Goal: Transaction & Acquisition: Obtain resource

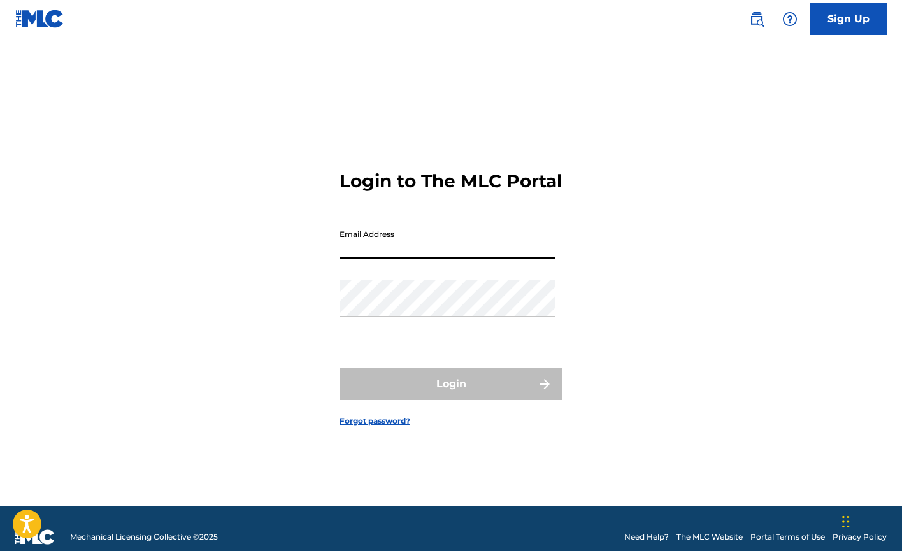
click at [420, 249] on input "Email Address" at bounding box center [447, 241] width 215 height 36
type input "[EMAIL_ADDRESS][DOMAIN_NAME]"
click at [451, 395] on button "Login" at bounding box center [451, 384] width 223 height 32
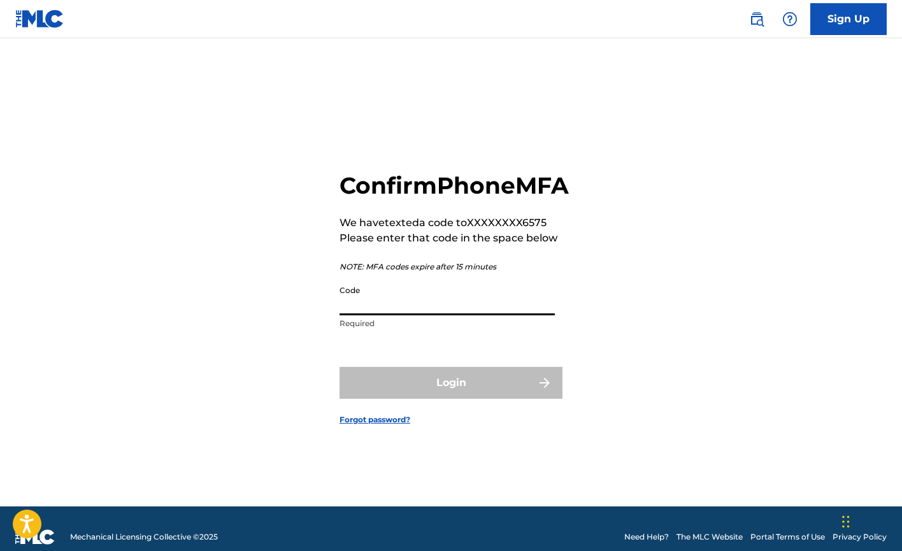
drag, startPoint x: 410, startPoint y: 316, endPoint x: 397, endPoint y: 319, distance: 13.1
click at [397, 315] on input "Code" at bounding box center [447, 297] width 215 height 36
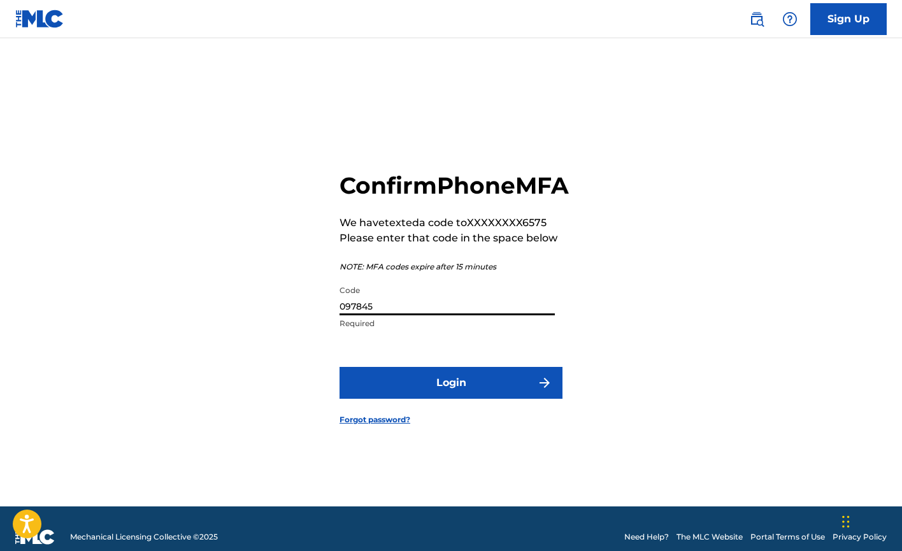
type input "097845"
click at [455, 392] on button "Login" at bounding box center [451, 383] width 223 height 32
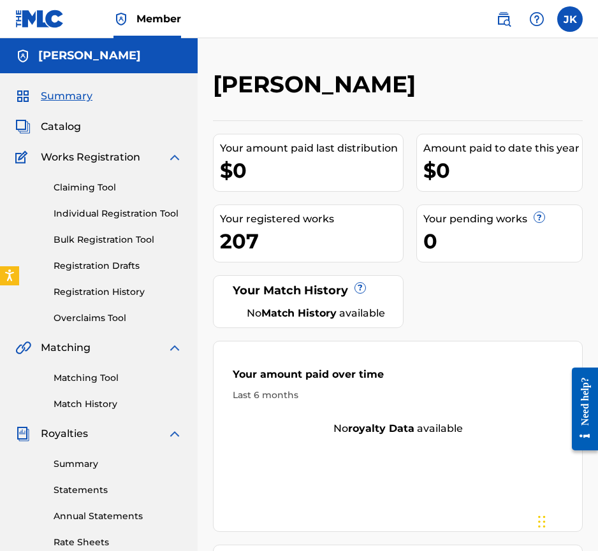
click at [62, 127] on span "Catalog" at bounding box center [61, 126] width 40 height 15
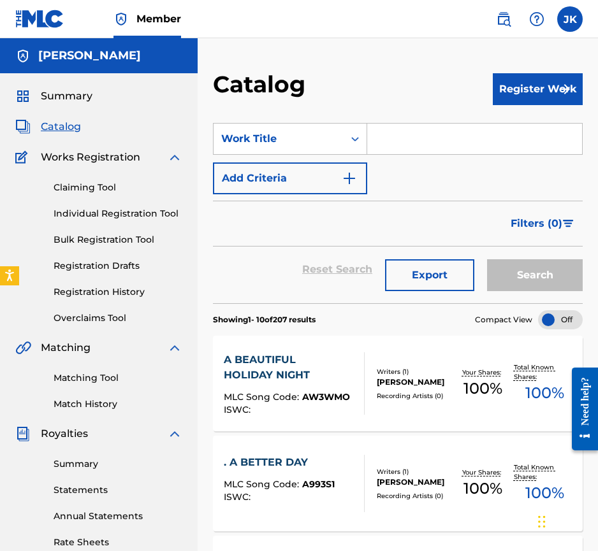
click at [74, 97] on span "Summary" at bounding box center [67, 96] width 52 height 15
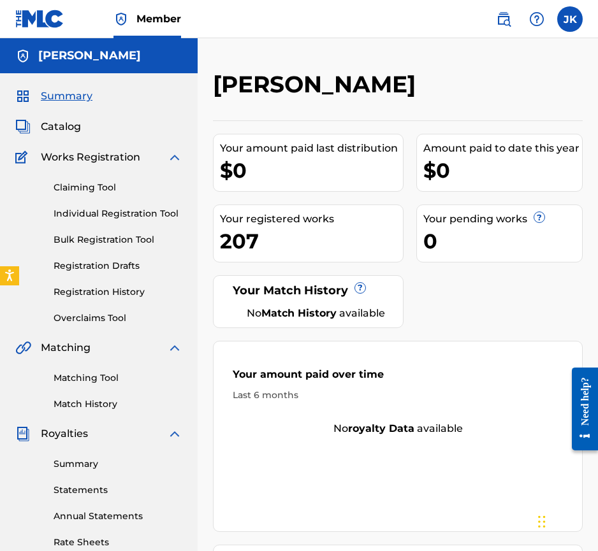
click at [50, 129] on span "Catalog" at bounding box center [61, 126] width 40 height 15
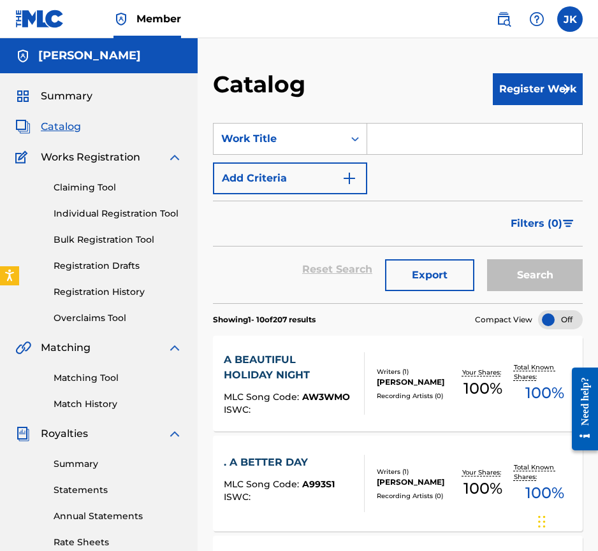
click at [534, 89] on button "Register Work" at bounding box center [537, 89] width 90 height 32
click at [545, 129] on link "Individual" at bounding box center [537, 130] width 90 height 31
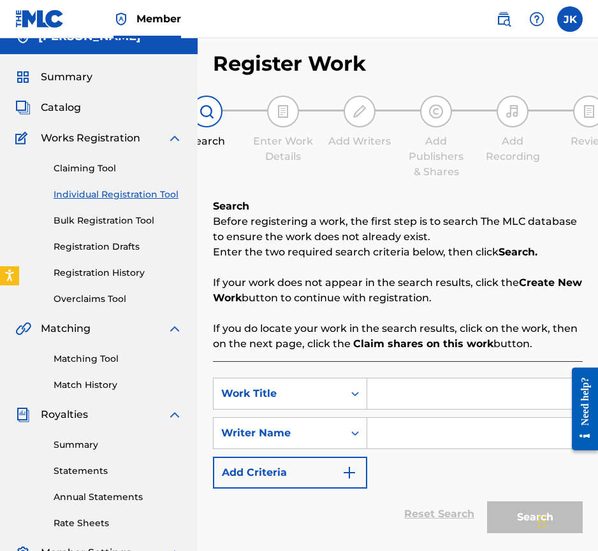
scroll to position [80, 0]
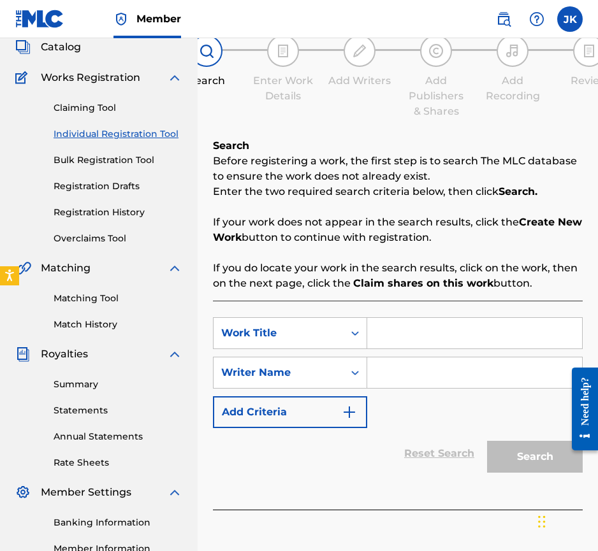
click at [395, 332] on input "Search Form" at bounding box center [474, 333] width 215 height 31
paste input "The Sounds I Make When I Cry"
type input "The Sounds I Make When I Cry"
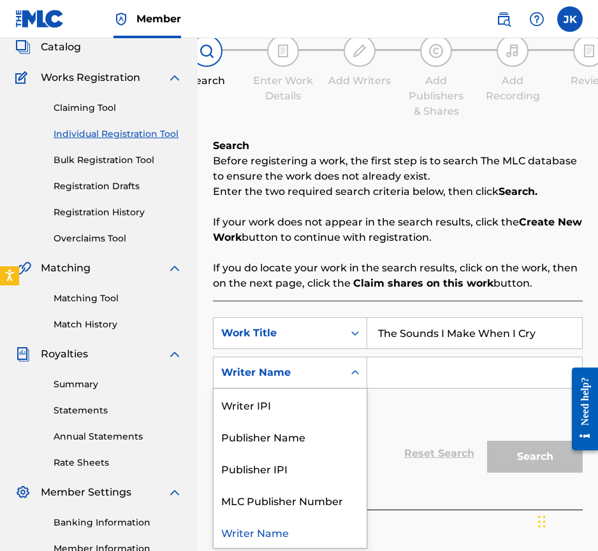
click at [353, 373] on icon "Search Form" at bounding box center [355, 372] width 8 height 4
click at [291, 405] on div "Writer IPI" at bounding box center [289, 405] width 153 height 32
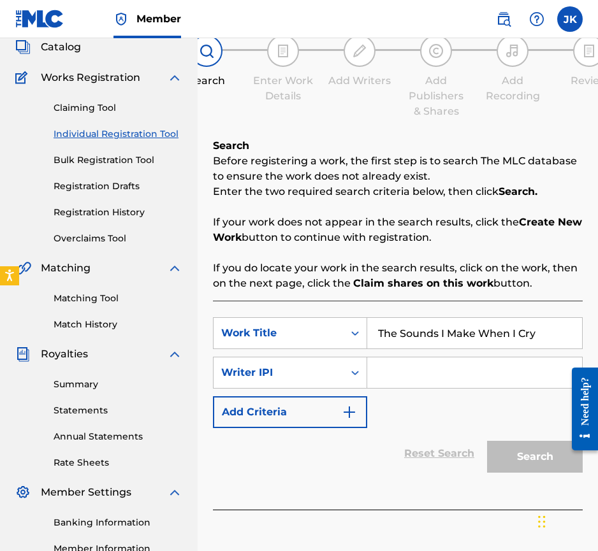
click at [389, 375] on input "Search Form" at bounding box center [474, 372] width 215 height 31
paste input "00468850804"
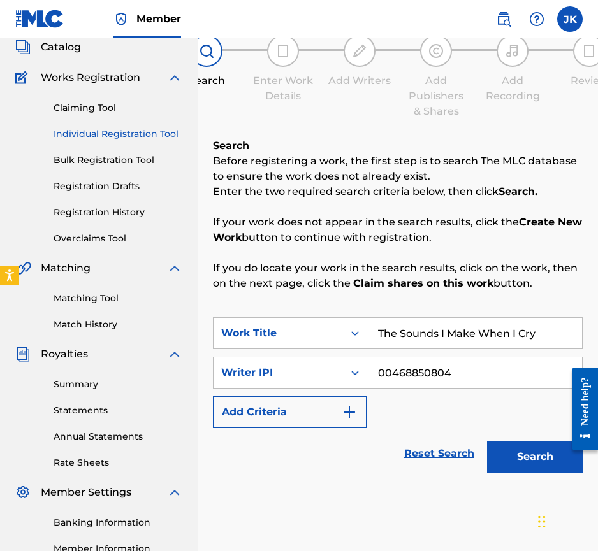
type input "00468850804"
click at [531, 459] on button "Search" at bounding box center [535, 457] width 96 height 32
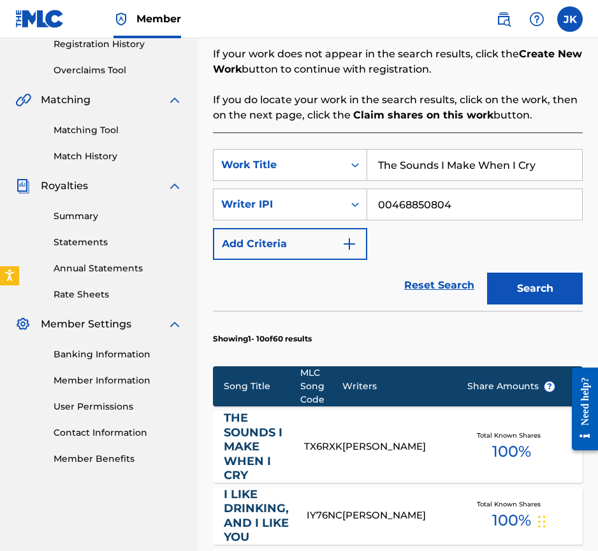
scroll to position [250, 0]
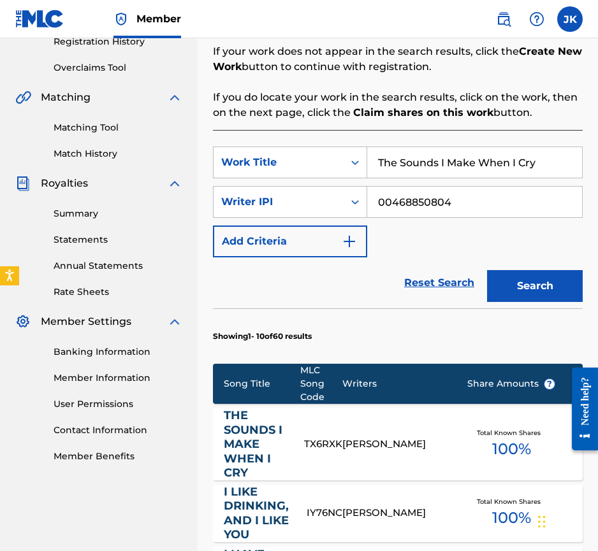
click at [332, 447] on div "TX6RXK" at bounding box center [323, 444] width 38 height 15
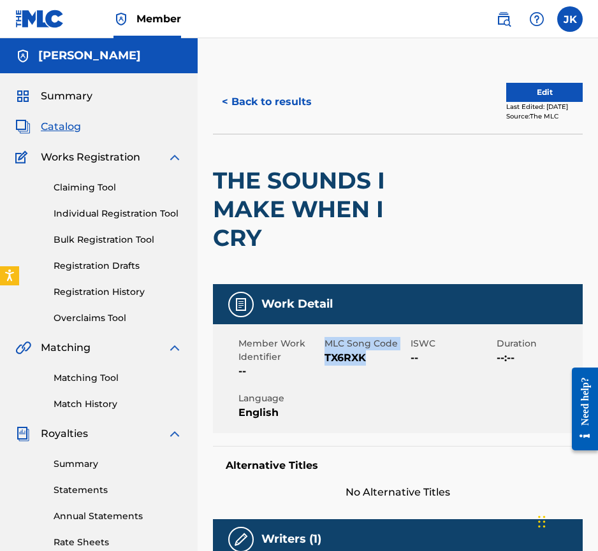
drag, startPoint x: 327, startPoint y: 343, endPoint x: 385, endPoint y: 357, distance: 60.3
click at [385, 357] on div "MLC Song Code TX6RXK" at bounding box center [367, 358] width 86 height 42
copy div "MLC Song Code TX6RXK"
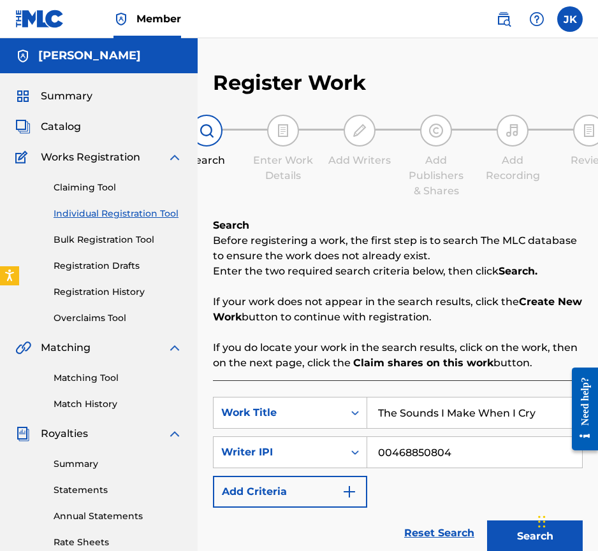
scroll to position [239, 0]
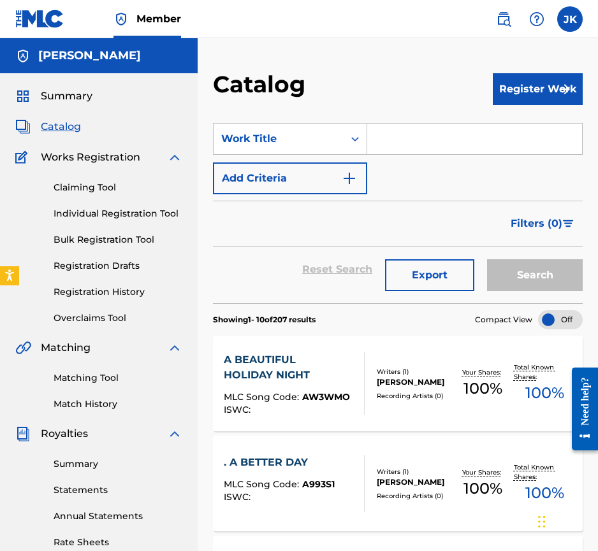
click at [526, 90] on button "Register Work" at bounding box center [537, 89] width 90 height 32
click at [513, 126] on link "Individual" at bounding box center [537, 130] width 90 height 31
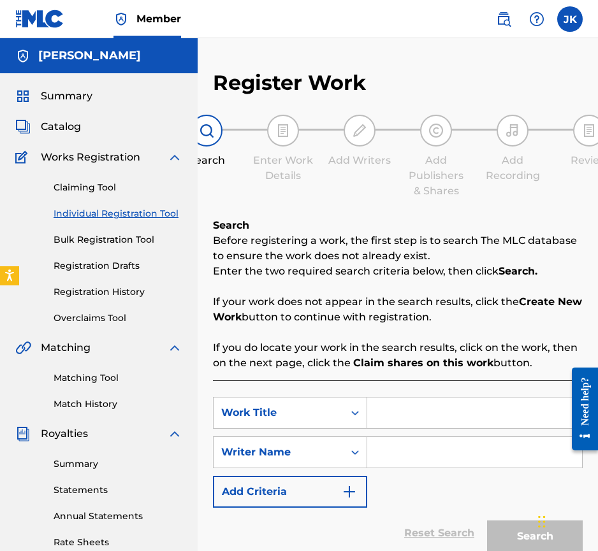
scroll to position [24, 0]
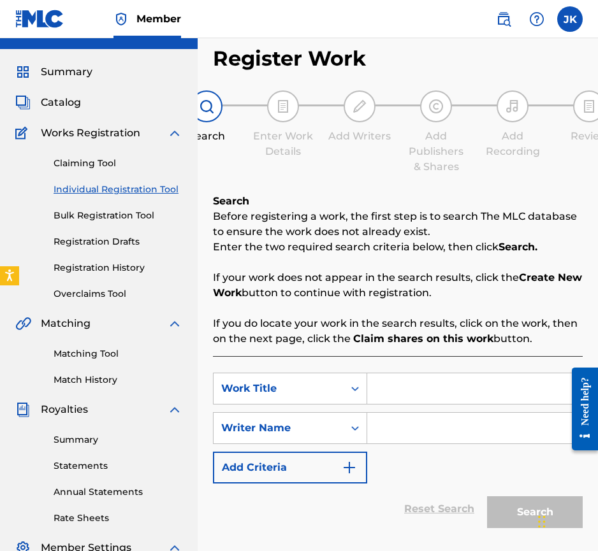
click at [384, 387] on input "Search Form" at bounding box center [474, 388] width 215 height 31
paste input "Aha Aha Aha Bae"
type input "Aha Aha Aha Bae"
click at [431, 419] on input "Search Form" at bounding box center [474, 428] width 215 height 31
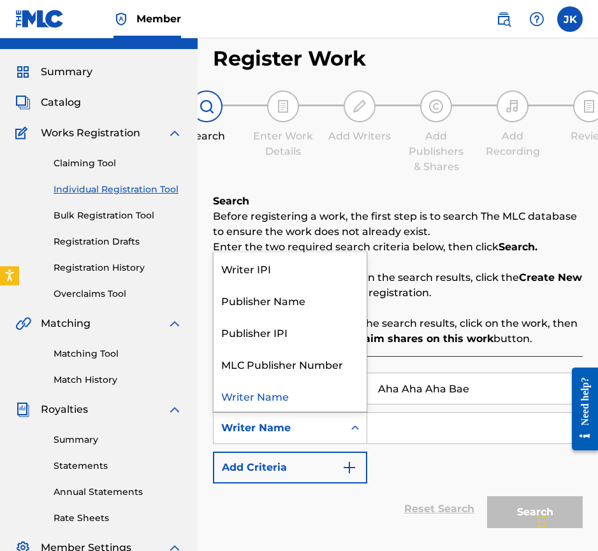
click at [348, 427] on div "Search Form" at bounding box center [354, 428] width 23 height 23
click at [278, 260] on div "Writer IPI" at bounding box center [289, 268] width 153 height 32
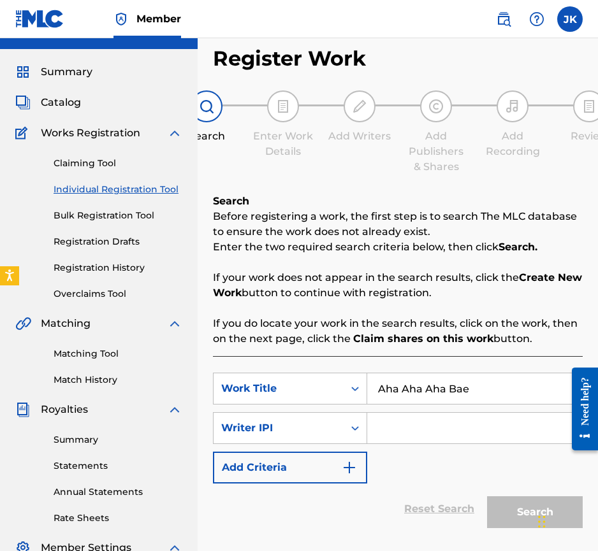
click at [390, 429] on input "Search Form" at bounding box center [474, 428] width 215 height 31
paste input "QZZ7K2434377"
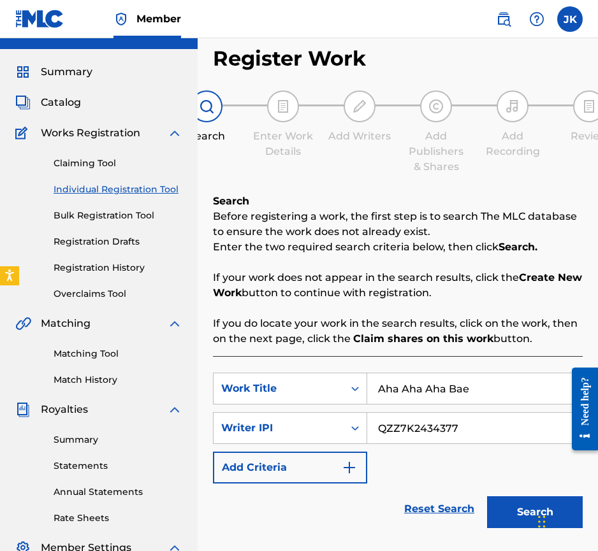
type input "QZZ7K2434377"
click at [514, 508] on button "Search" at bounding box center [535, 512] width 96 height 32
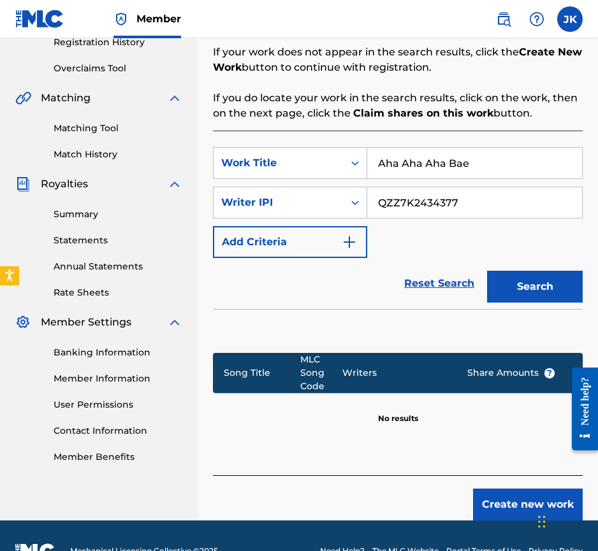
scroll to position [280, 0]
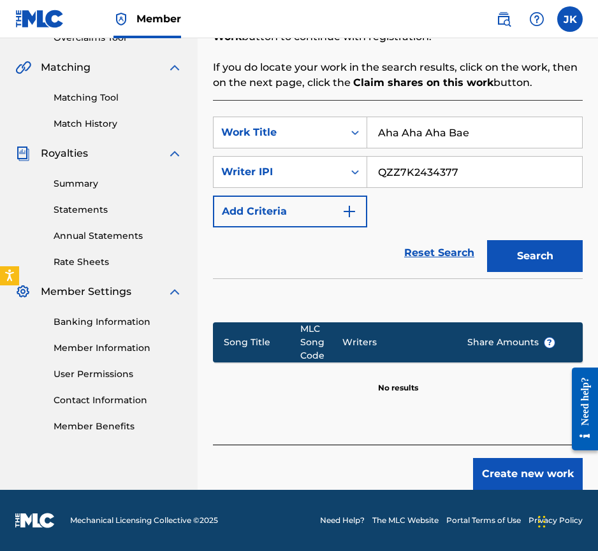
click at [535, 469] on button "Create new work" at bounding box center [528, 474] width 110 height 32
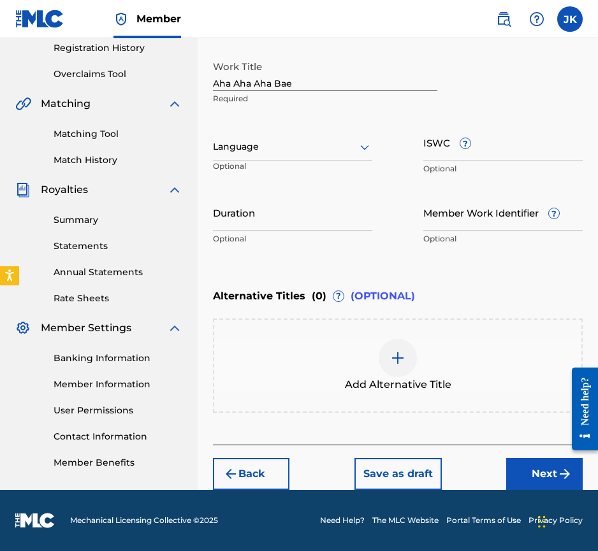
scroll to position [244, 0]
click at [361, 144] on icon at bounding box center [364, 147] width 15 height 15
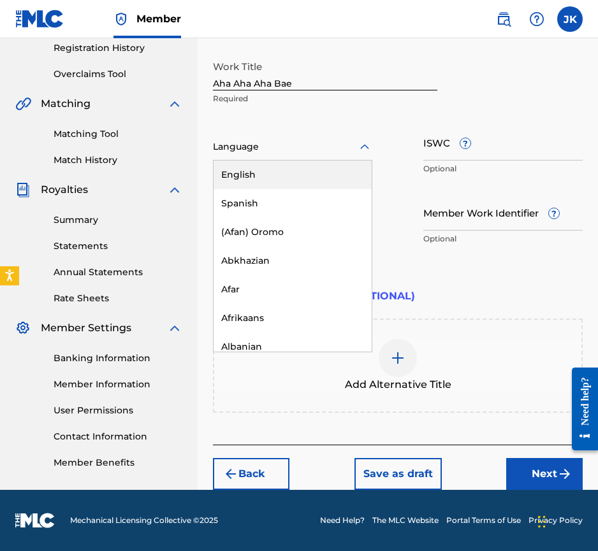
click at [300, 175] on div "English" at bounding box center [292, 175] width 158 height 29
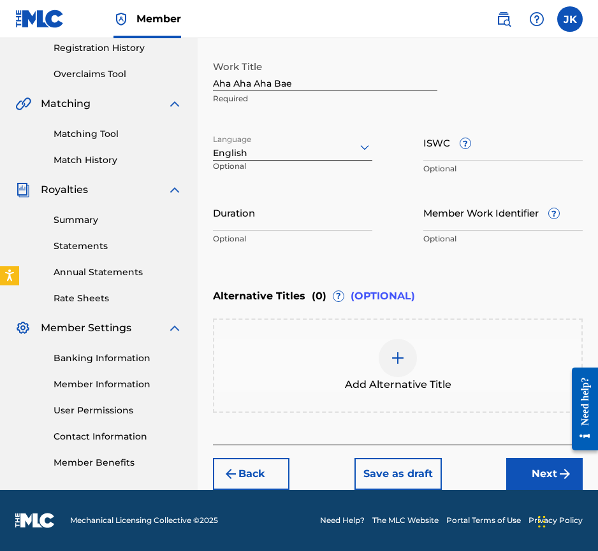
click at [543, 468] on button "Next" at bounding box center [544, 474] width 76 height 32
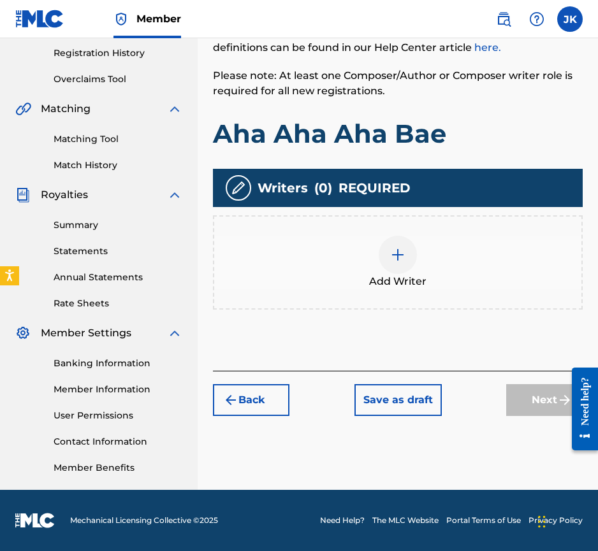
scroll to position [239, 0]
click at [397, 238] on div at bounding box center [397, 255] width 38 height 38
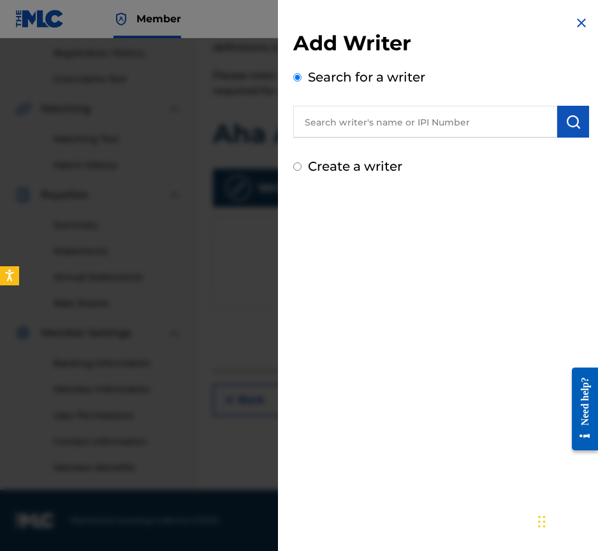
click at [345, 127] on input "text" at bounding box center [425, 122] width 264 height 32
click at [348, 120] on input "text" at bounding box center [425, 122] width 264 height 32
paste input "Every Little Bit Hurts"
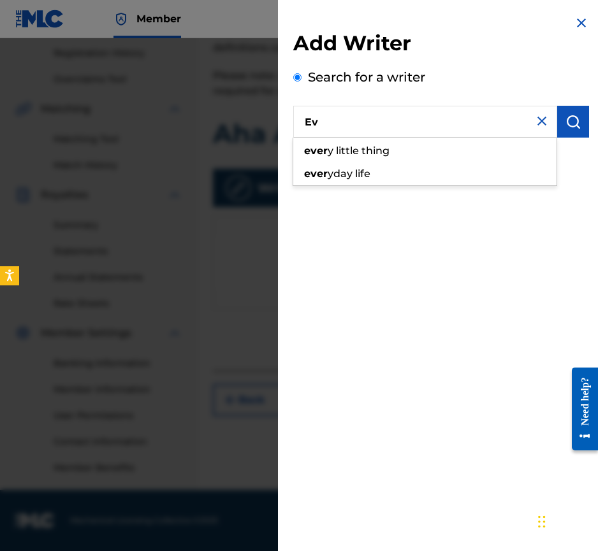
type input "E"
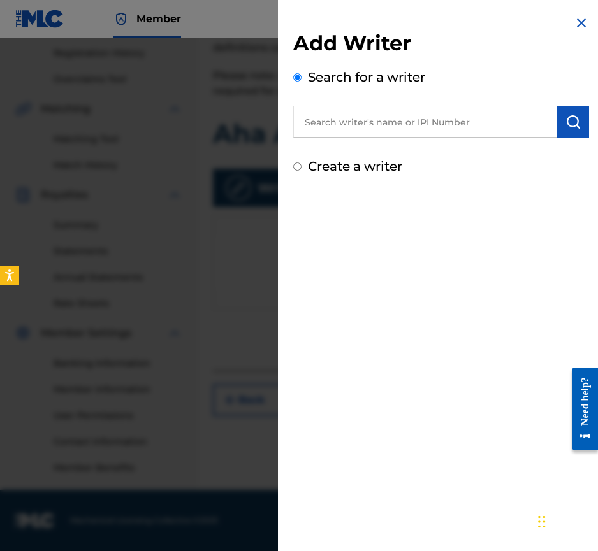
click at [309, 122] on input "text" at bounding box center [425, 122] width 264 height 32
paste input "00468850804"
type input "00468850804"
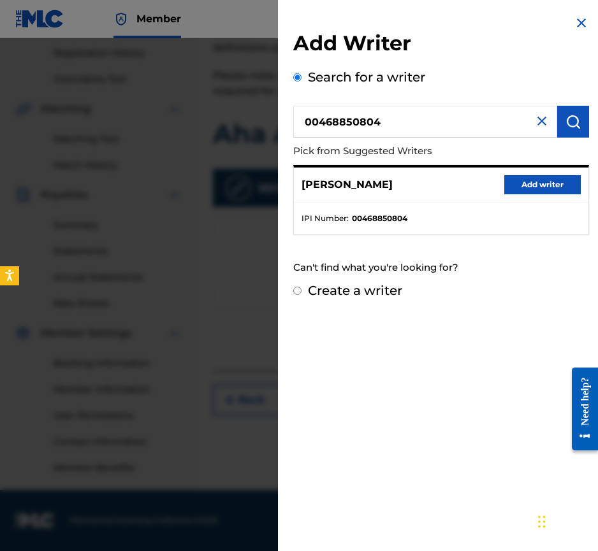
click at [546, 183] on button "Add writer" at bounding box center [542, 184] width 76 height 19
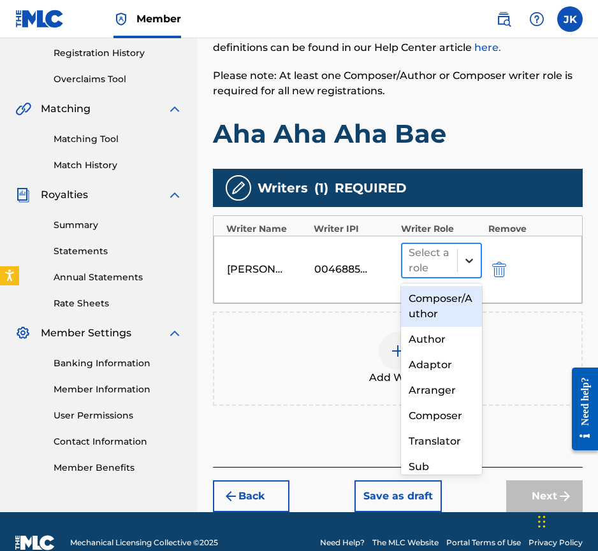
click at [465, 266] on icon at bounding box center [468, 260] width 13 height 13
click at [447, 300] on div "Composer/Author" at bounding box center [441, 306] width 81 height 41
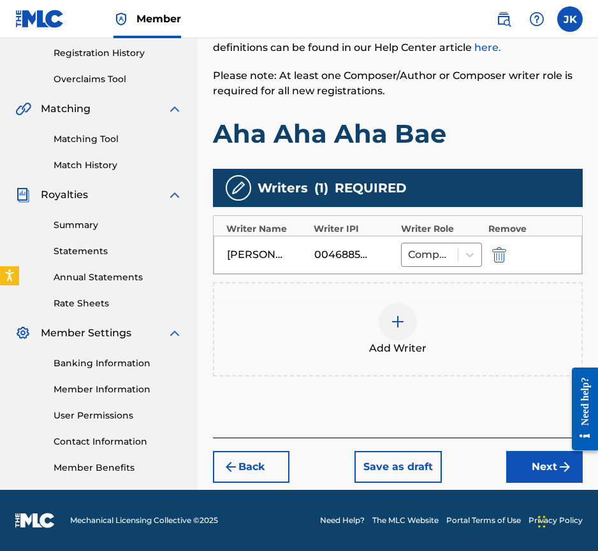
click at [548, 473] on button "Next" at bounding box center [544, 467] width 76 height 32
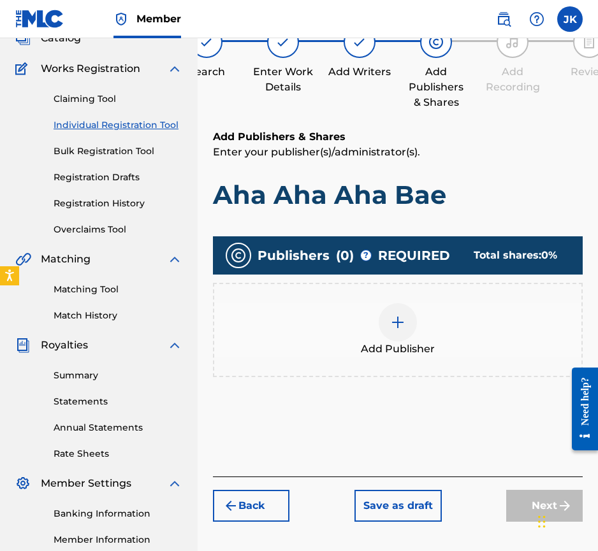
scroll to position [57, 0]
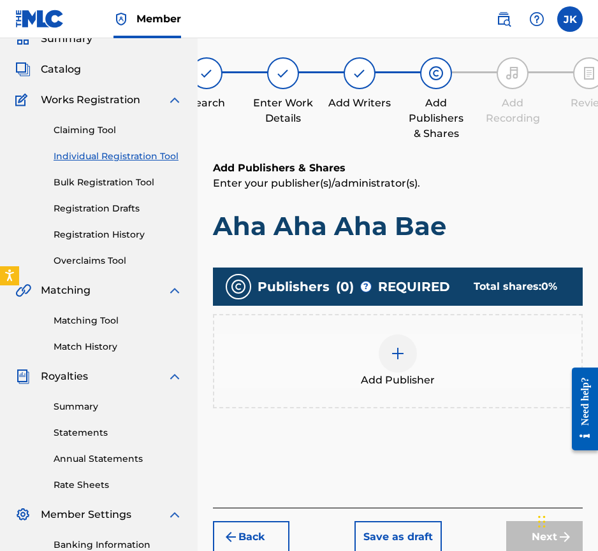
click at [393, 348] on img at bounding box center [397, 353] width 15 height 15
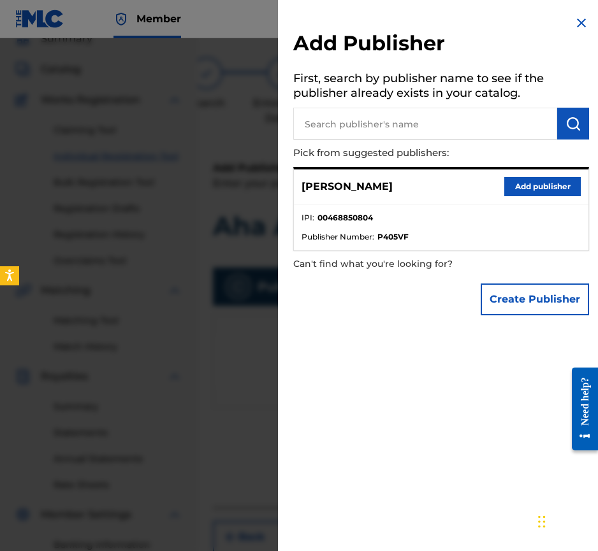
click at [534, 178] on button "Add publisher" at bounding box center [542, 186] width 76 height 19
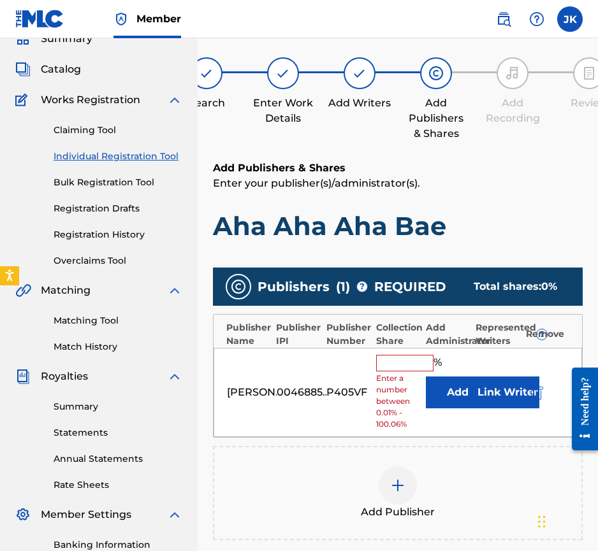
click at [413, 355] on input "text" at bounding box center [404, 363] width 57 height 17
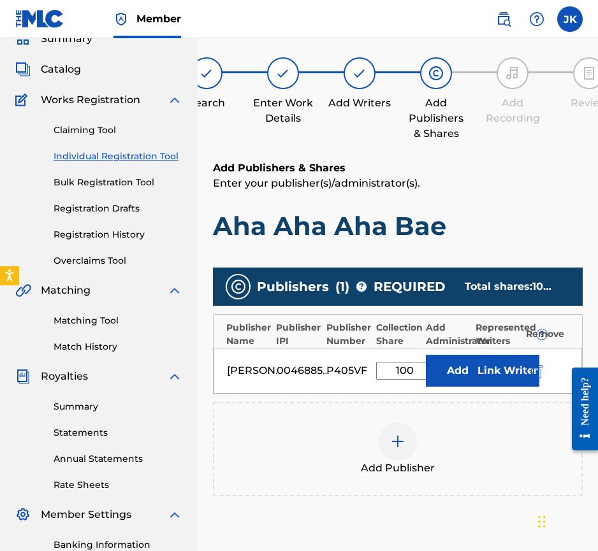
type input "100"
click at [466, 373] on button "Add" at bounding box center [458, 371] width 64 height 32
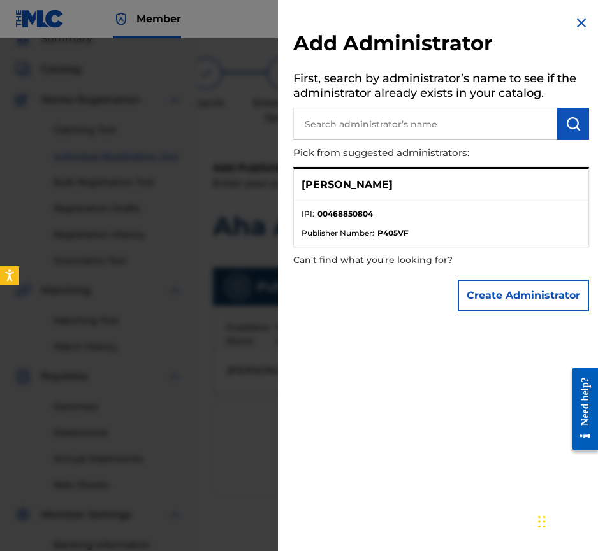
click at [396, 209] on li "IPI : 00468850804" at bounding box center [440, 217] width 279 height 19
click at [577, 22] on img at bounding box center [580, 22] width 15 height 15
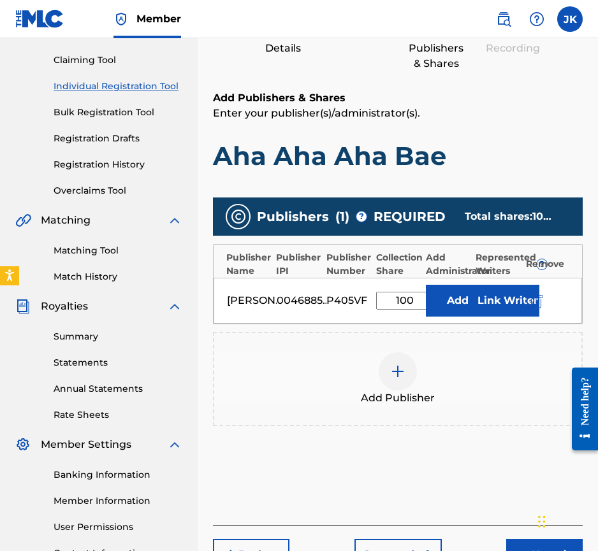
scroll to position [239, 0]
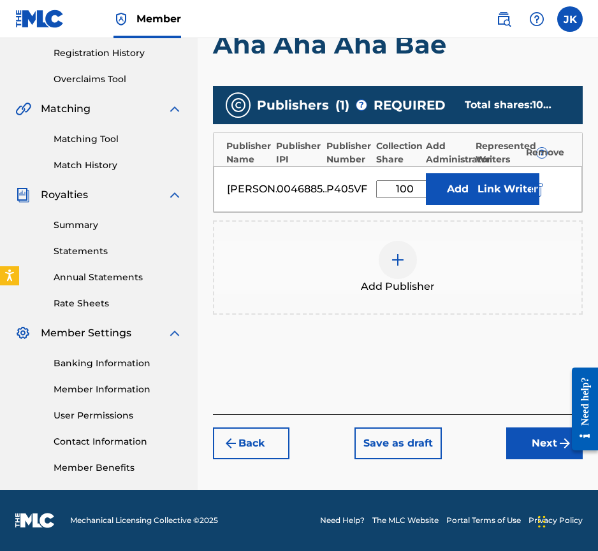
click at [543, 450] on button "Next" at bounding box center [544, 443] width 76 height 32
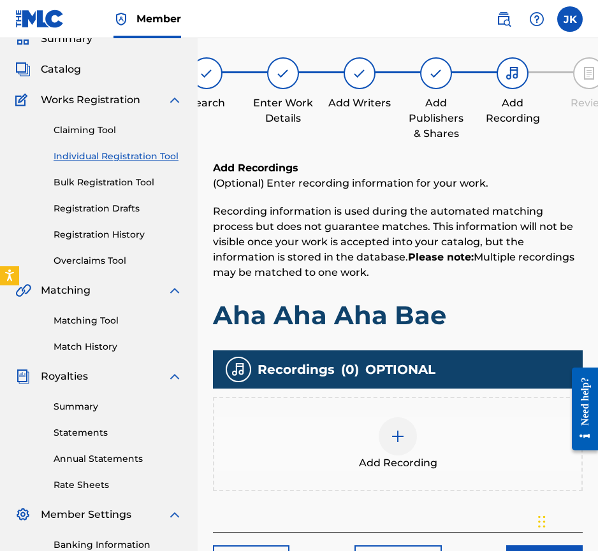
scroll to position [156, 0]
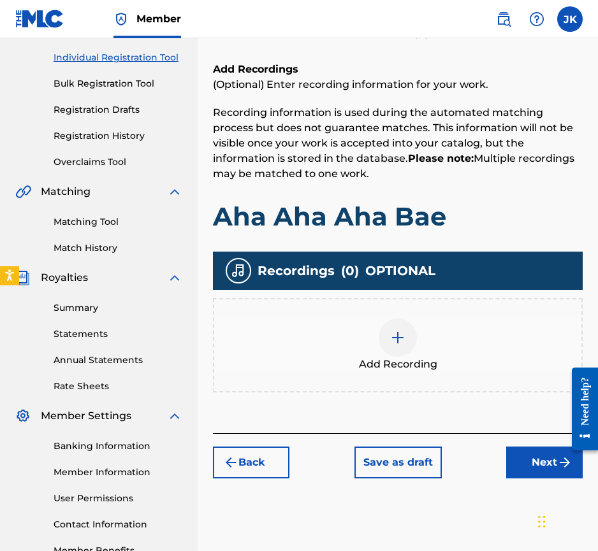
click at [398, 334] on img at bounding box center [397, 337] width 15 height 15
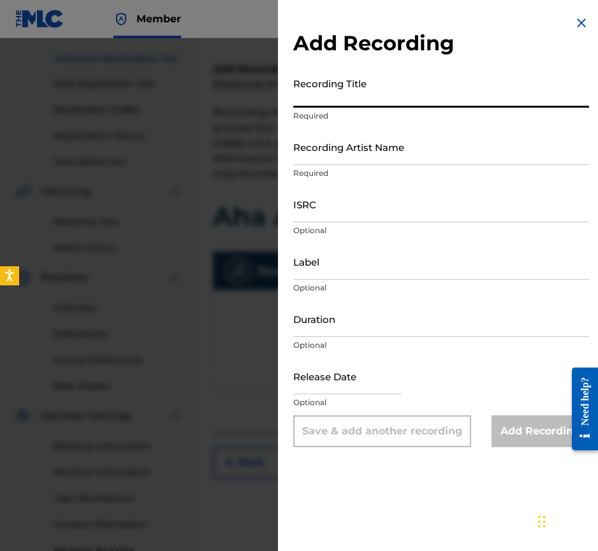
click at [306, 89] on input "Recording Title" at bounding box center [441, 89] width 296 height 36
paste input "Aha Aha Aha Bae"
type input "Aha Aha Aha Bae"
click at [320, 147] on input "Recording Artist Name" at bounding box center [441, 147] width 296 height 36
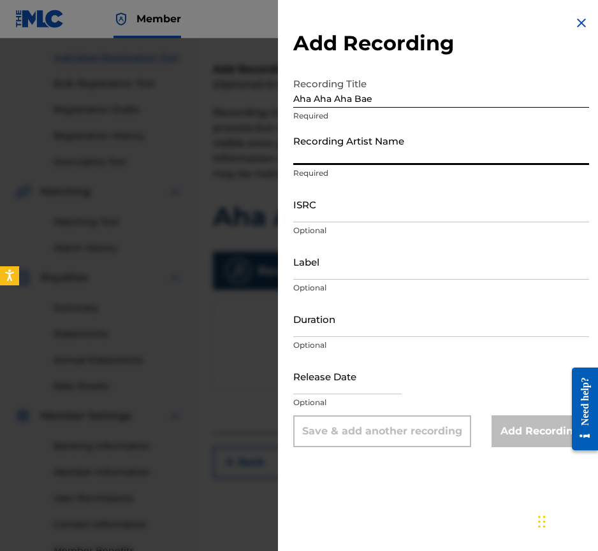
paste input "KELLEYJ"
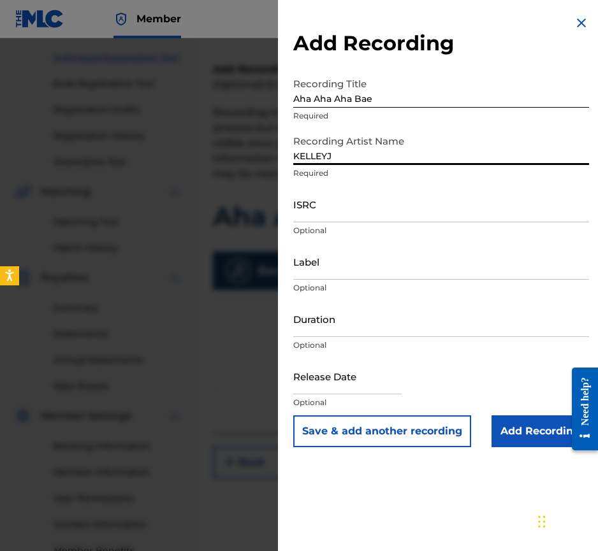
type input "KELLEYJ"
click at [303, 211] on input "ISRC" at bounding box center [441, 204] width 296 height 36
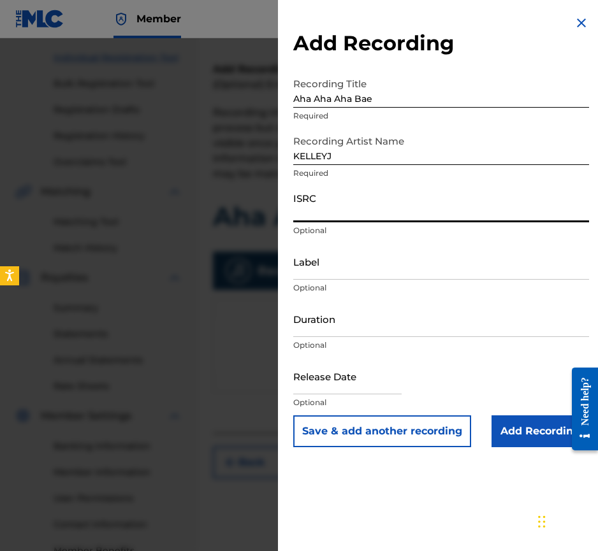
paste input "QZDA42526753"
type input "QZDA42526753"
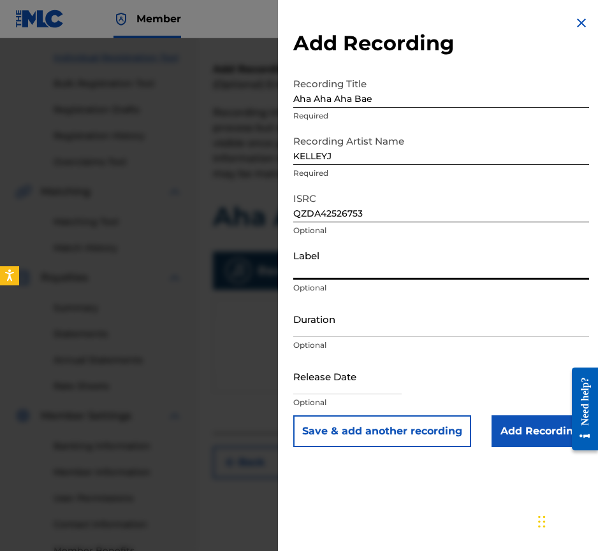
click at [308, 267] on input "Label" at bounding box center [441, 261] width 296 height 36
paste input "198876189957"
type input "1"
paste input "[GEOGRAPHIC_DATA] L.L.C"
type input "[GEOGRAPHIC_DATA] L.L.C"
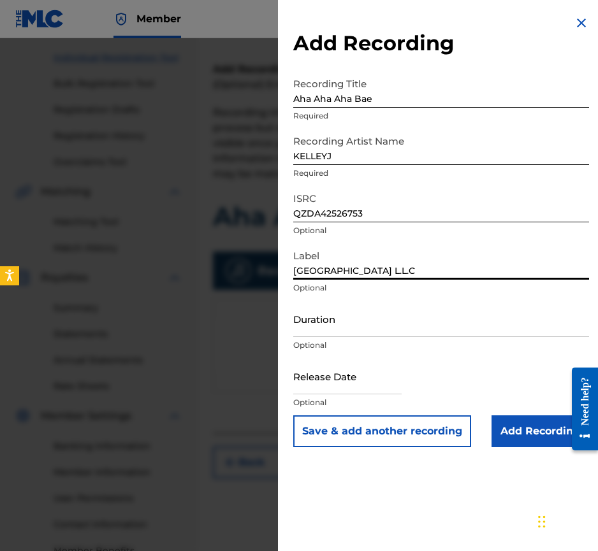
click at [342, 378] on input "text" at bounding box center [347, 376] width 108 height 36
select select "8"
select select "2025"
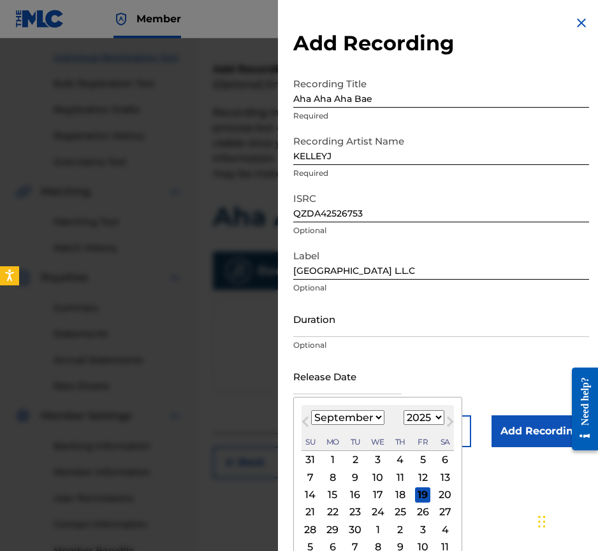
select select "1"
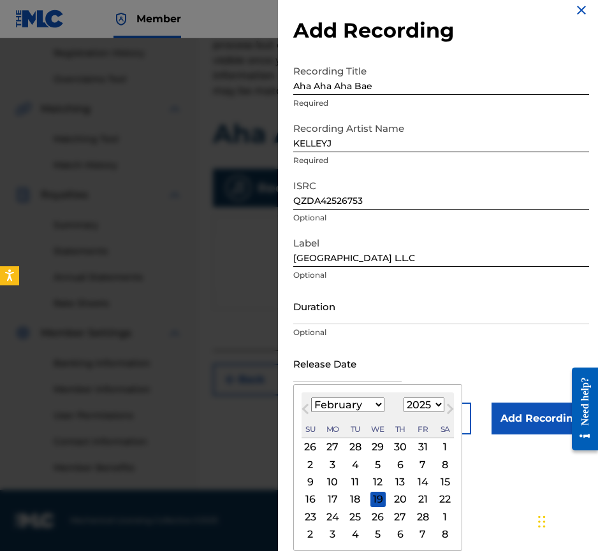
scroll to position [0, 0]
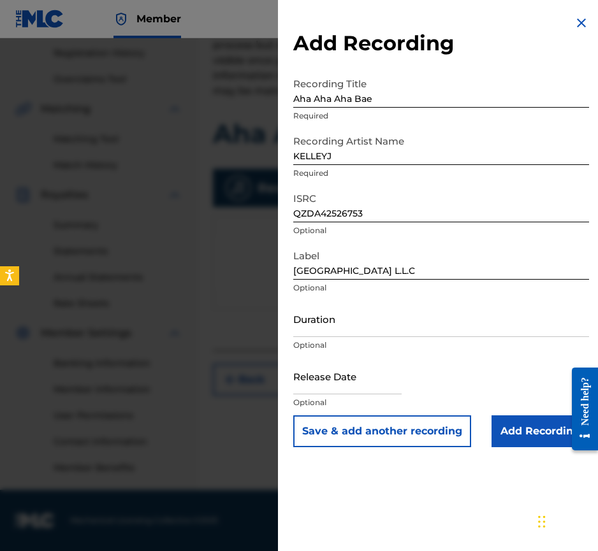
click at [528, 438] on input "Add Recording" at bounding box center [539, 431] width 97 height 32
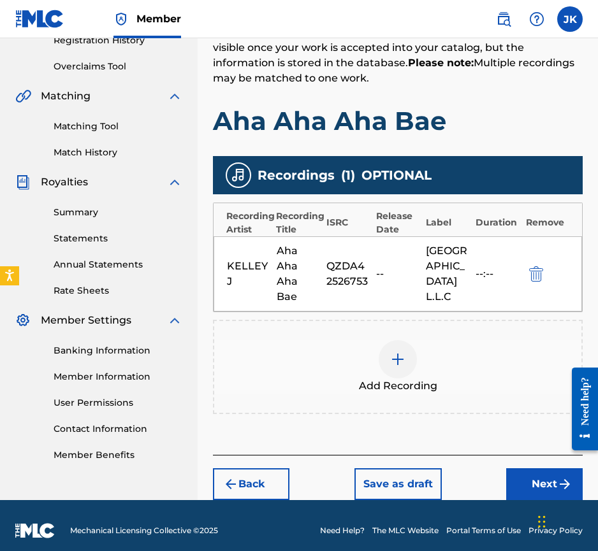
scroll to position [262, 0]
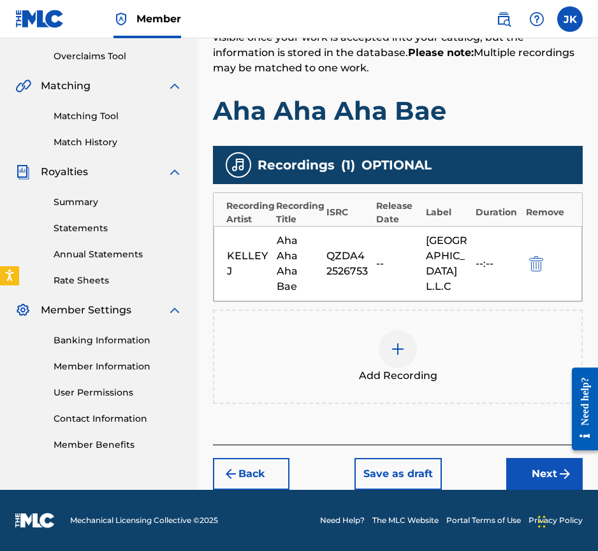
click at [547, 469] on button "Next" at bounding box center [544, 474] width 76 height 32
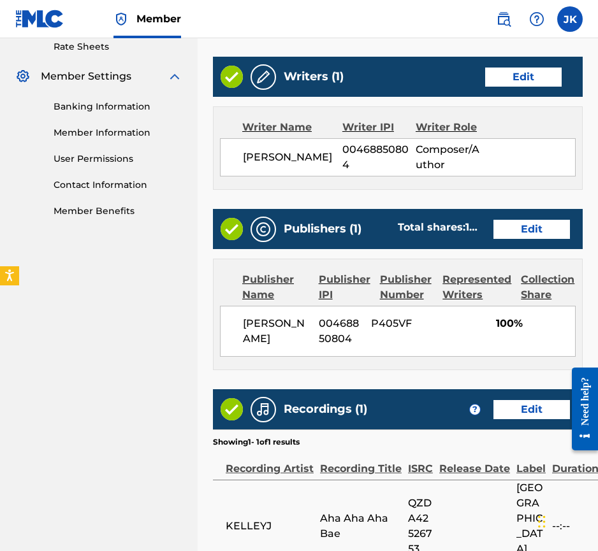
scroll to position [641, 0]
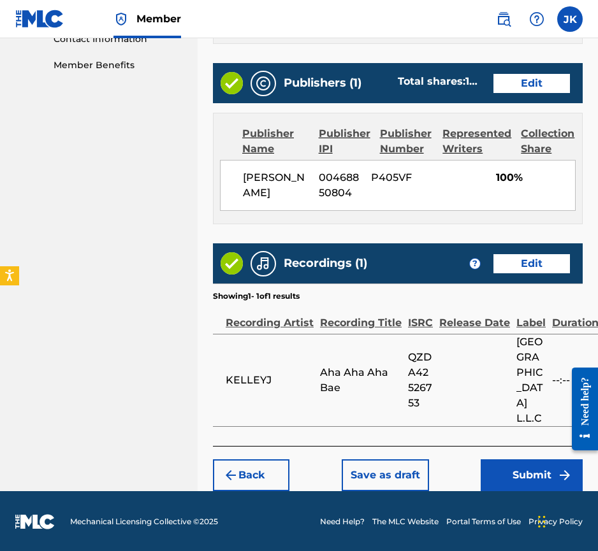
click at [541, 474] on button "Submit" at bounding box center [531, 475] width 102 height 32
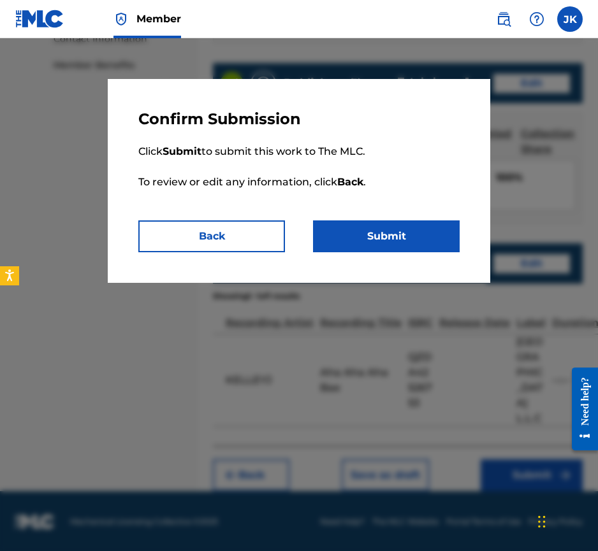
click at [382, 236] on button "Submit" at bounding box center [386, 236] width 147 height 32
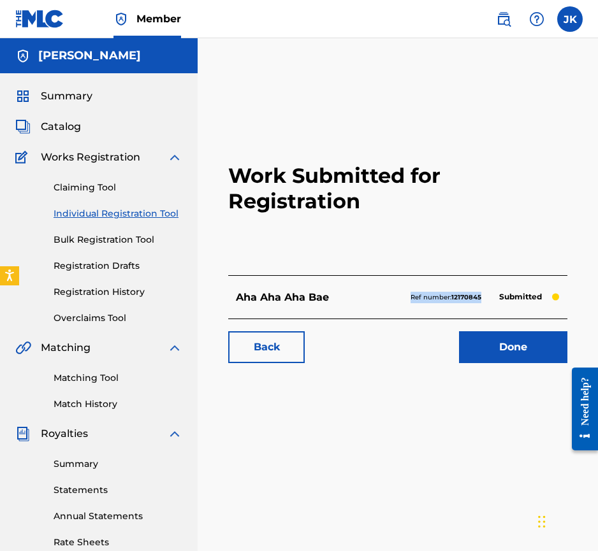
drag, startPoint x: 410, startPoint y: 298, endPoint x: 480, endPoint y: 299, distance: 70.7
click at [480, 299] on p "Ref number: 12170845" at bounding box center [445, 297] width 71 height 11
copy p "Ref number: 12170845"
click at [501, 350] on link "Done" at bounding box center [513, 347] width 108 height 32
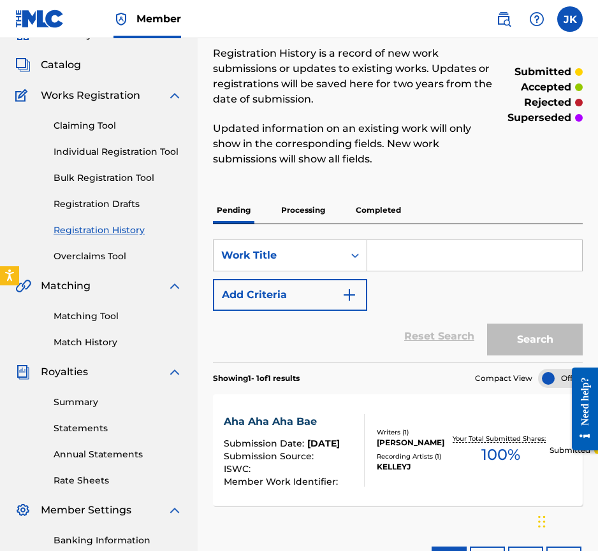
scroll to position [42, 0]
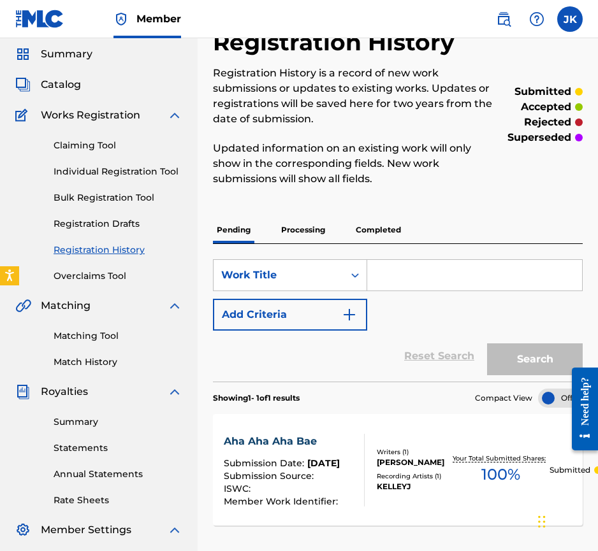
click at [61, 85] on span "Catalog" at bounding box center [61, 84] width 40 height 15
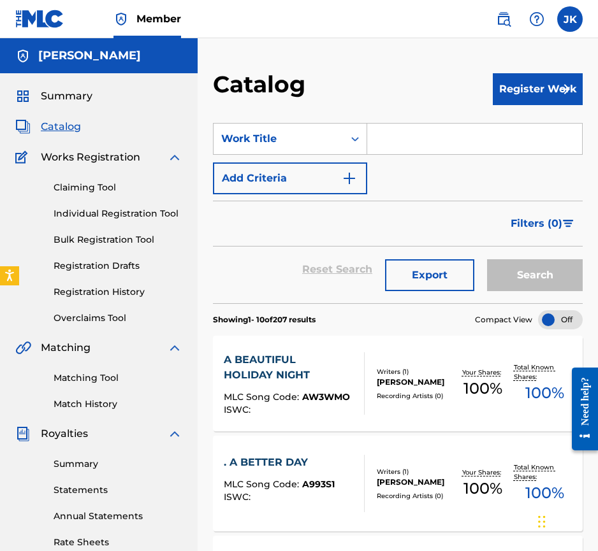
click at [541, 85] on button "Register Work" at bounding box center [537, 89] width 90 height 32
click at [546, 128] on link "Individual" at bounding box center [537, 130] width 90 height 31
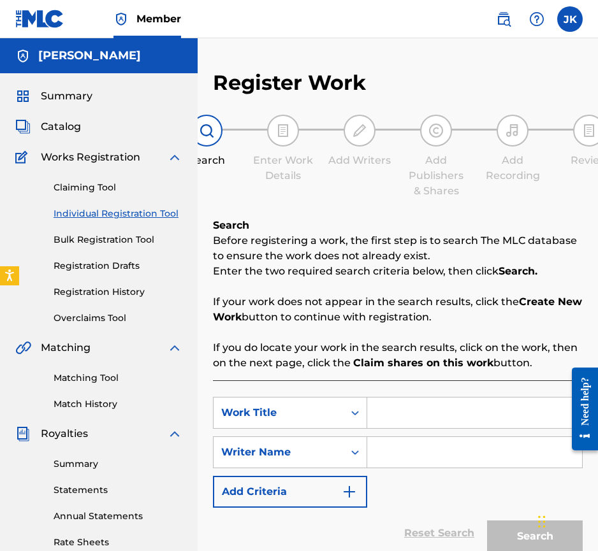
click at [397, 417] on input "Search Form" at bounding box center [474, 412] width 215 height 31
paste input "Please Not Now"
type input "Please Not Now"
click at [354, 452] on icon "Search Form" at bounding box center [355, 452] width 8 height 4
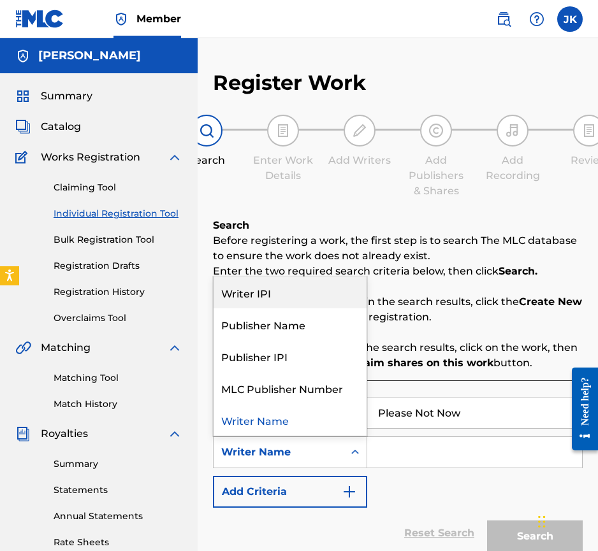
click at [302, 290] on div "Writer IPI" at bounding box center [289, 292] width 153 height 32
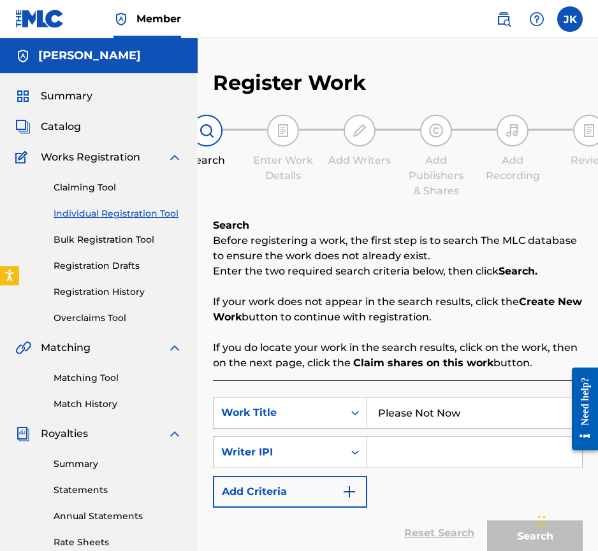
click at [393, 453] on input "Search Form" at bounding box center [474, 452] width 215 height 31
paste input "00468850804"
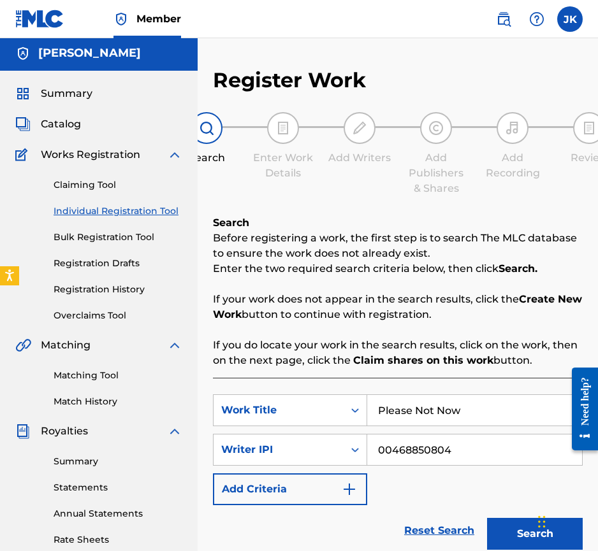
scroll to position [10, 0]
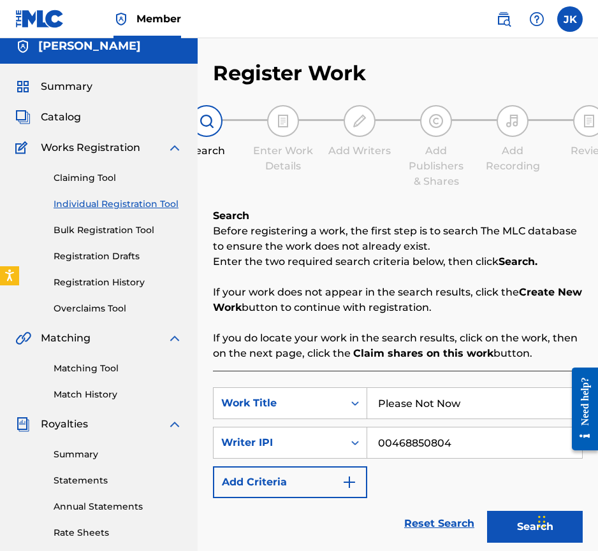
type input "00468850804"
click at [519, 522] on button "Search" at bounding box center [535, 527] width 96 height 32
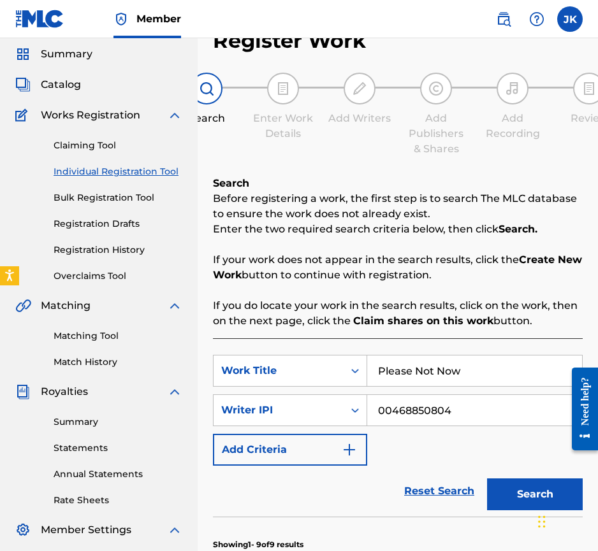
scroll to position [0, 0]
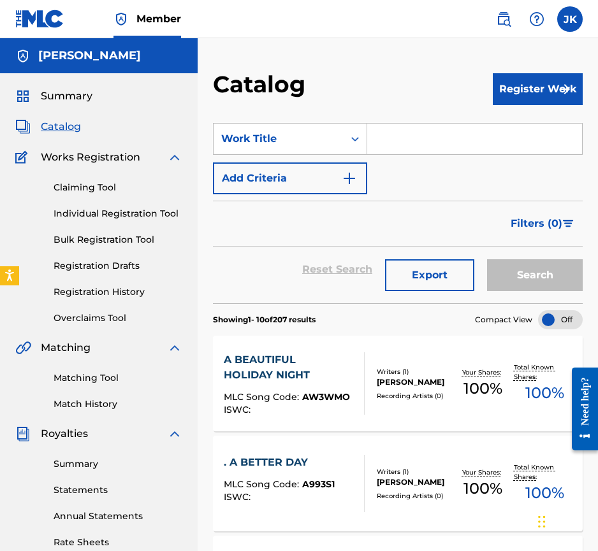
click at [529, 85] on button "Register Work" at bounding box center [537, 89] width 90 height 32
click at [537, 128] on link "Individual" at bounding box center [537, 130] width 90 height 31
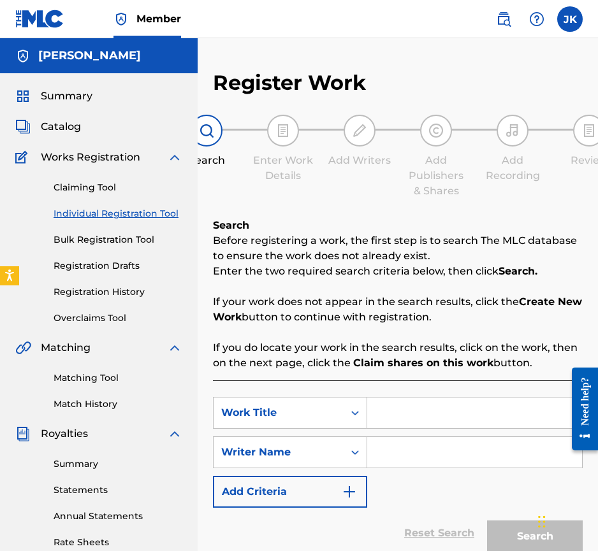
click at [405, 411] on input "Search Form" at bounding box center [474, 412] width 215 height 31
paste input "Shadow of Love"
type input "Shadow of Love"
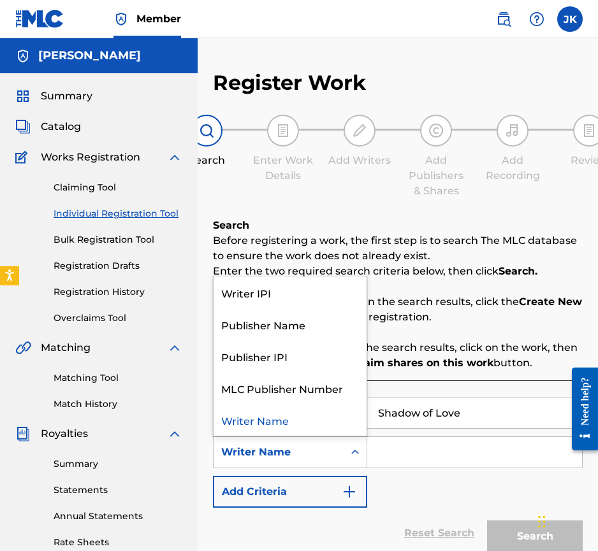
click at [304, 450] on div "Writer Name" at bounding box center [278, 452] width 115 height 15
click at [294, 287] on div "Writer IPI" at bounding box center [289, 292] width 153 height 32
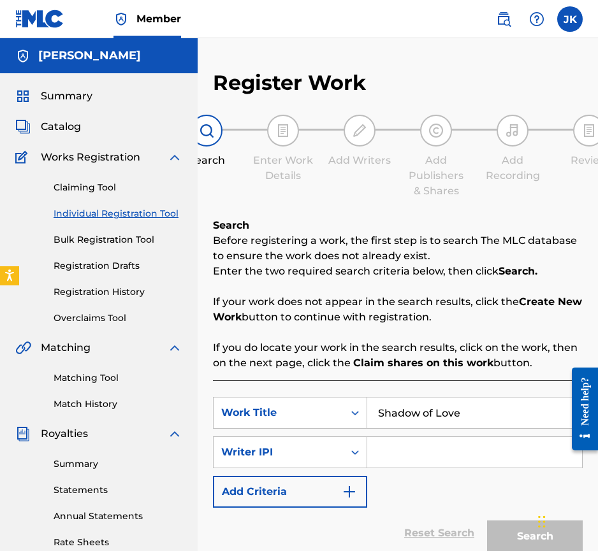
click at [385, 450] on input "Search Form" at bounding box center [474, 452] width 215 height 31
paste input "00468850804"
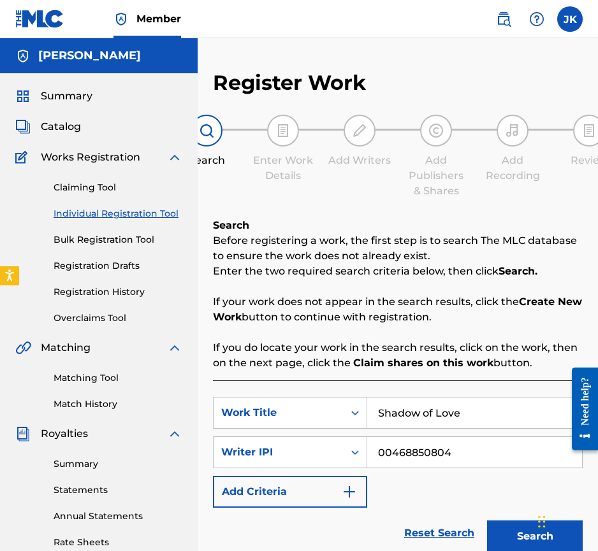
scroll to position [97, 0]
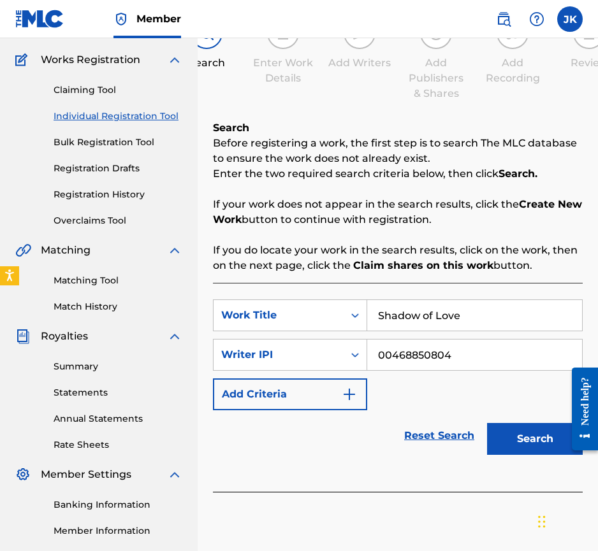
type input "00468850804"
click at [537, 437] on button "Search" at bounding box center [535, 439] width 96 height 32
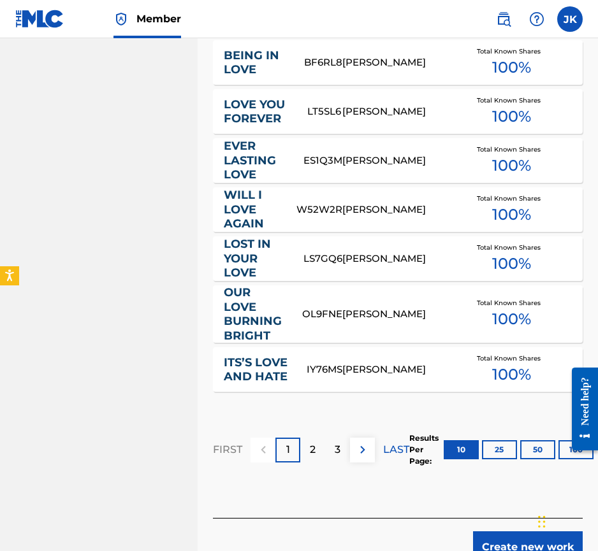
scroll to position [849, 0]
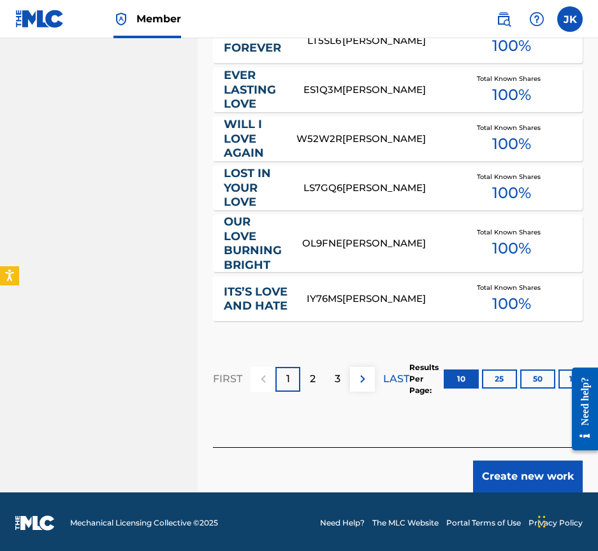
click at [529, 468] on button "Create new work" at bounding box center [528, 477] width 110 height 32
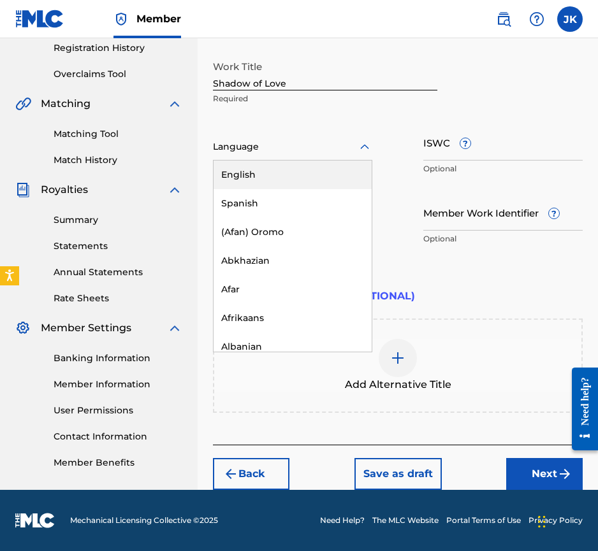
click at [359, 143] on icon at bounding box center [364, 147] width 15 height 15
click at [318, 171] on div "English" at bounding box center [292, 175] width 158 height 29
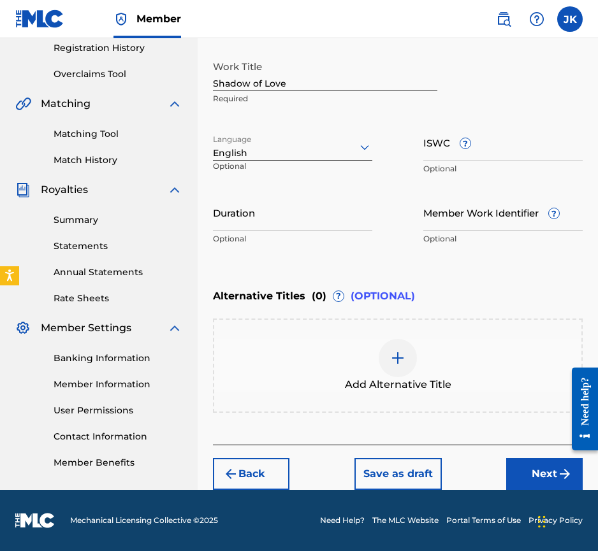
click at [543, 475] on button "Next" at bounding box center [544, 474] width 76 height 32
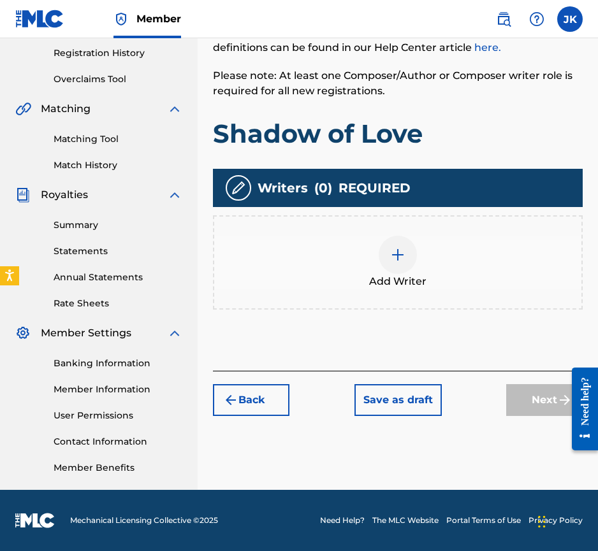
scroll to position [239, 0]
click at [403, 256] on img at bounding box center [397, 254] width 15 height 15
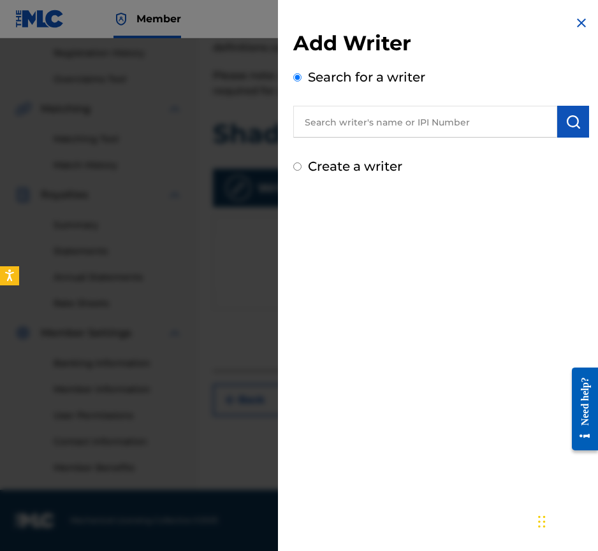
click at [362, 119] on input "text" at bounding box center [425, 122] width 264 height 32
click at [313, 125] on input "text" at bounding box center [425, 122] width 264 height 32
paste input "00468850804"
type input "00468850804"
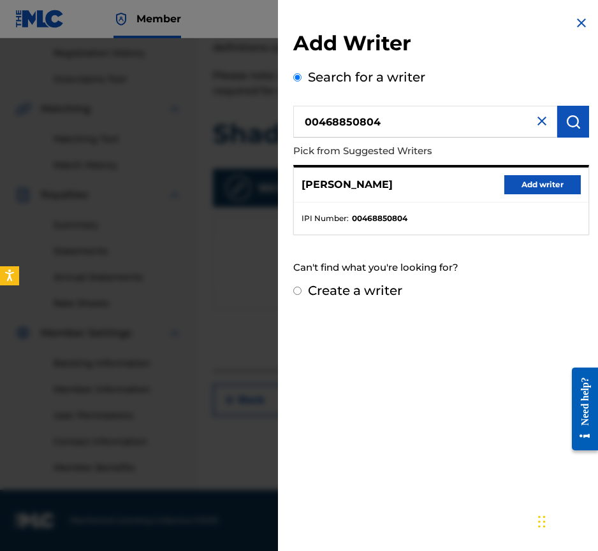
click at [529, 180] on button "Add writer" at bounding box center [542, 184] width 76 height 19
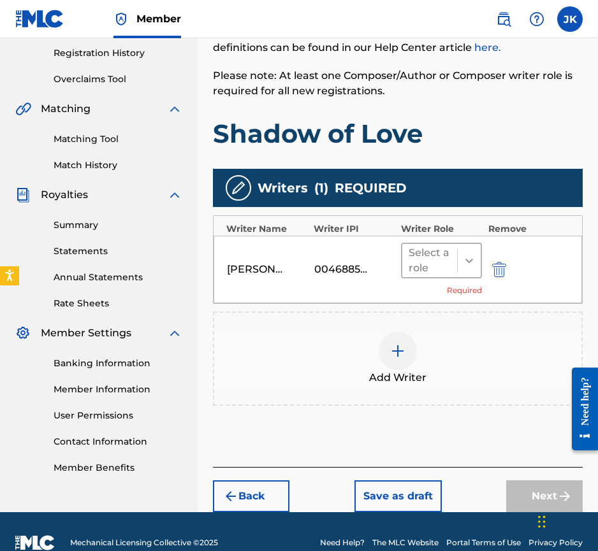
click at [468, 262] on icon at bounding box center [469, 261] width 8 height 4
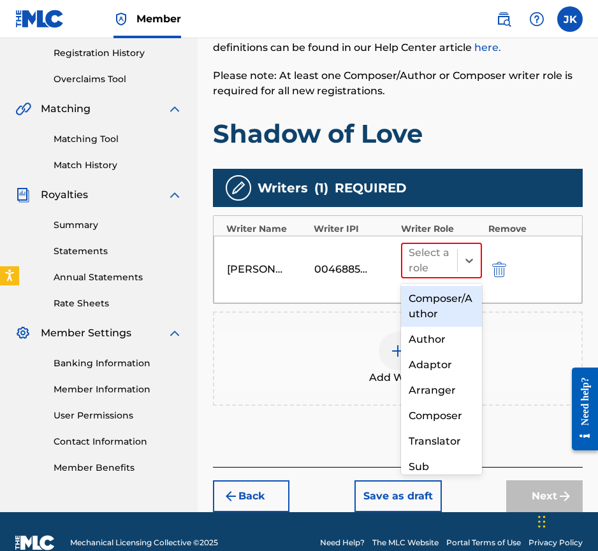
click at [443, 309] on div "Composer/Author" at bounding box center [441, 306] width 81 height 41
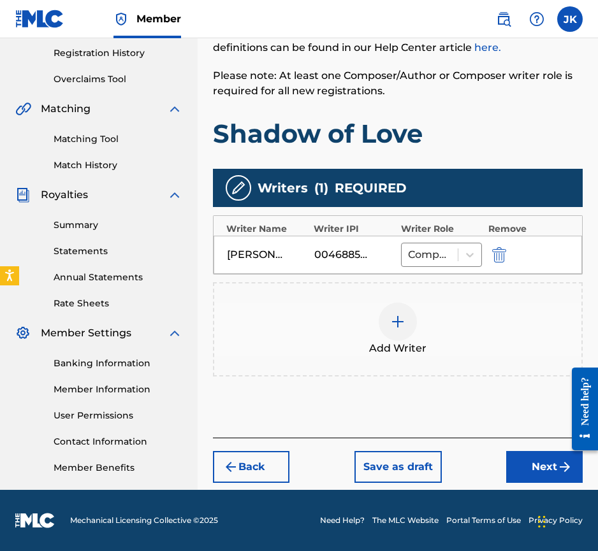
click at [548, 465] on button "Next" at bounding box center [544, 467] width 76 height 32
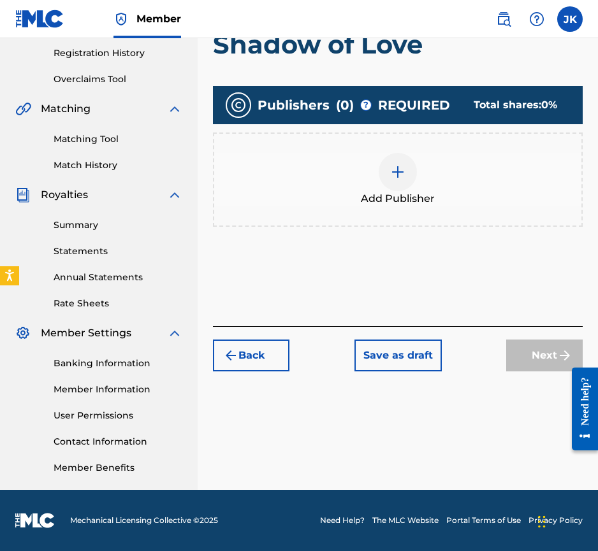
scroll to position [57, 0]
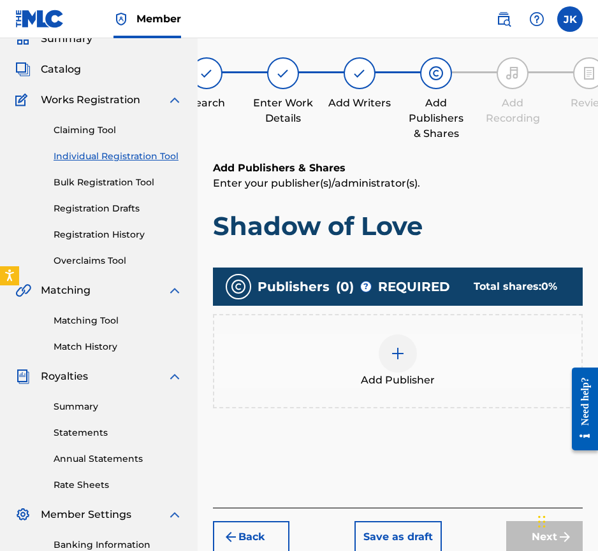
click at [389, 352] on div at bounding box center [397, 353] width 38 height 38
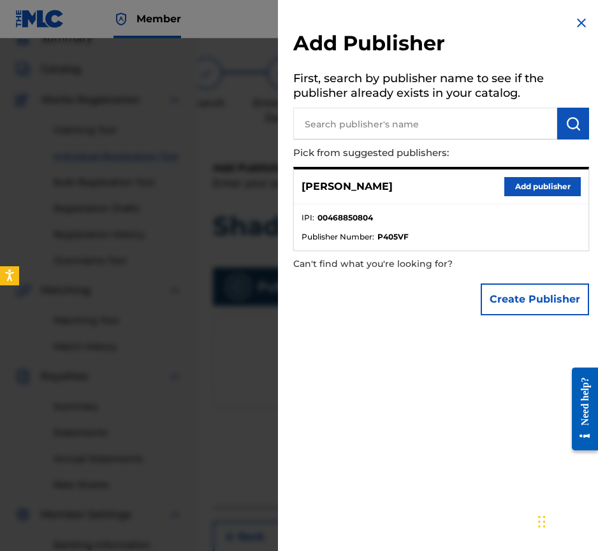
click at [536, 177] on button "Add publisher" at bounding box center [542, 186] width 76 height 19
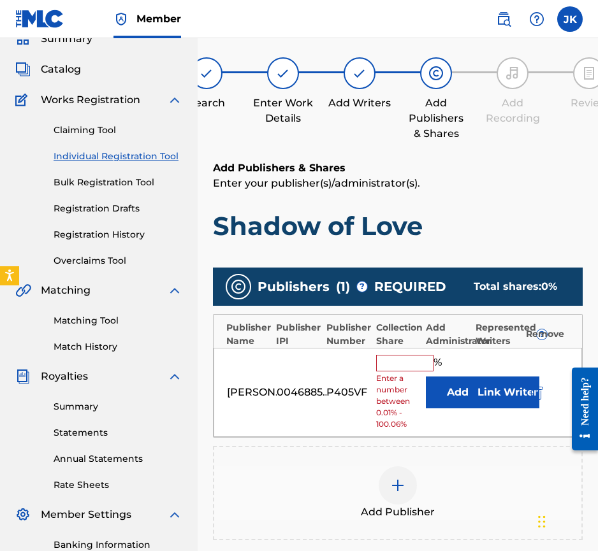
click at [405, 358] on input "text" at bounding box center [404, 363] width 57 height 17
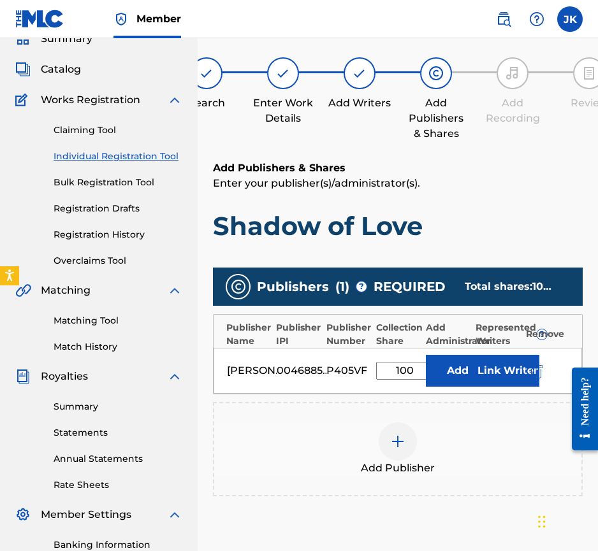
type input "100"
click at [469, 368] on button "Add" at bounding box center [458, 371] width 64 height 32
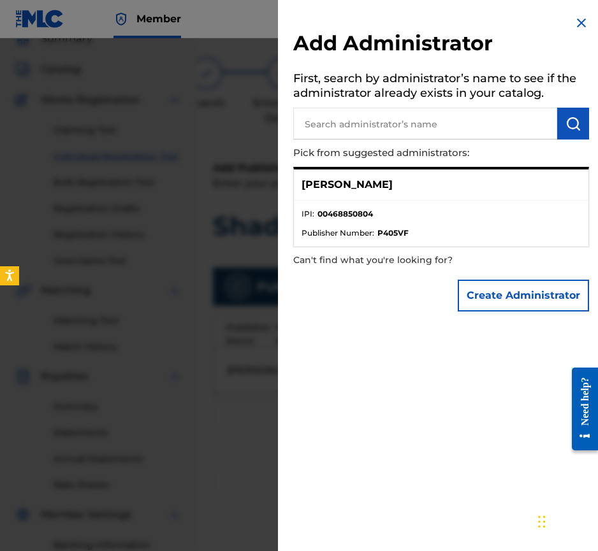
click at [432, 203] on ul "IPI : 00468850804 Publisher Number : P405VF" at bounding box center [441, 224] width 294 height 46
click at [498, 290] on button "Create Administrator" at bounding box center [522, 296] width 131 height 32
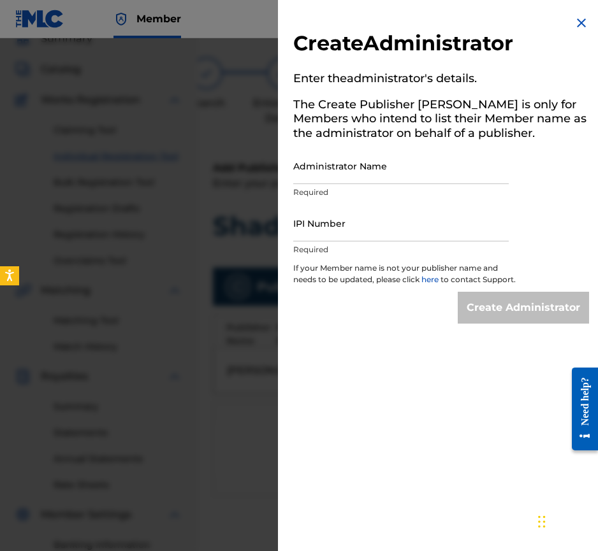
click at [573, 22] on img at bounding box center [580, 22] width 15 height 15
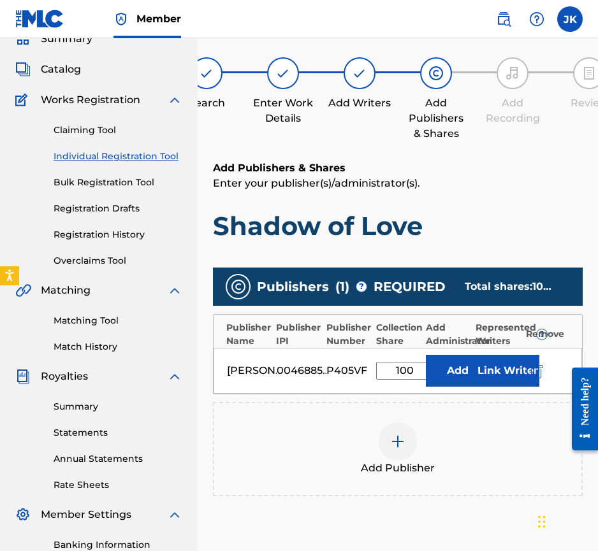
click at [453, 373] on button "Add" at bounding box center [458, 371] width 64 height 32
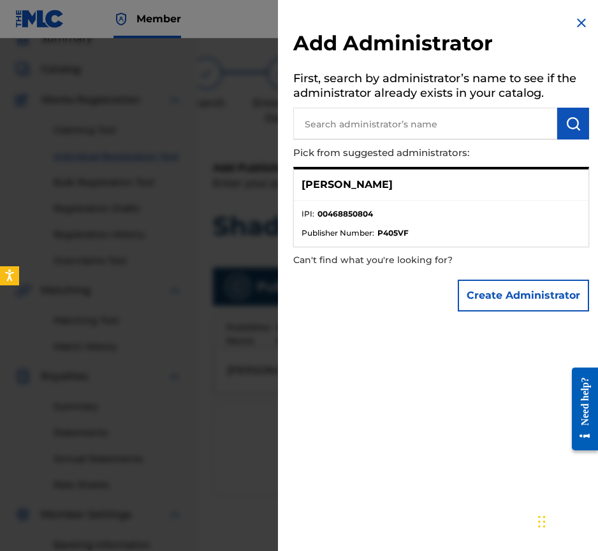
click at [573, 20] on img at bounding box center [580, 22] width 15 height 15
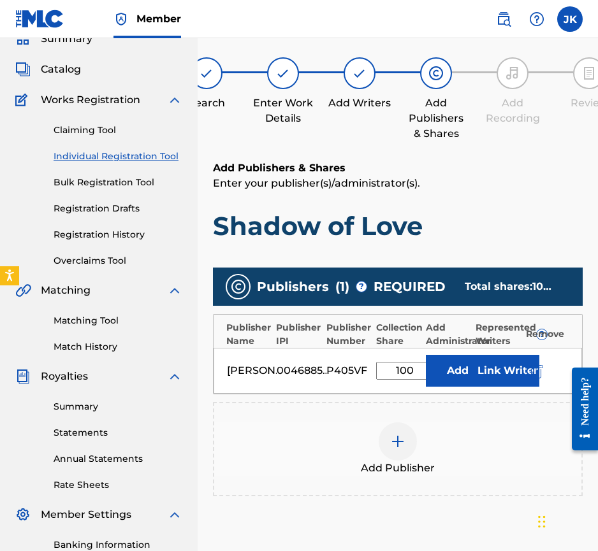
click at [513, 368] on button "Link Writer" at bounding box center [507, 371] width 64 height 32
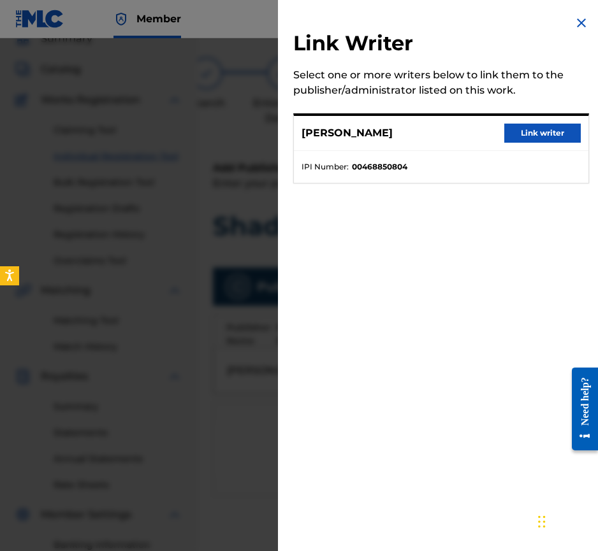
click at [540, 132] on button "Link writer" at bounding box center [542, 133] width 76 height 19
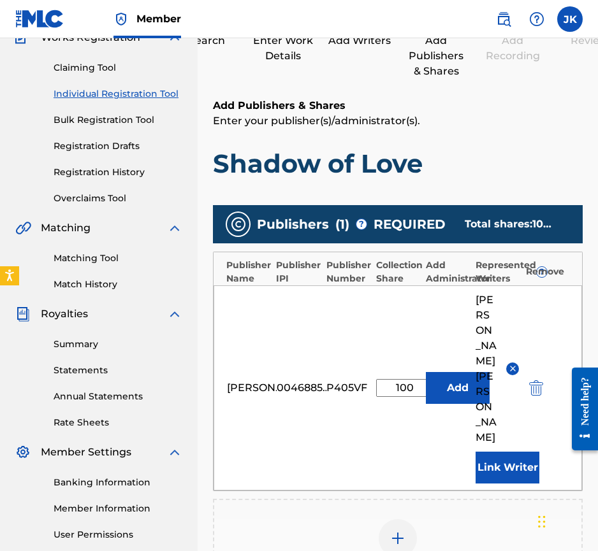
scroll to position [273, 0]
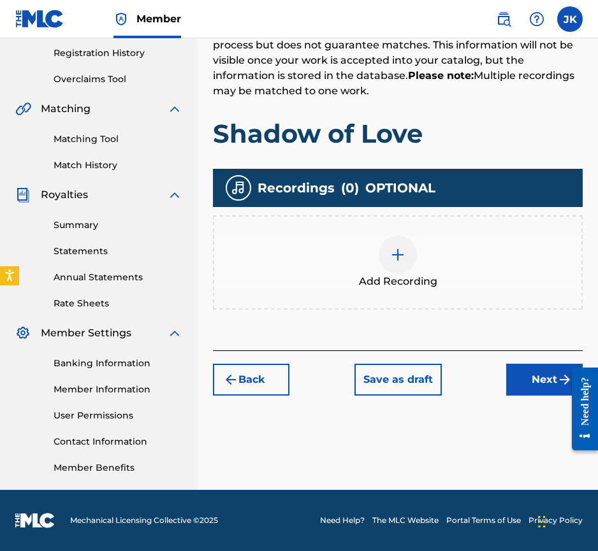
scroll to position [239, 0]
click at [392, 245] on div at bounding box center [397, 255] width 38 height 38
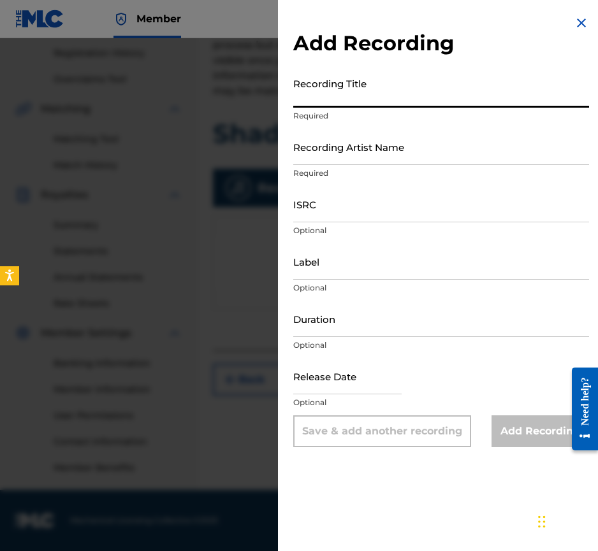
click at [322, 90] on input "Recording Title" at bounding box center [441, 89] width 296 height 36
paste input "Shadow of Love"
type input "Shadow of Love"
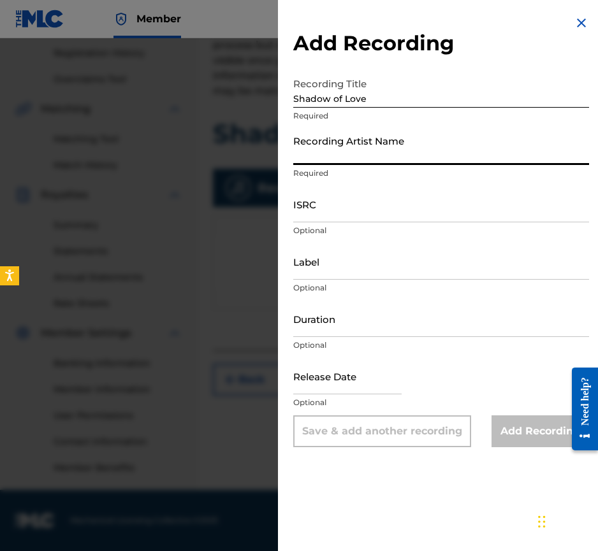
click at [311, 150] on input "Recording Artist Name" at bounding box center [441, 147] width 296 height 36
paste input "GALAX-SEES G.R.P. LIGHT ORCHESTRA"
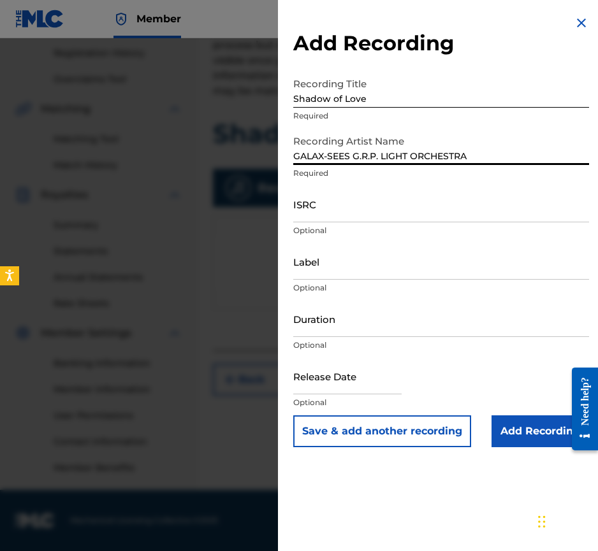
type input "GALAX-SEES G.R.P. LIGHT ORCHESTRA"
click at [318, 210] on input "ISRC" at bounding box center [441, 204] width 296 height 36
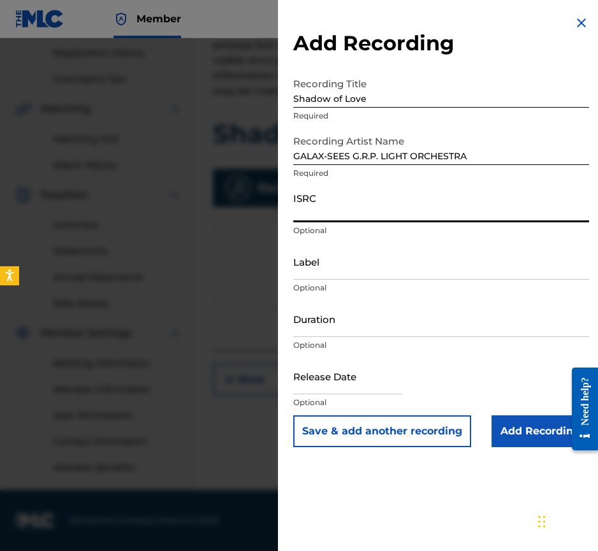
paste input "QZES92521506"
type input "QZES92521506"
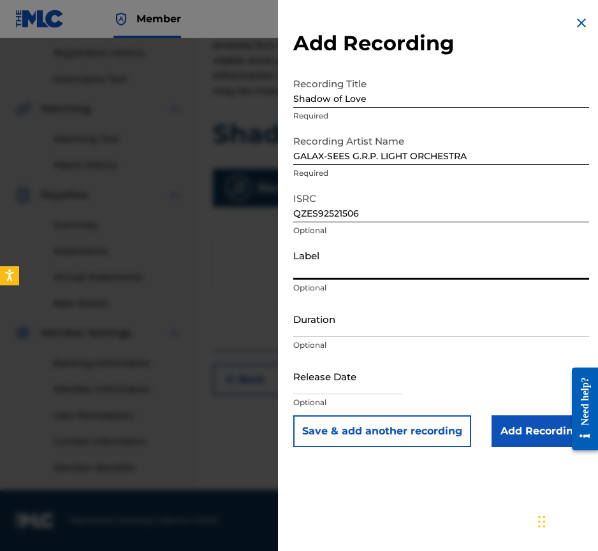
click at [303, 267] on input "Label" at bounding box center [441, 261] width 296 height 36
paste input "[GEOGRAPHIC_DATA] L.L.C."
type input "[GEOGRAPHIC_DATA] L.L.C."
select select "8"
select select "2025"
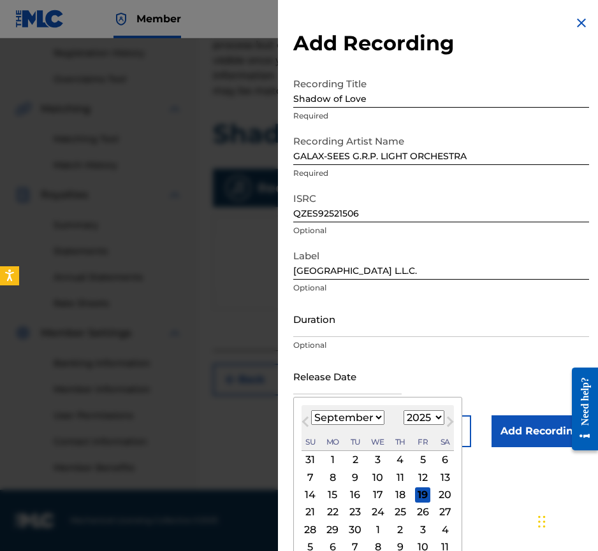
click at [339, 380] on input "text" at bounding box center [347, 376] width 108 height 36
select select "2"
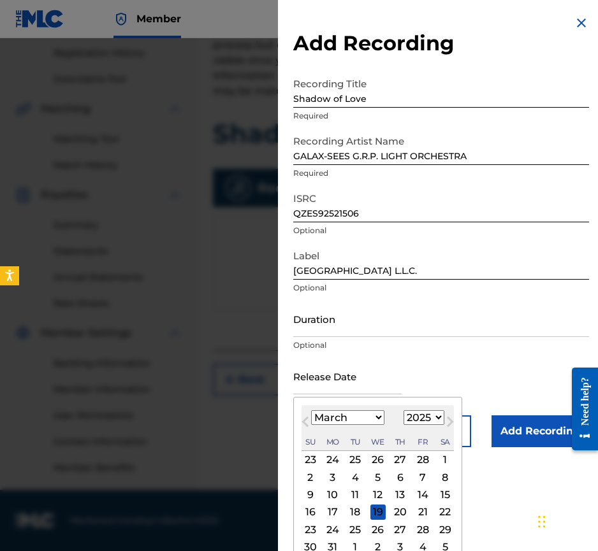
click at [415, 508] on div "21" at bounding box center [422, 512] width 15 height 15
type input "[DATE]"
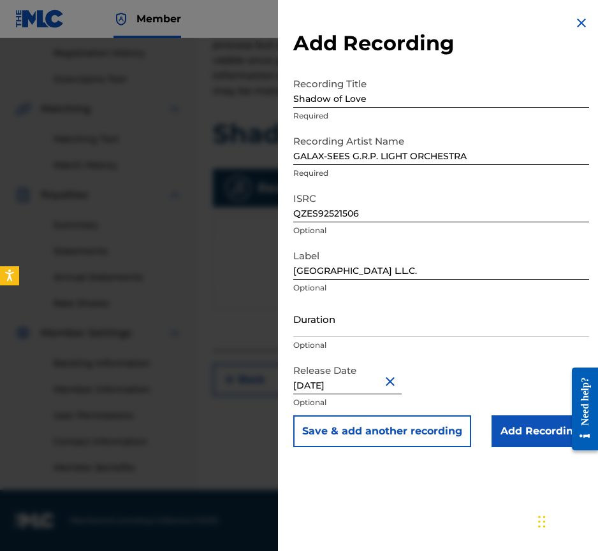
click at [533, 435] on input "Add Recording" at bounding box center [539, 431] width 97 height 32
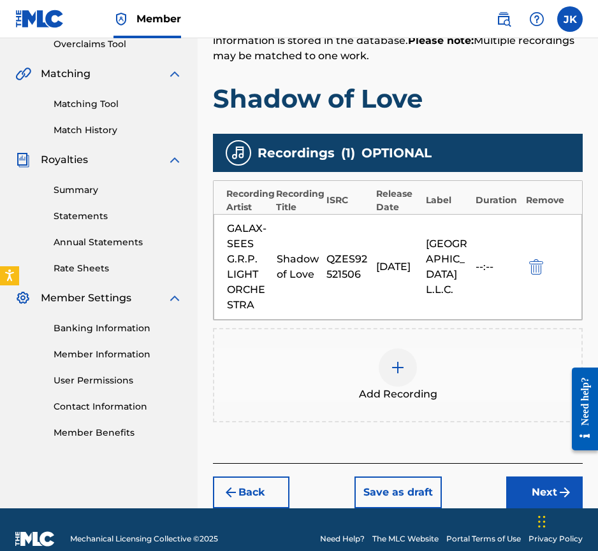
scroll to position [292, 0]
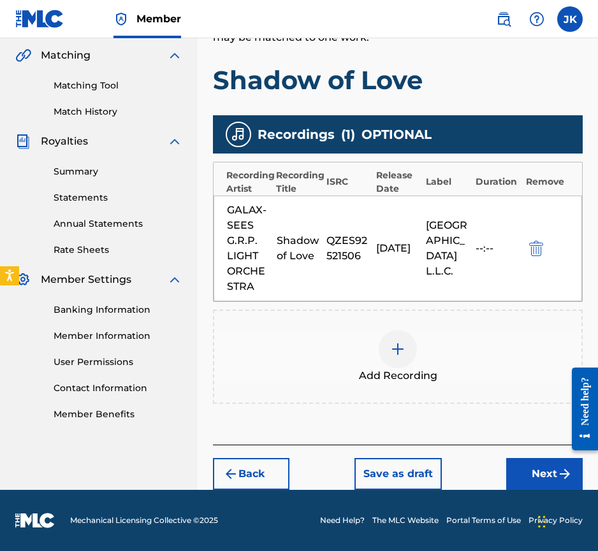
click at [556, 471] on button "Next" at bounding box center [544, 474] width 76 height 32
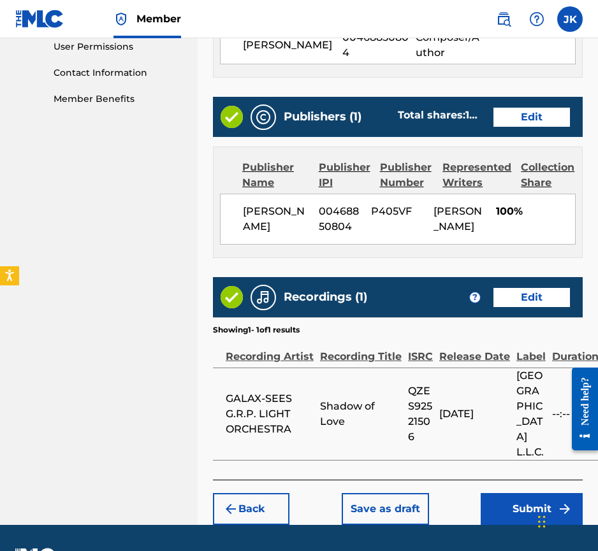
scroll to position [641, 0]
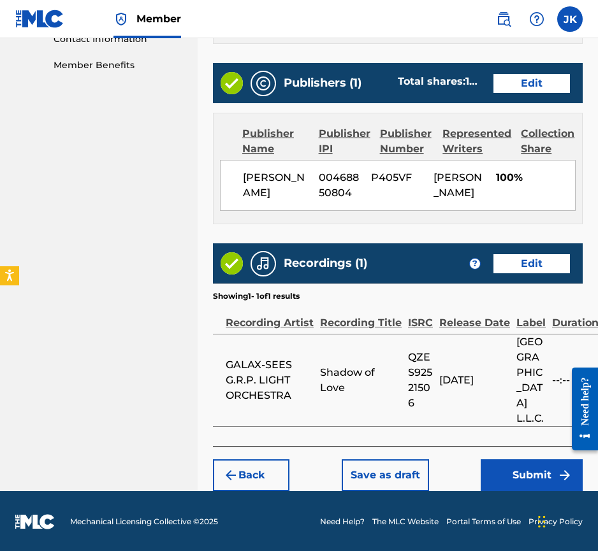
click at [538, 473] on button "Submit" at bounding box center [531, 475] width 102 height 32
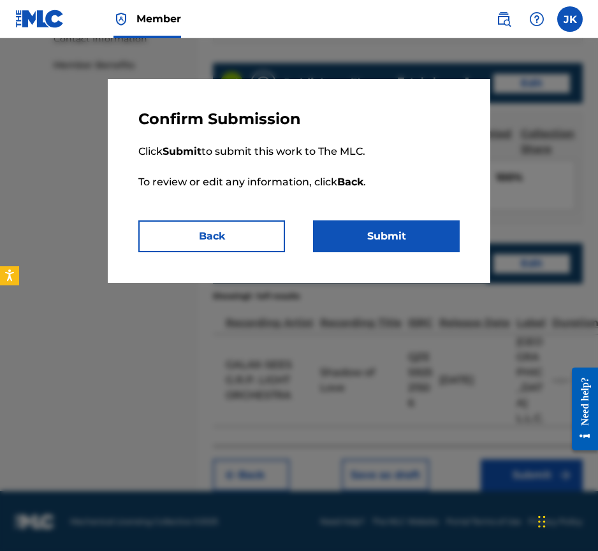
click at [378, 238] on button "Submit" at bounding box center [386, 236] width 147 height 32
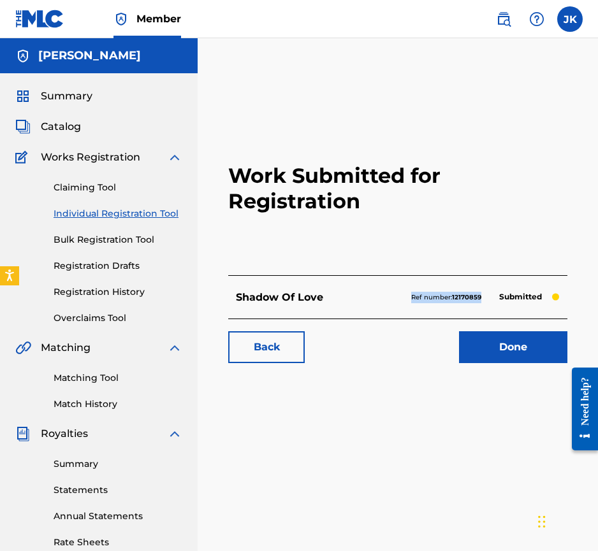
drag, startPoint x: 410, startPoint y: 294, endPoint x: 480, endPoint y: 294, distance: 70.1
click at [480, 294] on p "Ref number: 12170859" at bounding box center [446, 297] width 70 height 11
copy p "Ref number: 12170859"
click at [498, 350] on link "Done" at bounding box center [513, 347] width 108 height 32
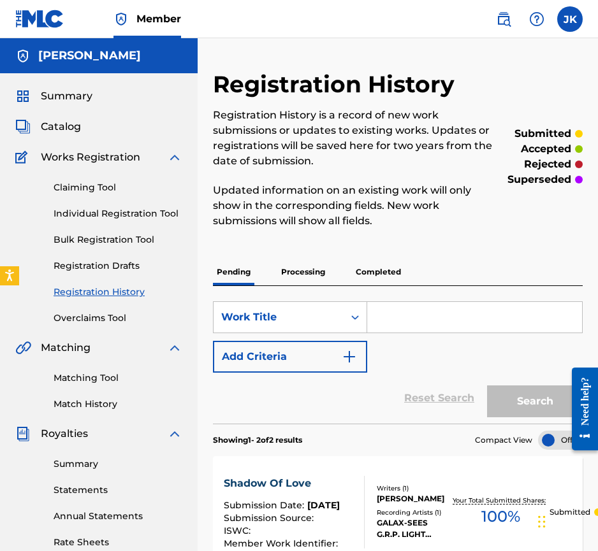
click at [71, 127] on span "Catalog" at bounding box center [61, 126] width 40 height 15
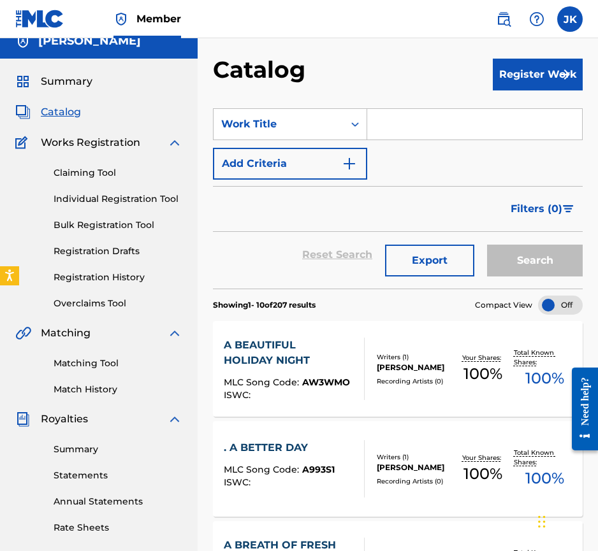
scroll to position [71, 0]
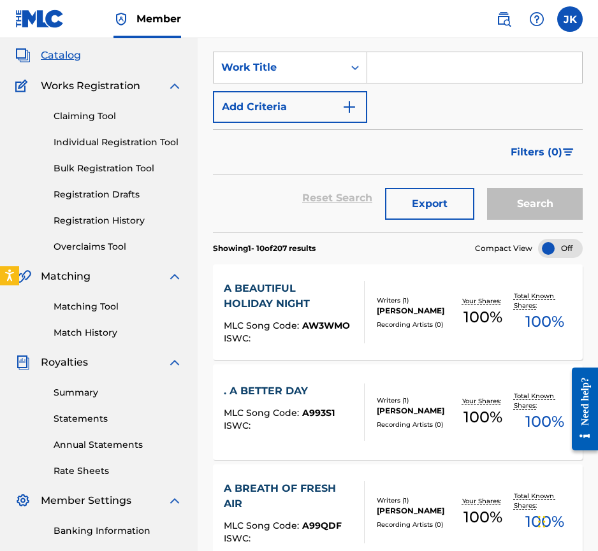
click at [335, 301] on div "A BEAUTIFUL HOLIDAY NIGHT" at bounding box center [288, 296] width 129 height 31
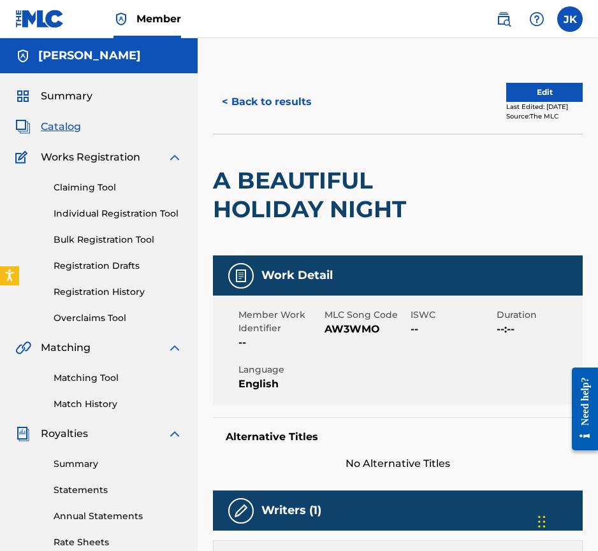
click at [515, 89] on button "Edit" at bounding box center [544, 92] width 76 height 19
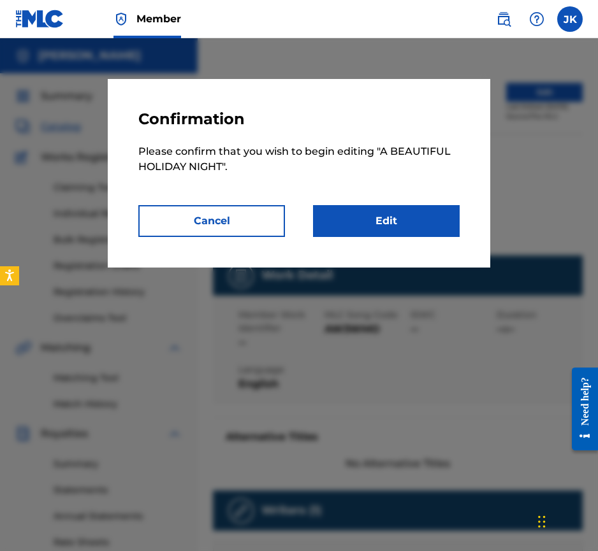
click at [377, 222] on link "Edit" at bounding box center [386, 221] width 147 height 32
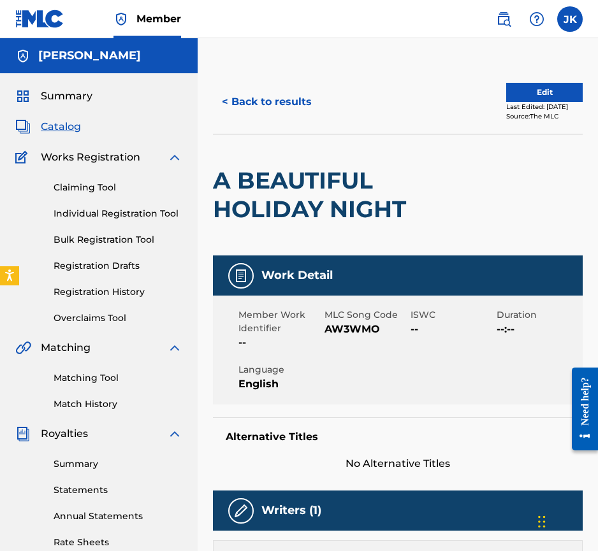
click at [66, 96] on span "Summary" at bounding box center [67, 96] width 52 height 15
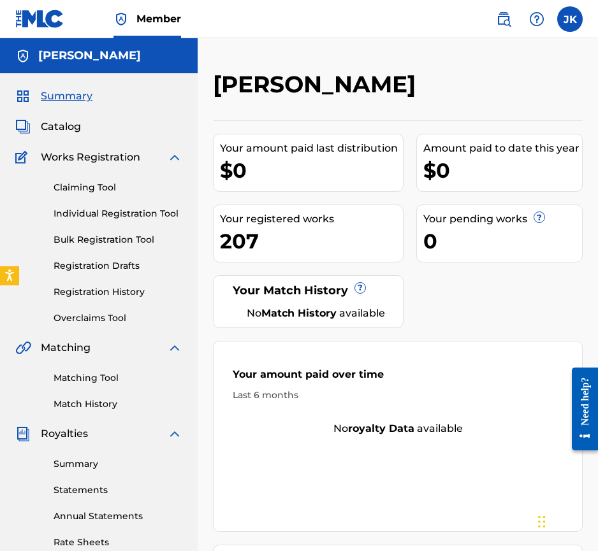
click at [64, 128] on span "Catalog" at bounding box center [61, 126] width 40 height 15
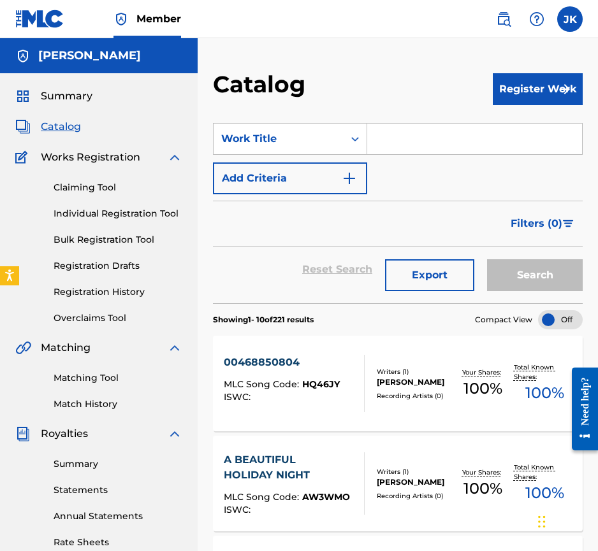
click at [566, 21] on label at bounding box center [569, 18] width 25 height 25
click at [569, 19] on input "JK [PERSON_NAME] [EMAIL_ADDRESS][DOMAIN_NAME] Notification Preferences Profile …" at bounding box center [569, 19] width 0 height 0
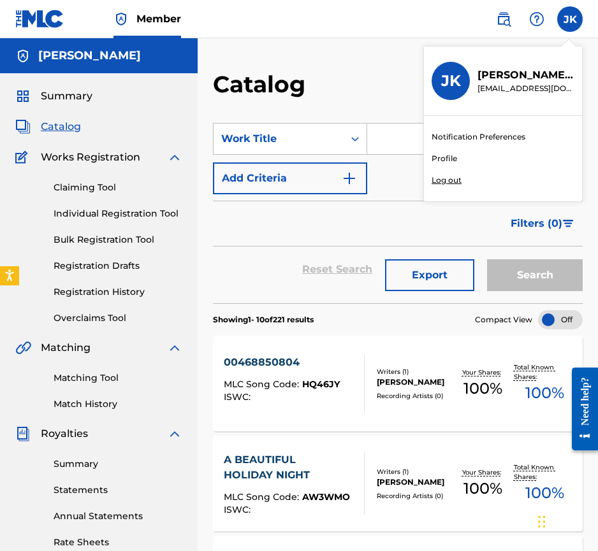
click at [447, 159] on link "Profile" at bounding box center [443, 158] width 25 height 11
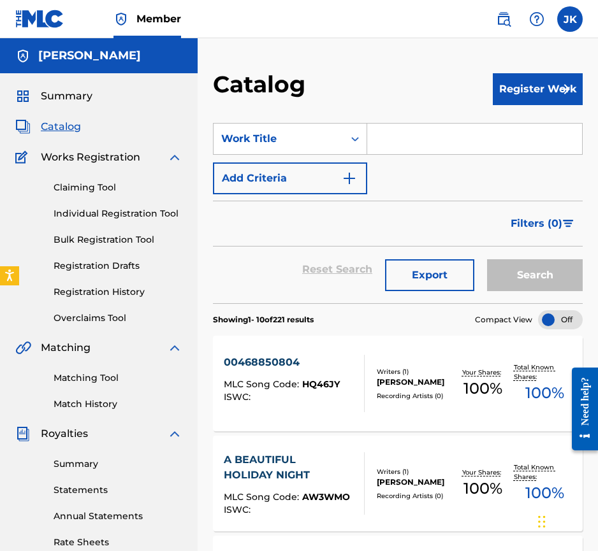
click at [122, 290] on link "Registration History" at bounding box center [118, 291] width 129 height 13
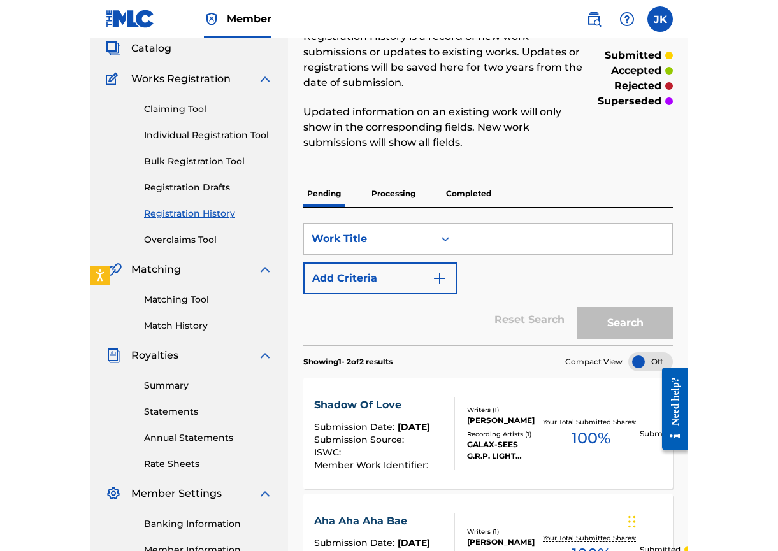
scroll to position [91, 0]
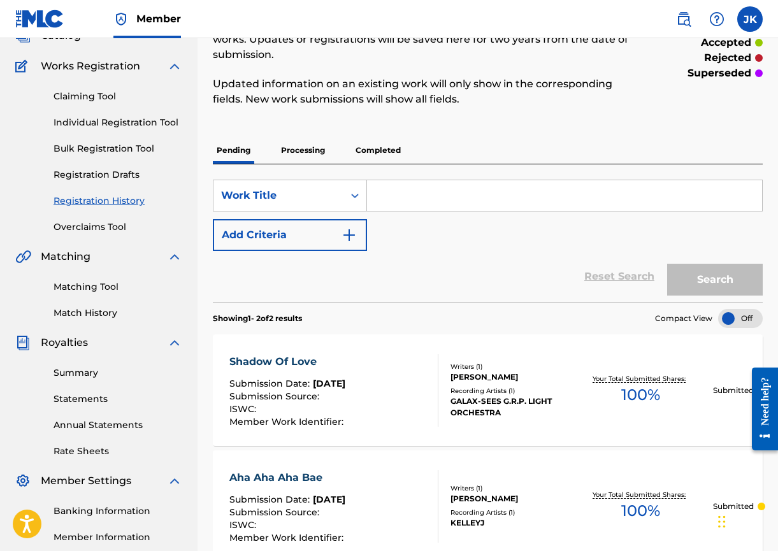
drag, startPoint x: 378, startPoint y: 442, endPoint x: 379, endPoint y: 453, distance: 10.9
click at [379, 453] on section "Shadow Of Love Submission Date : [DATE] Submission Source : ISWC : Member Work …" at bounding box center [488, 445] width 550 height 234
click at [743, 319] on div at bounding box center [740, 318] width 45 height 19
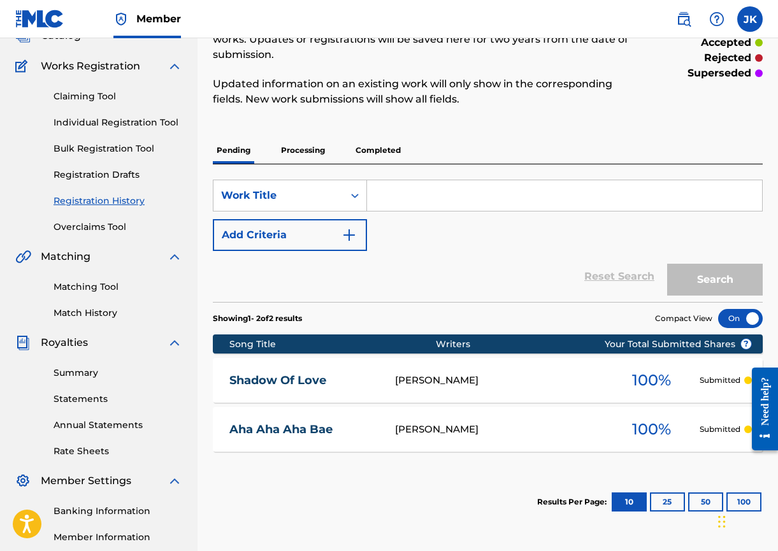
click at [734, 319] on div at bounding box center [740, 318] width 45 height 19
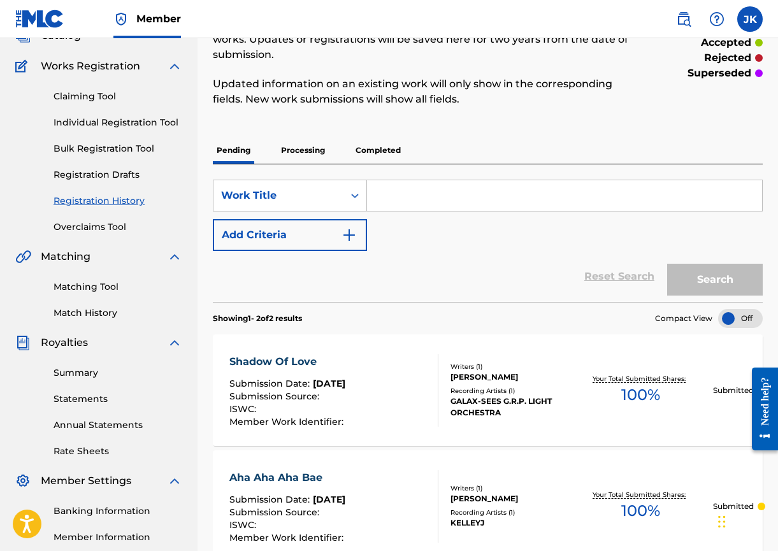
click at [389, 399] on div "Shadow Of Love Submission Date : [DATE] Submission Source : ISWC : Member Work …" at bounding box center [333, 390] width 209 height 73
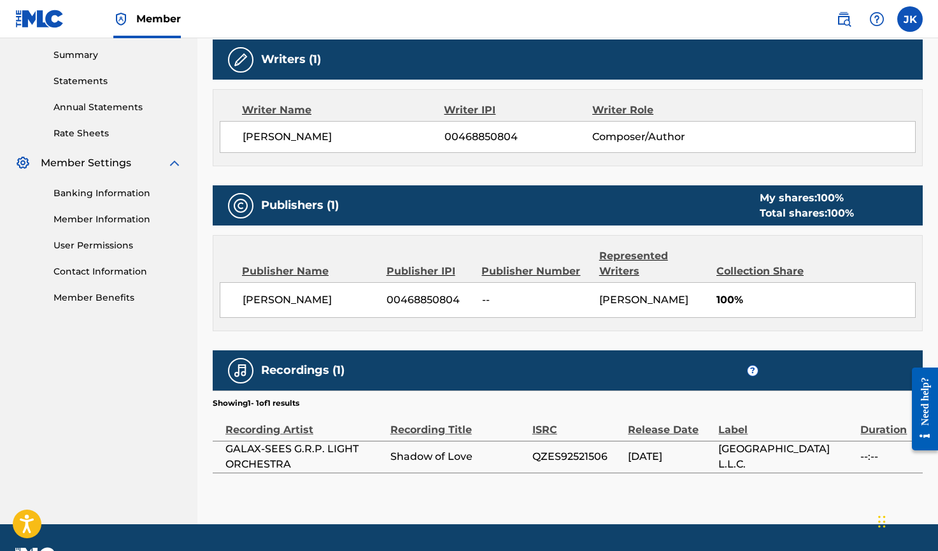
scroll to position [443, 0]
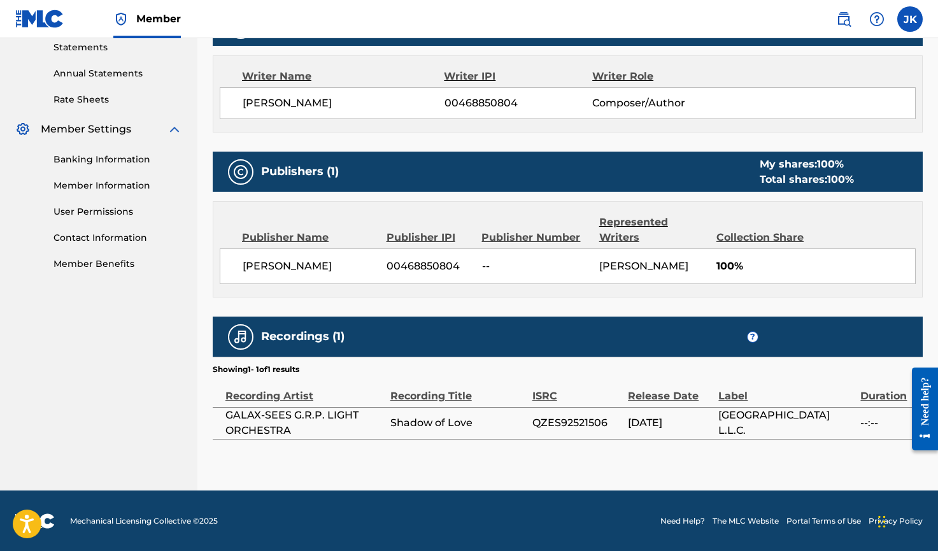
click at [355, 392] on div "Recording Artist" at bounding box center [305, 389] width 159 height 29
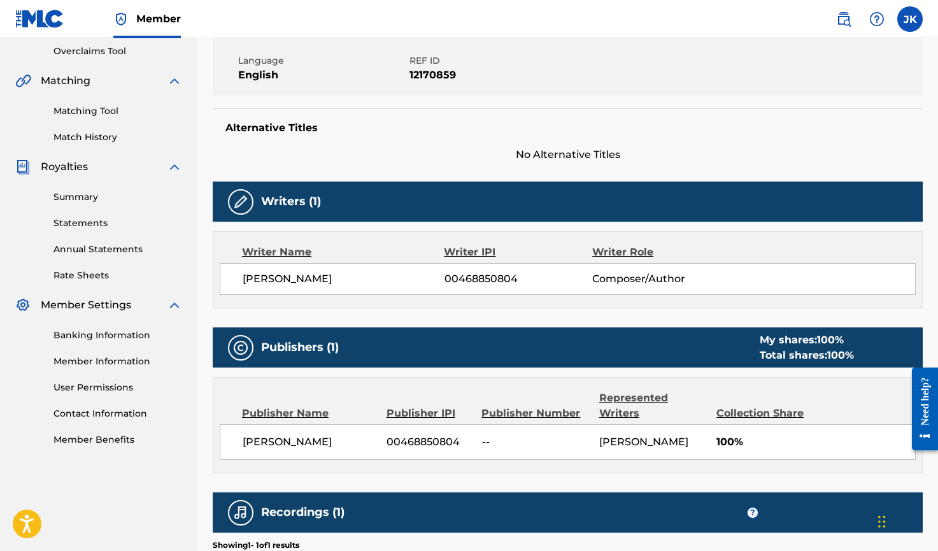
scroll to position [0, 0]
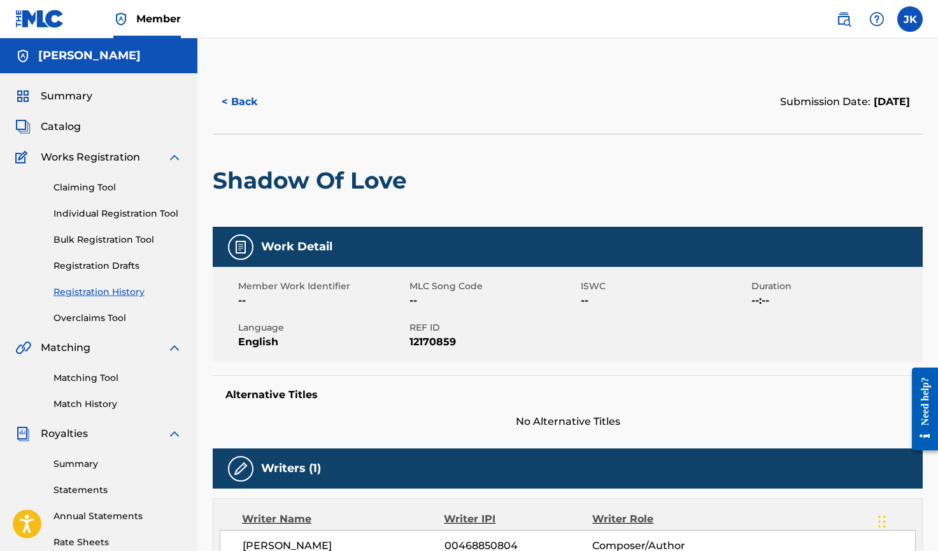
click at [233, 103] on button "< Back" at bounding box center [251, 102] width 76 height 32
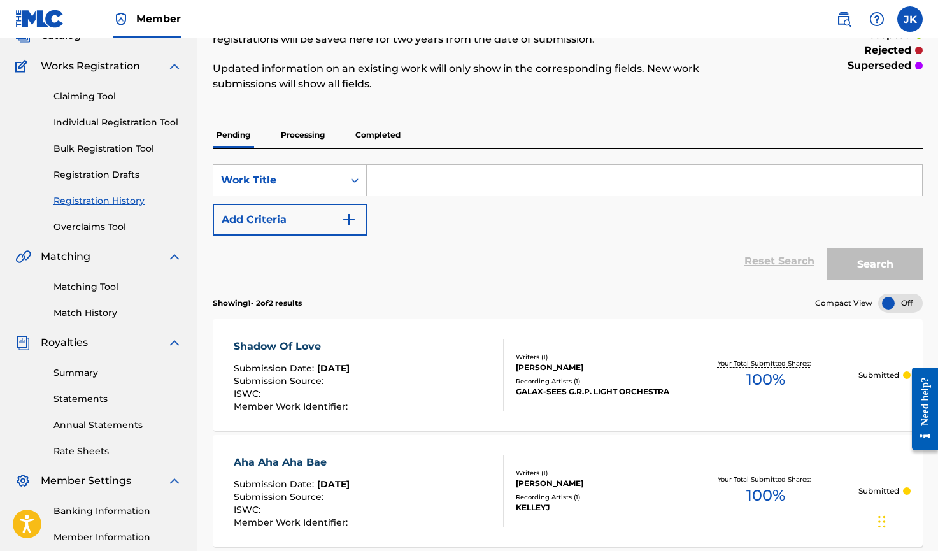
scroll to position [190, 0]
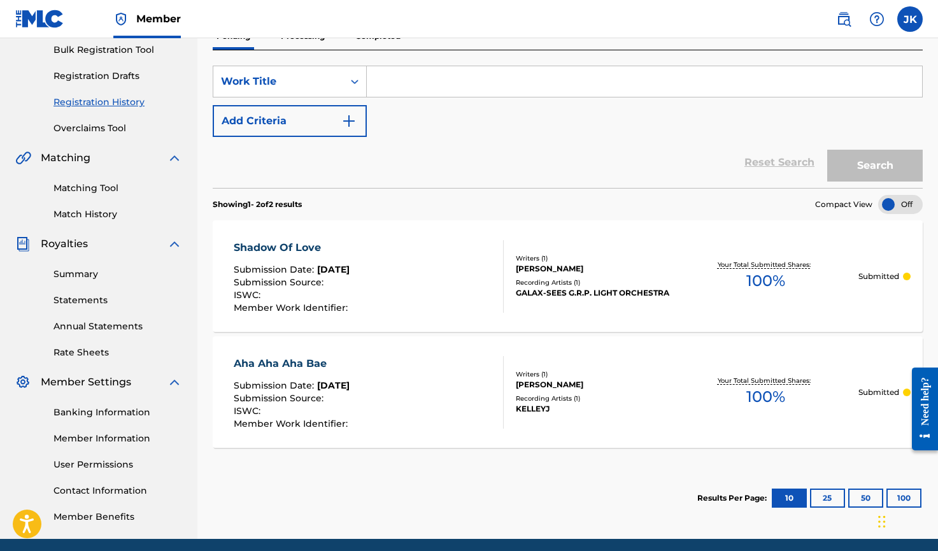
click at [416, 383] on div "Aha Aha Aha Bae Submission Date : [DATE] Submission Source : ISWC : Member Work…" at bounding box center [369, 392] width 270 height 73
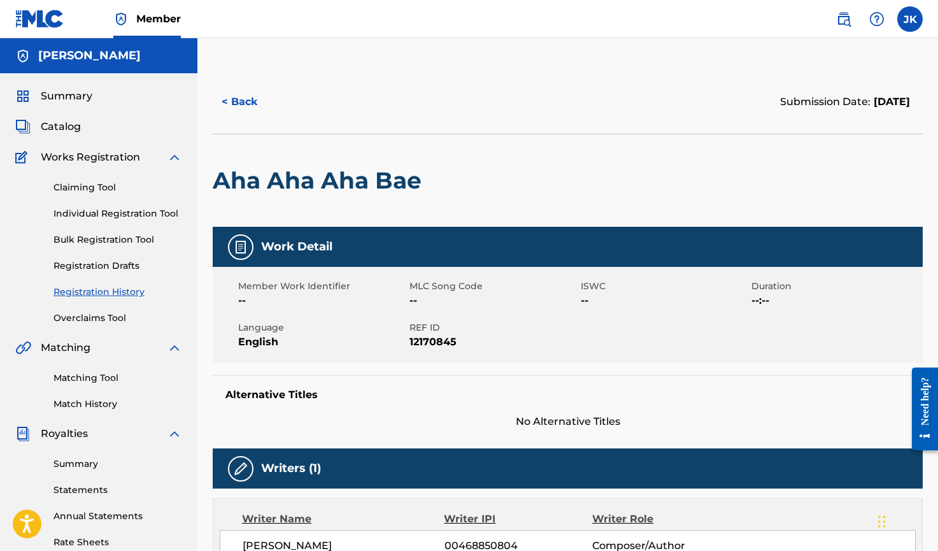
click at [63, 125] on span "Catalog" at bounding box center [61, 126] width 40 height 15
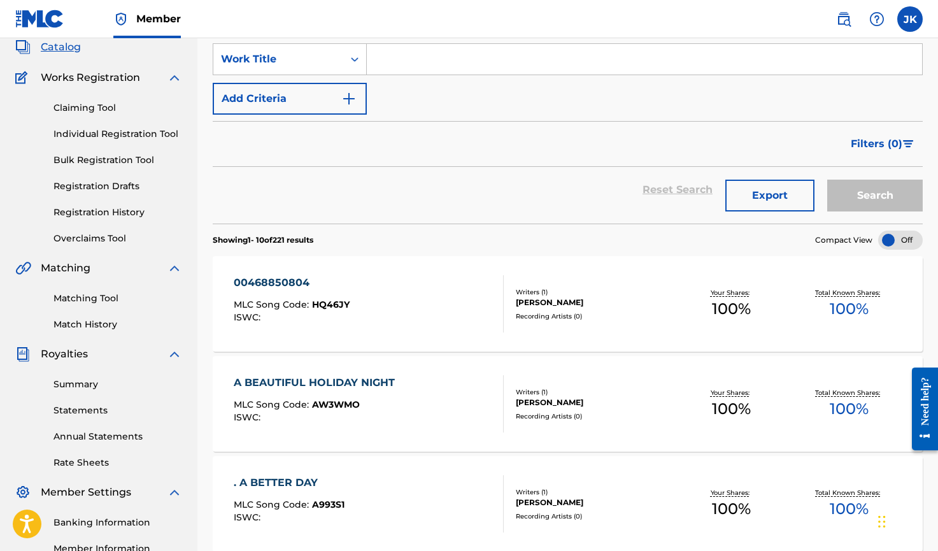
scroll to position [71, 0]
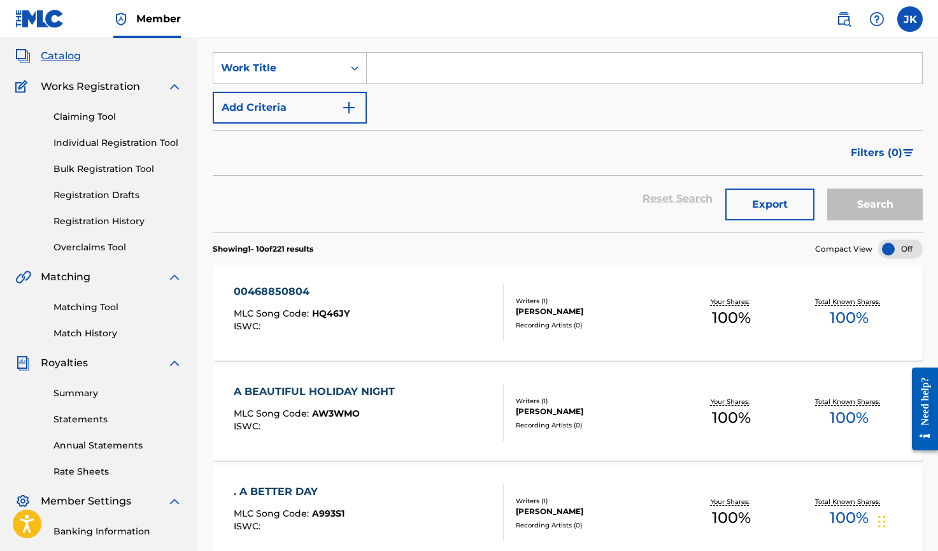
click at [410, 299] on div "00468850804 MLC Song Code : HQ46JY ISWC :" at bounding box center [369, 312] width 270 height 57
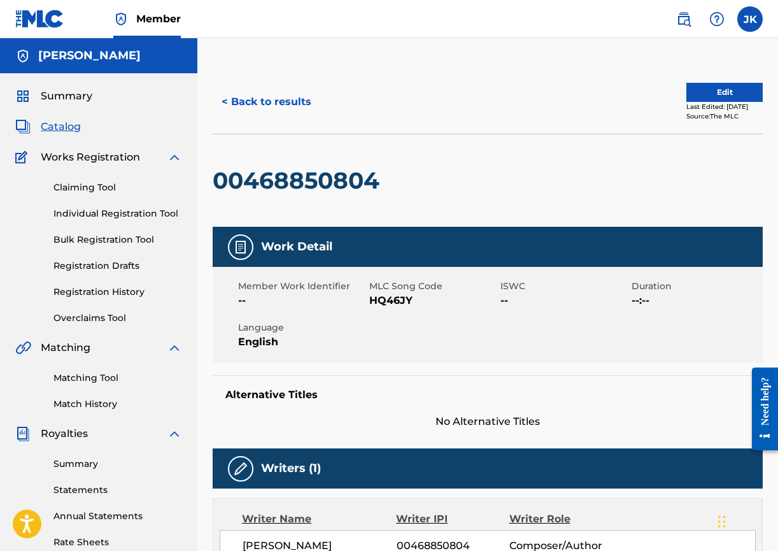
click at [687, 89] on button "Edit" at bounding box center [725, 92] width 76 height 19
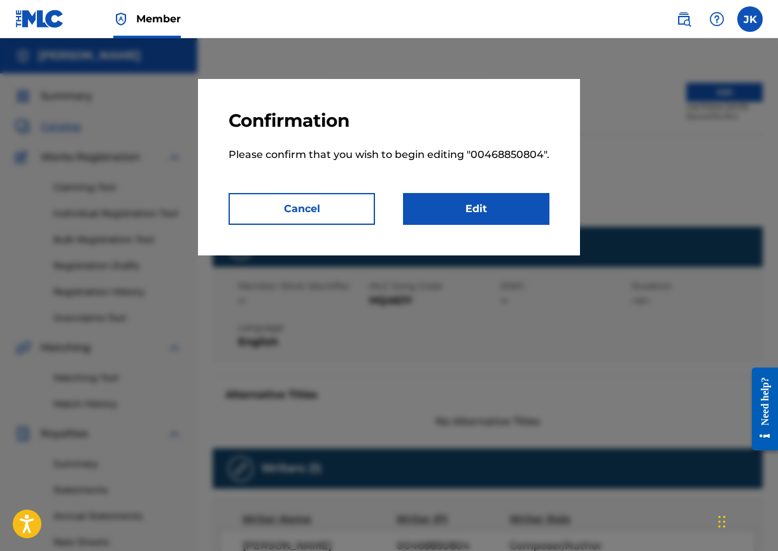
click at [483, 211] on link "Edit" at bounding box center [476, 209] width 147 height 32
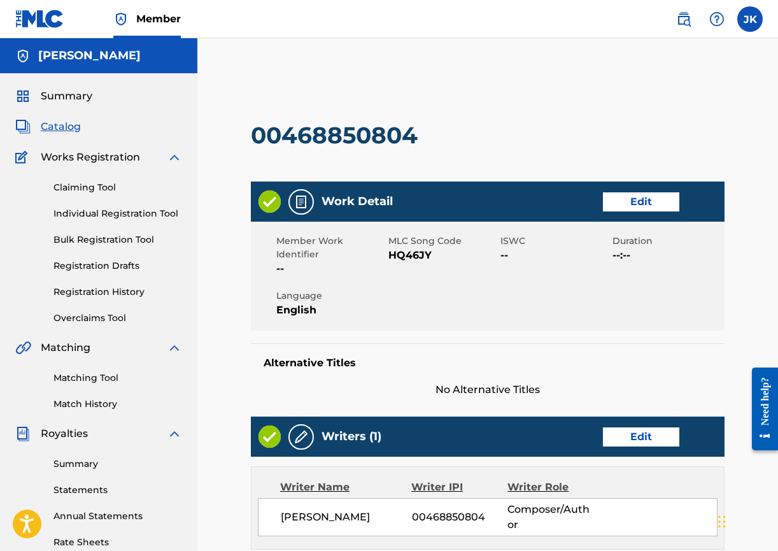
click at [639, 208] on link "Edit" at bounding box center [641, 201] width 76 height 19
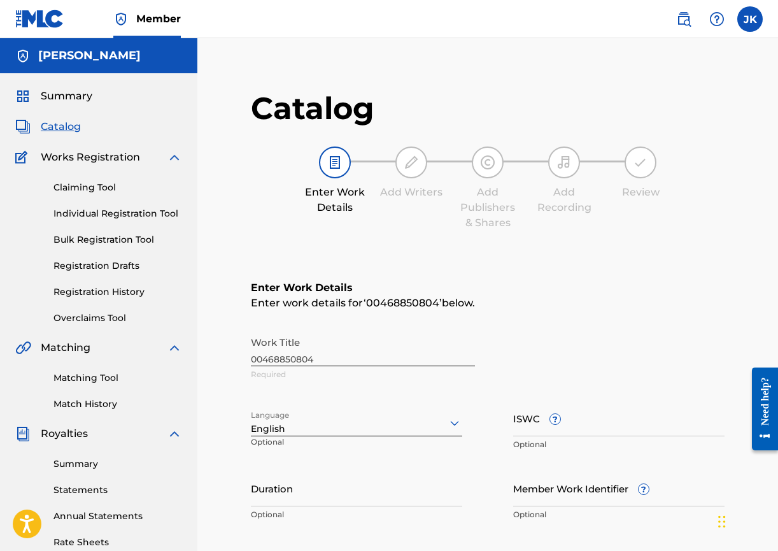
scroll to position [83, 0]
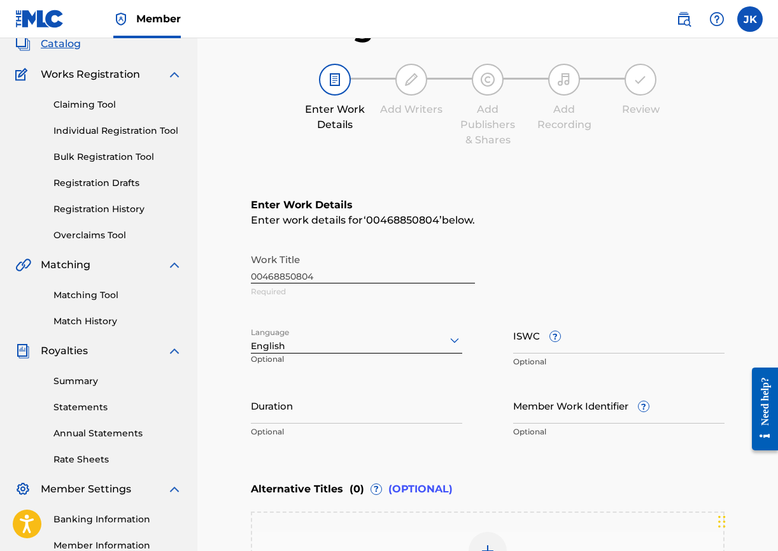
click at [328, 263] on div "Work Title 00468850804 Required" at bounding box center [488, 275] width 474 height 57
click at [324, 273] on div "Work Title 00468850804 Required" at bounding box center [488, 275] width 474 height 57
click at [318, 275] on div "Work Title 00468850804 Required" at bounding box center [488, 275] width 474 height 57
click at [278, 269] on div "Work Title 00468850804 Required" at bounding box center [488, 275] width 474 height 57
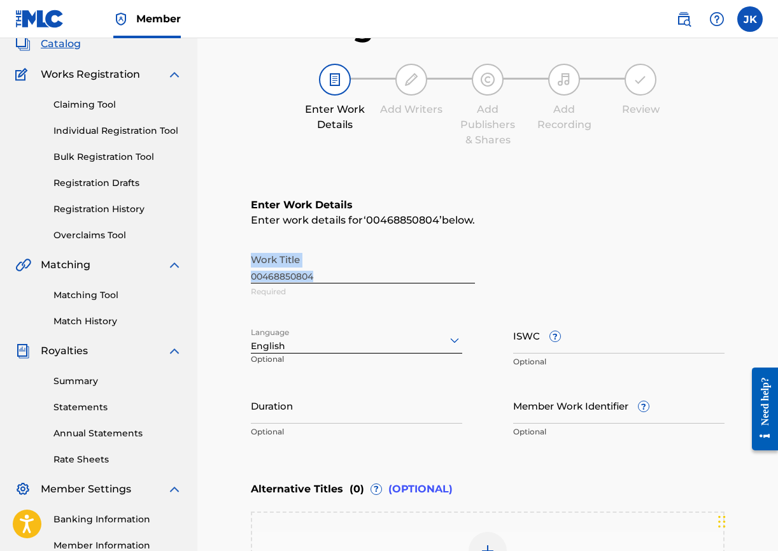
click at [278, 269] on div "Work Title 00468850804 Required" at bounding box center [488, 275] width 474 height 57
click at [326, 271] on div "Work Title 00468850804 Required" at bounding box center [488, 275] width 474 height 57
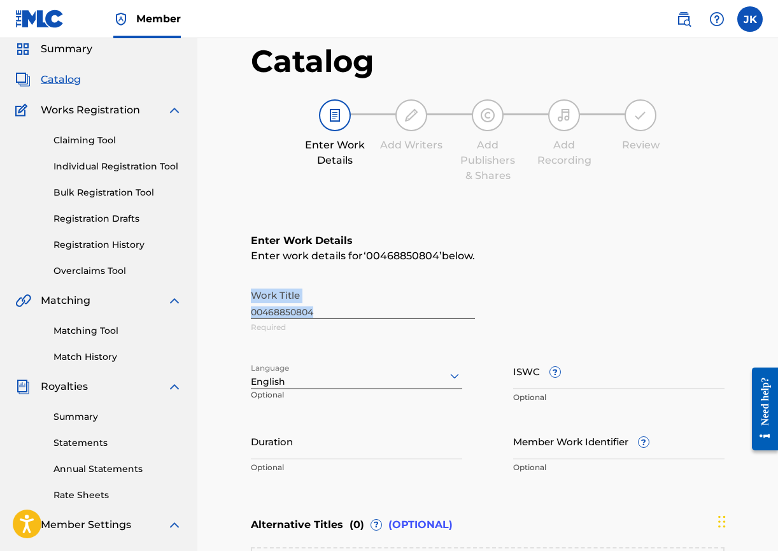
scroll to position [0, 0]
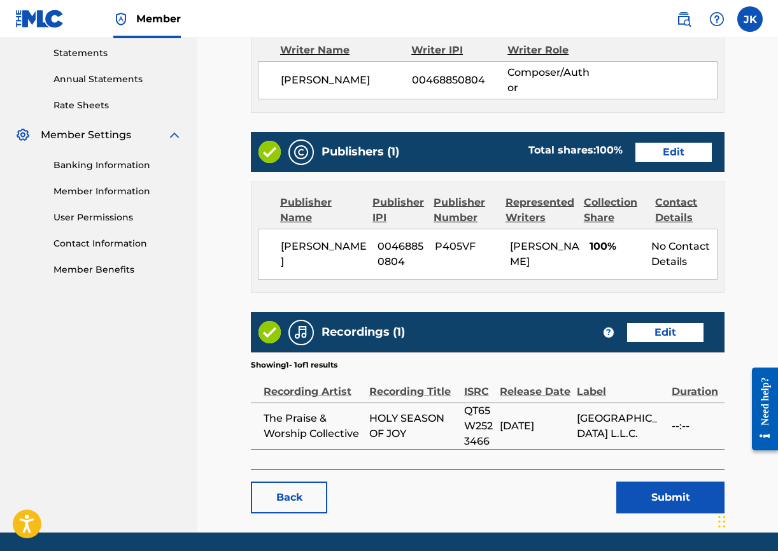
scroll to position [434, 0]
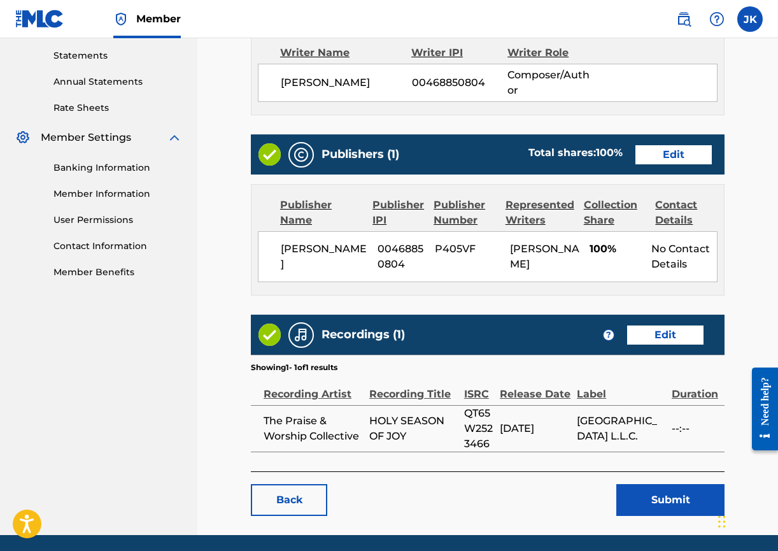
click at [376, 417] on span "HOLY SEASON OF JOY" at bounding box center [413, 428] width 89 height 31
drag, startPoint x: 368, startPoint y: 417, endPoint x: 438, endPoint y: 419, distance: 69.4
click at [438, 419] on tr "The Praise & Worship Collective HOLY SEASON OF JOY QT65W2523466 [DATE] [GEOGRAP…" at bounding box center [488, 428] width 474 height 47
click at [427, 433] on span "HOLY SEASON OF JOY" at bounding box center [413, 428] width 89 height 31
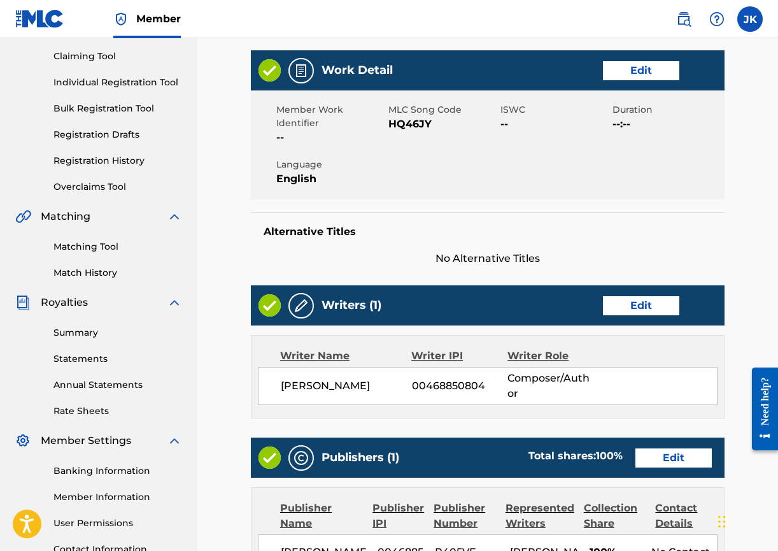
scroll to position [24, 0]
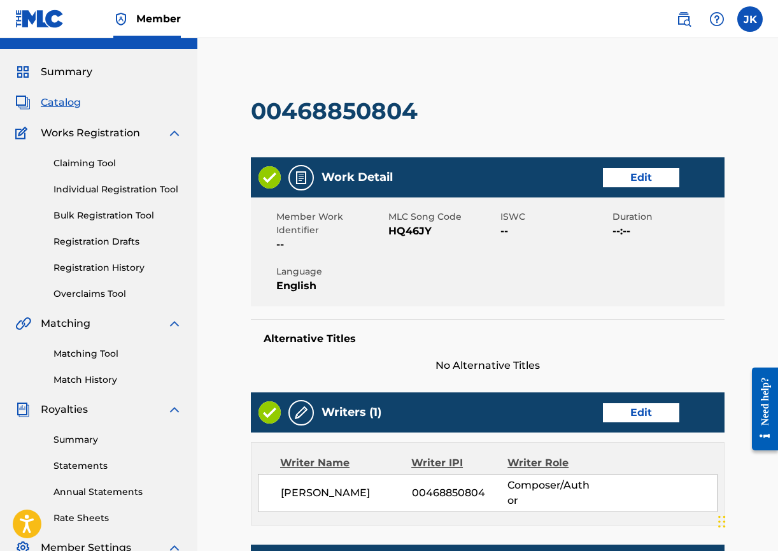
click at [630, 182] on link "Edit" at bounding box center [641, 177] width 76 height 19
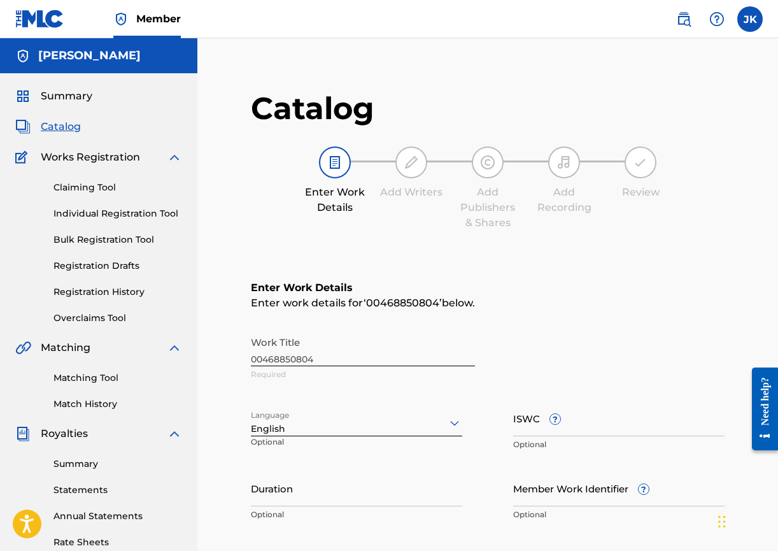
click at [297, 352] on div "Work Title 00468850804 Required" at bounding box center [488, 358] width 474 height 57
click at [353, 354] on div "Work Title 00468850804 Required" at bounding box center [488, 358] width 474 height 57
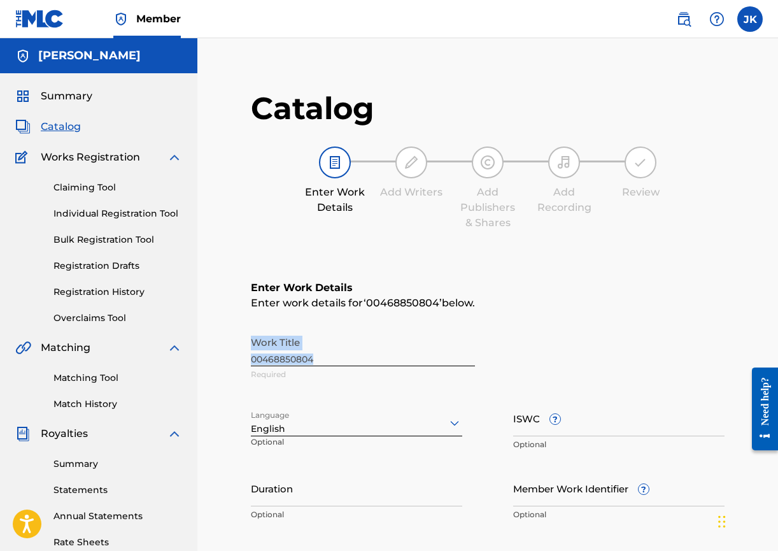
click at [353, 354] on div "Work Title 00468850804 Required" at bounding box center [488, 358] width 474 height 57
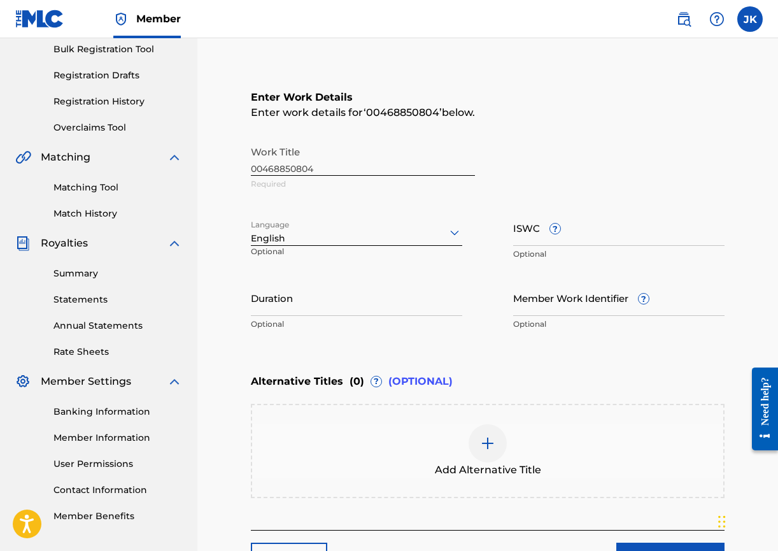
scroll to position [294, 0]
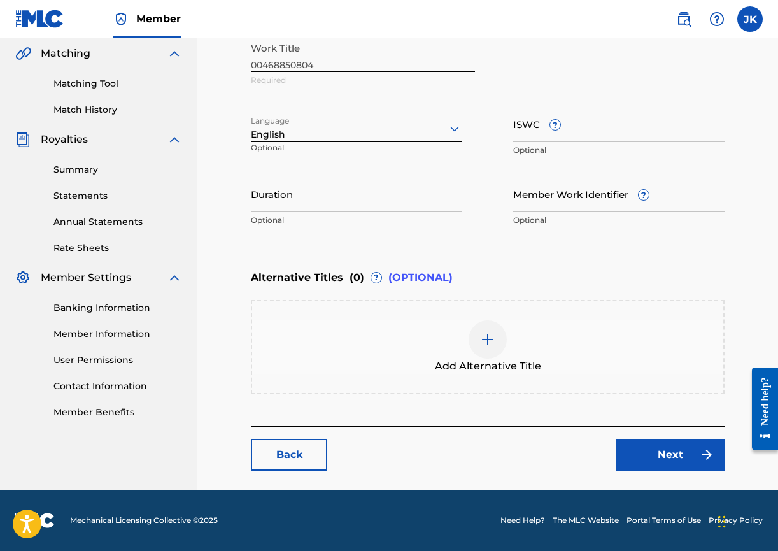
click at [299, 450] on link "Back" at bounding box center [289, 455] width 76 height 32
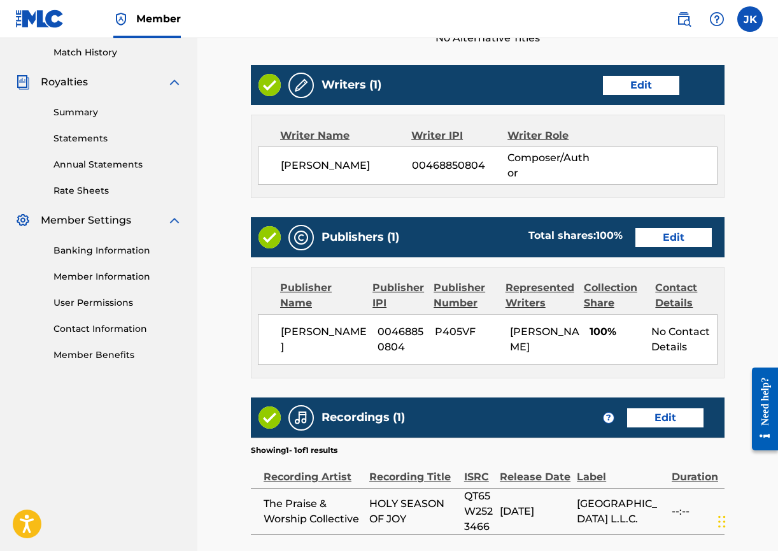
scroll to position [376, 0]
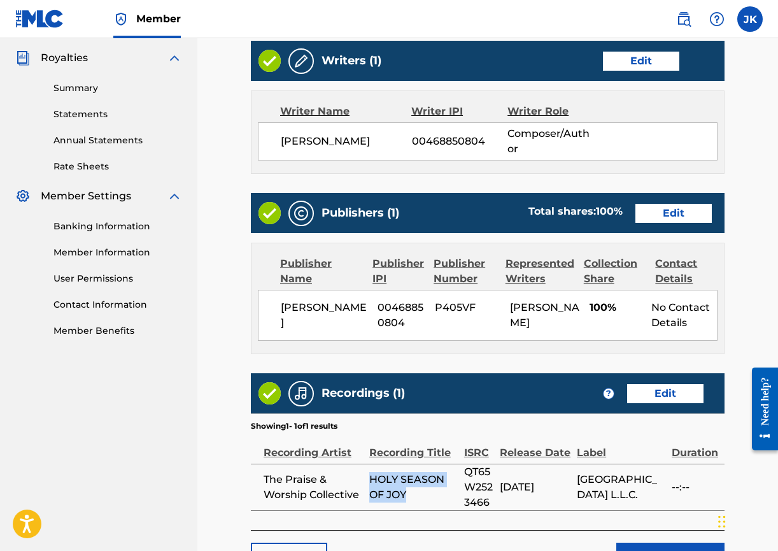
drag, startPoint x: 372, startPoint y: 478, endPoint x: 408, endPoint y: 491, distance: 38.1
click at [408, 491] on span "HOLY SEASON OF JOY" at bounding box center [413, 487] width 89 height 31
copy span "HOLY SEASON OF JOY"
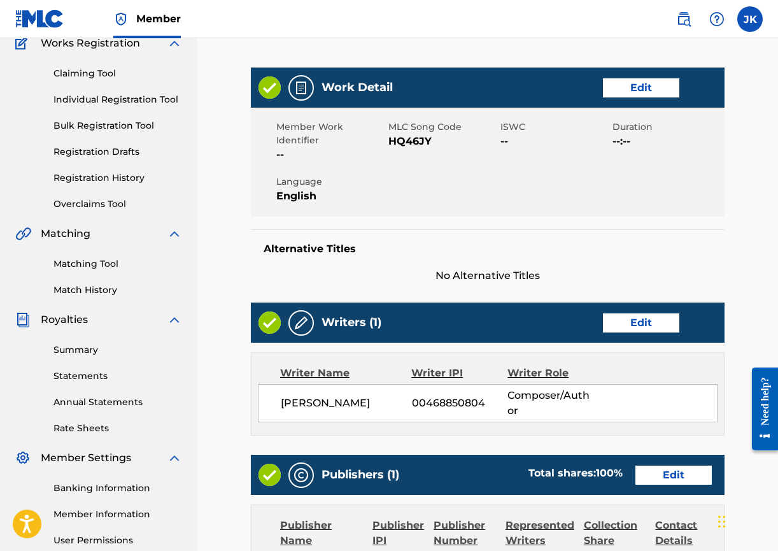
scroll to position [74, 0]
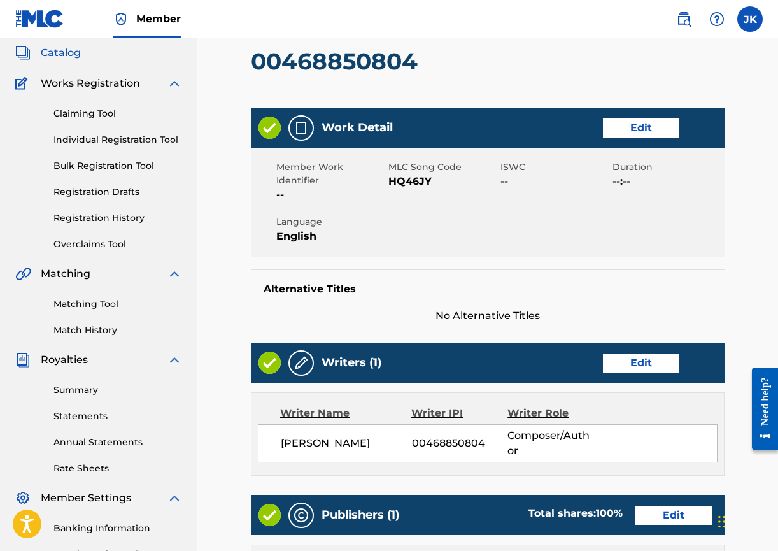
click at [118, 218] on link "Registration History" at bounding box center [118, 217] width 129 height 13
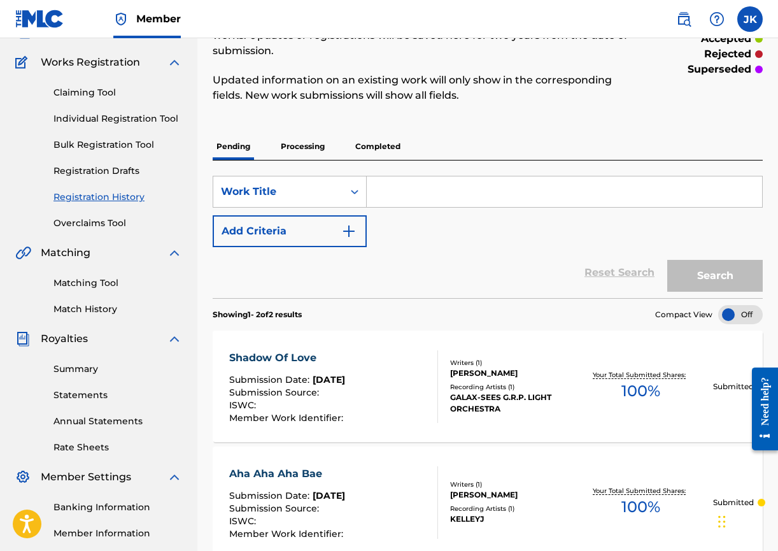
scroll to position [243, 0]
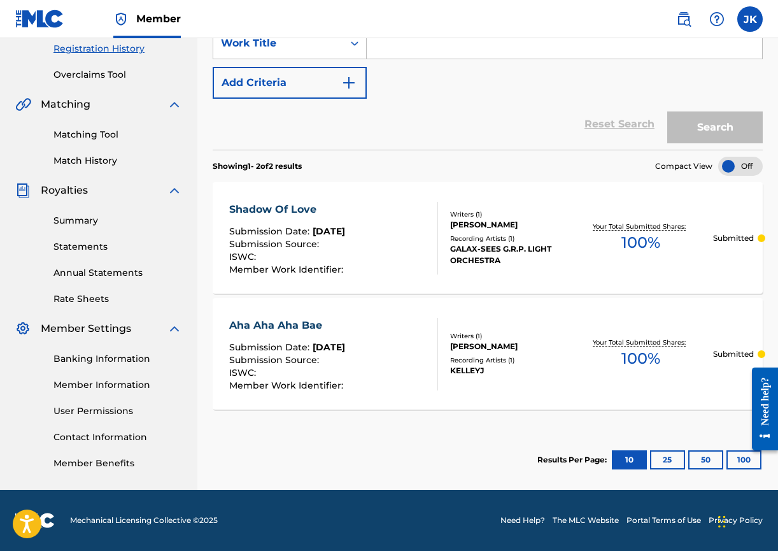
click at [663, 461] on button "25" at bounding box center [667, 459] width 35 height 19
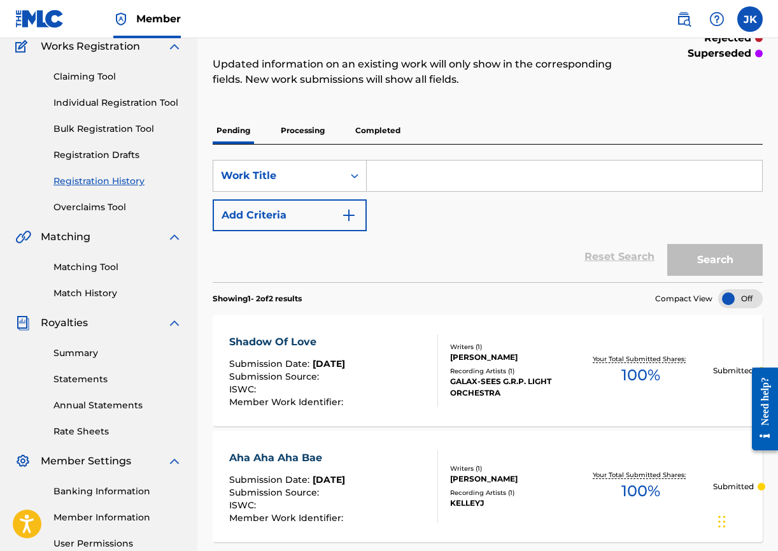
scroll to position [67, 0]
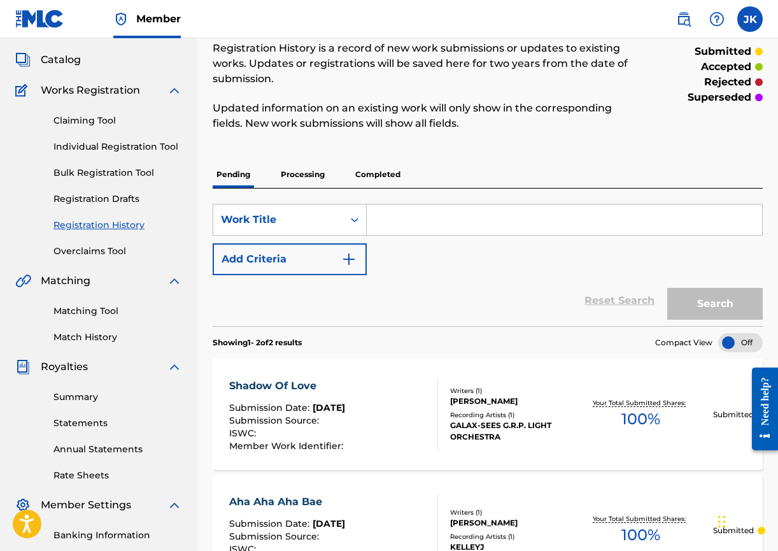
click at [306, 171] on p "Processing" at bounding box center [303, 174] width 52 height 27
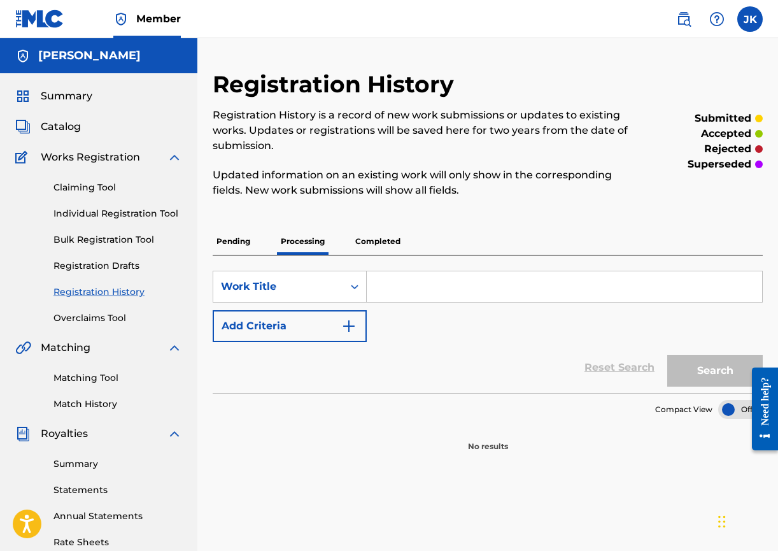
click at [380, 240] on p "Completed" at bounding box center [378, 241] width 53 height 27
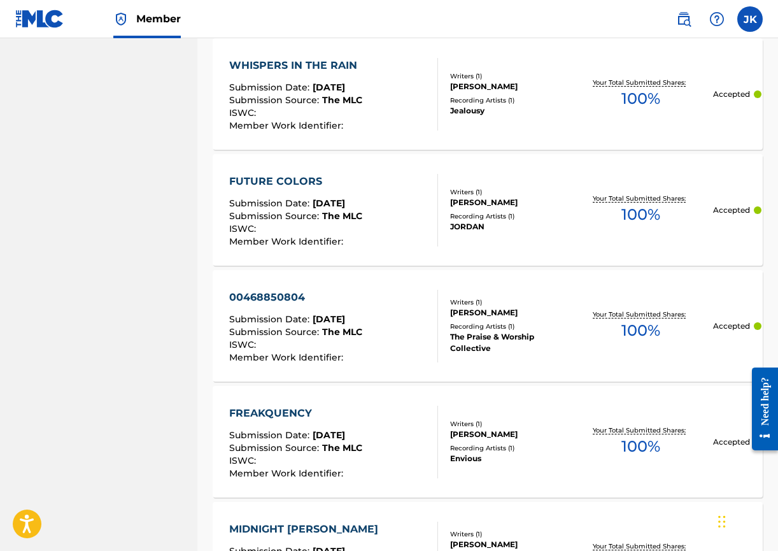
scroll to position [1068, 0]
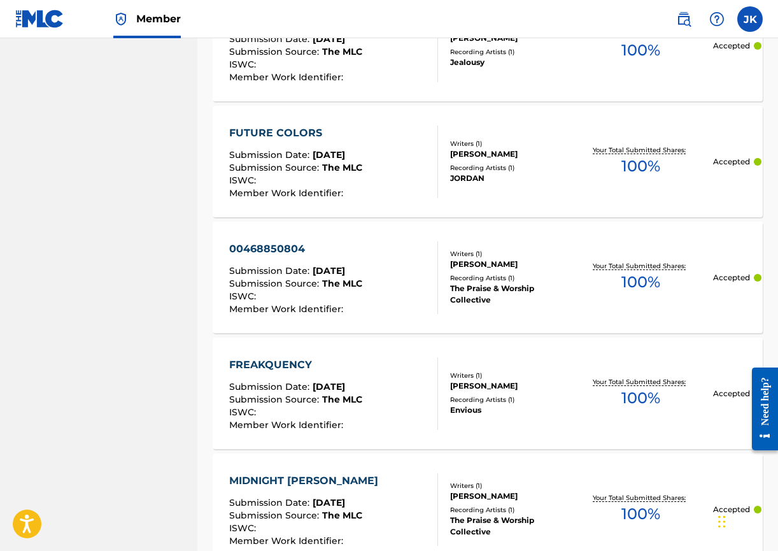
click at [354, 251] on div "00468850804" at bounding box center [295, 248] width 133 height 15
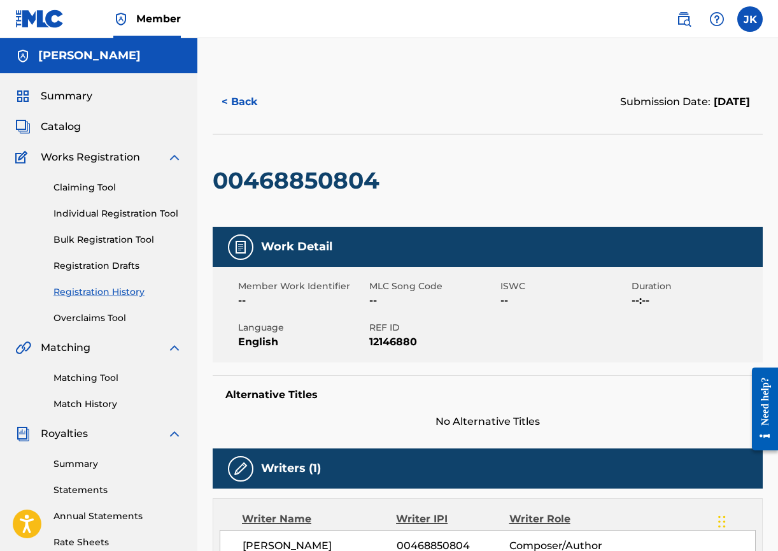
click at [299, 172] on h2 "00468850804" at bounding box center [299, 180] width 173 height 29
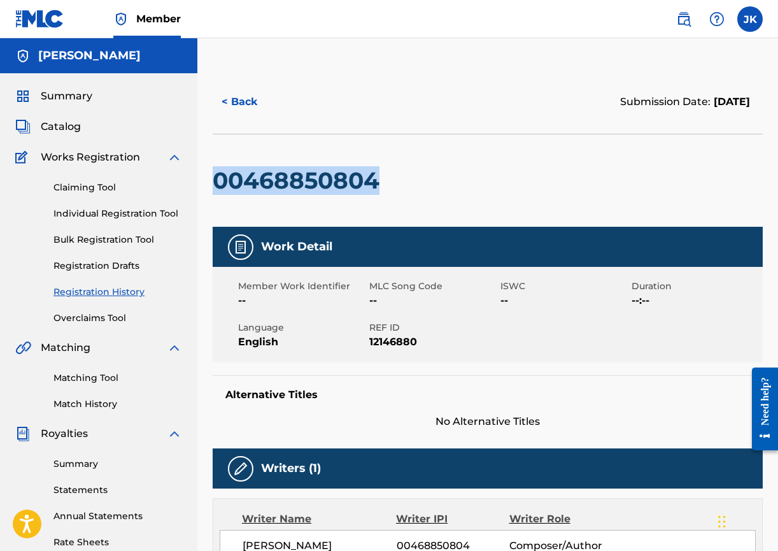
click at [299, 173] on h2 "00468850804" at bounding box center [299, 180] width 173 height 29
click at [108, 319] on link "Overclaims Tool" at bounding box center [118, 317] width 129 height 13
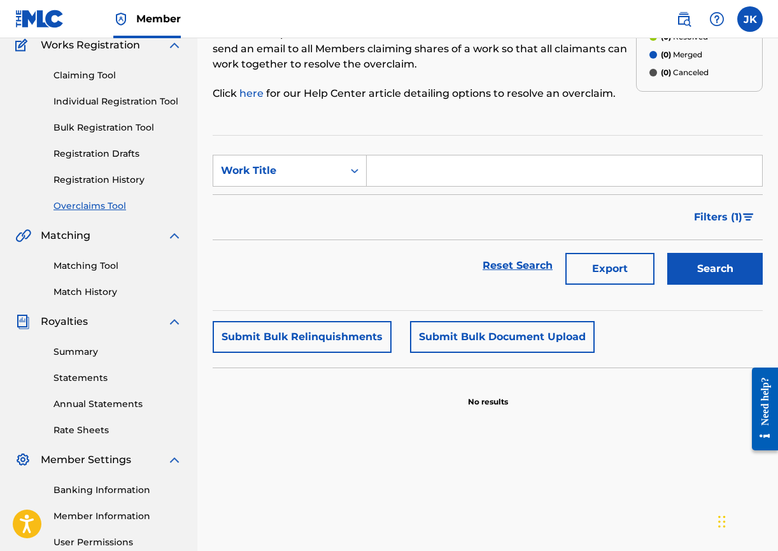
scroll to position [34, 0]
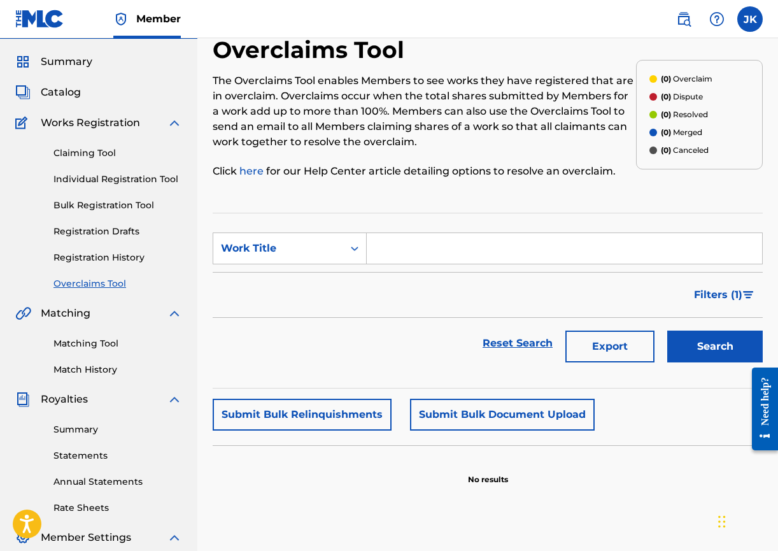
click at [112, 232] on link "Registration Drafts" at bounding box center [118, 231] width 129 height 13
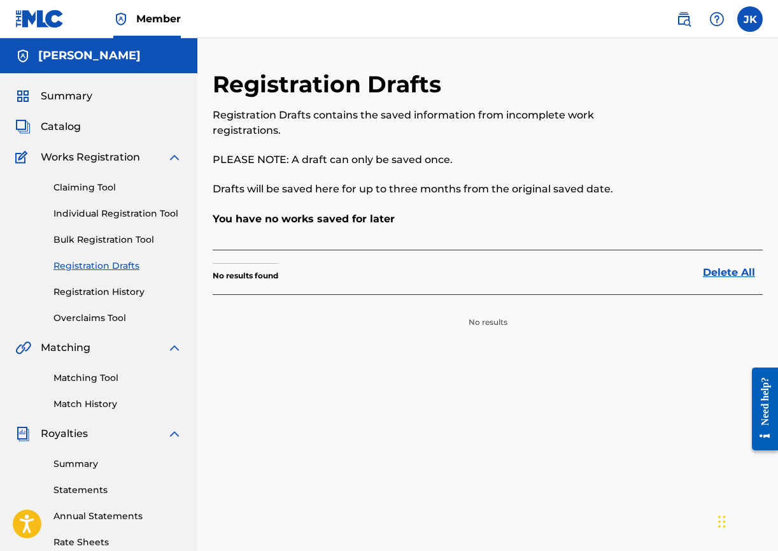
click at [97, 188] on link "Claiming Tool" at bounding box center [118, 187] width 129 height 13
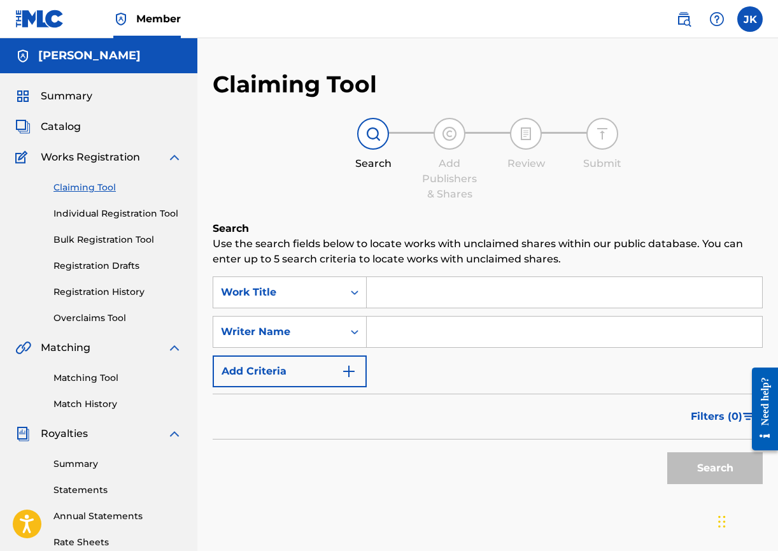
click at [391, 294] on input "Search Form" at bounding box center [565, 292] width 396 height 31
paste input "HOLY SEASON OF JOY"
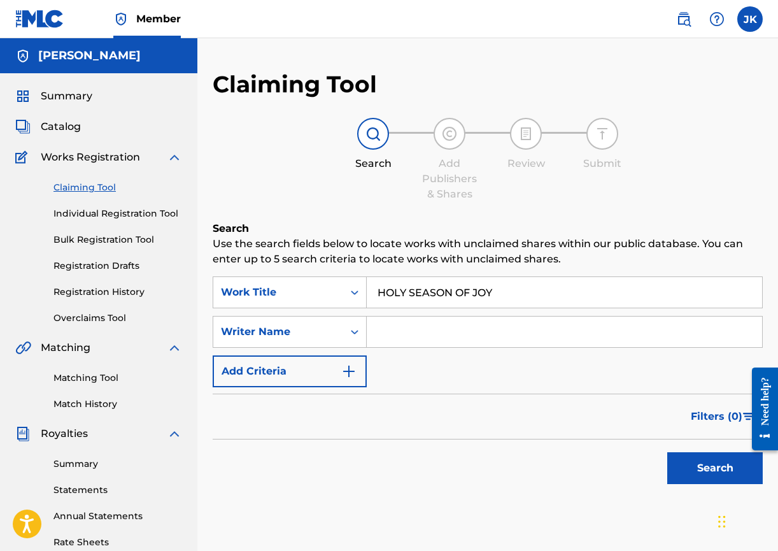
type input "HOLY SEASON OF JOY"
click at [712, 471] on button "Search" at bounding box center [716, 468] width 96 height 32
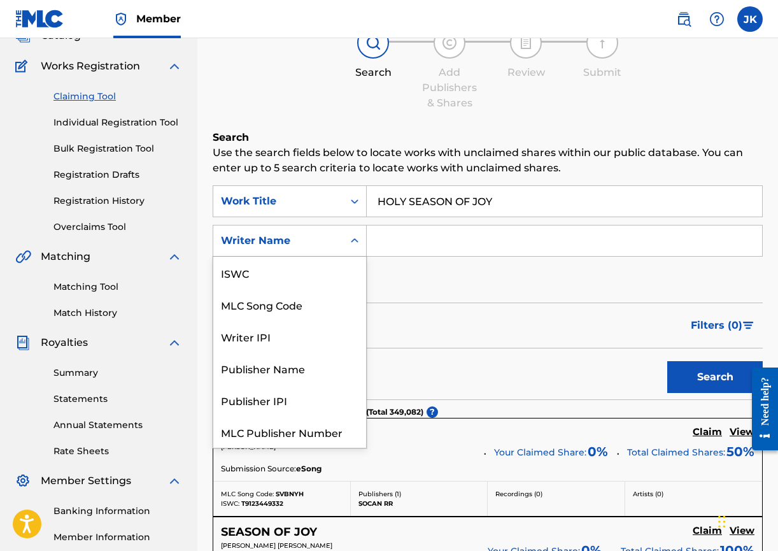
scroll to position [32, 0]
click at [347, 240] on div "Search Form" at bounding box center [354, 240] width 23 height 23
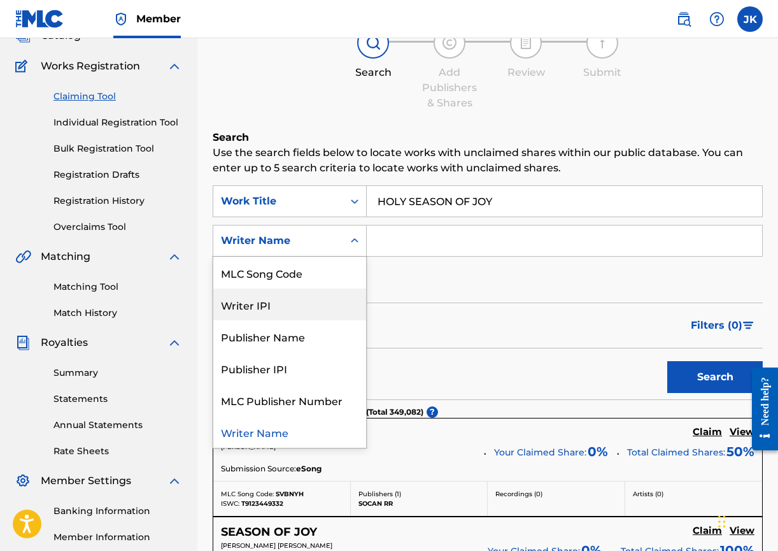
click at [295, 306] on div "Writer IPI" at bounding box center [289, 305] width 153 height 32
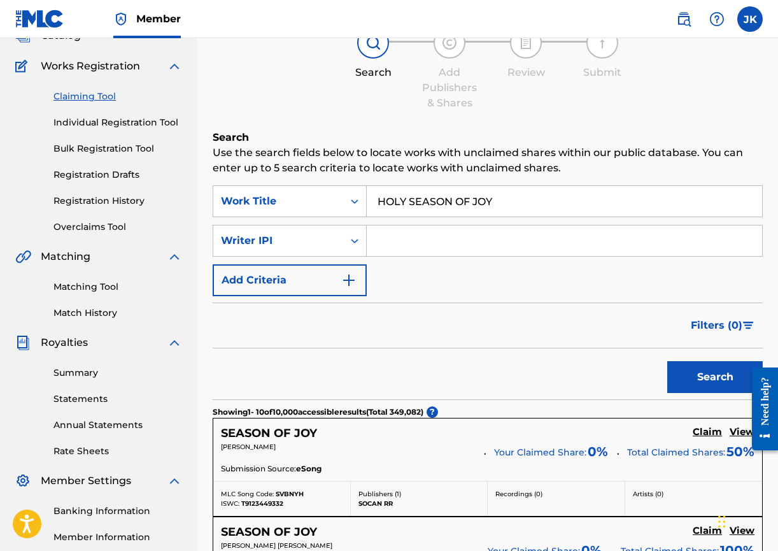
click at [394, 240] on input "Search Form" at bounding box center [565, 241] width 396 height 31
paste input "00468850804"
type input "00468850804"
click at [706, 380] on button "Search" at bounding box center [716, 377] width 96 height 32
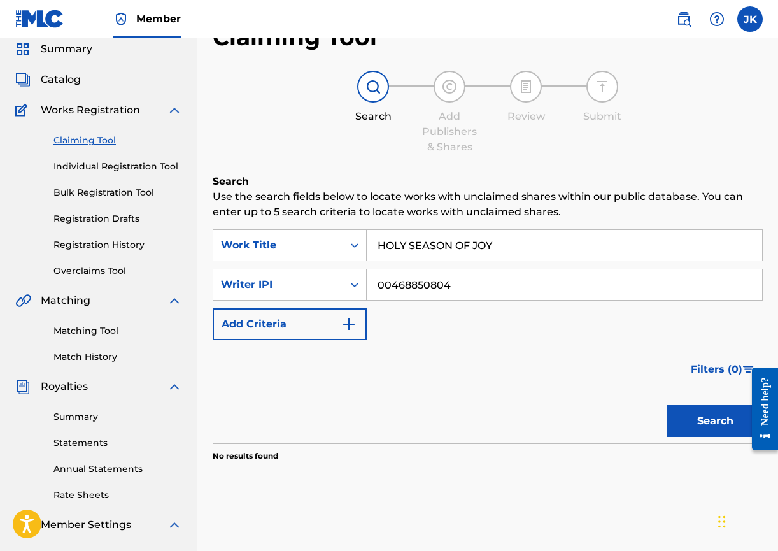
scroll to position [134, 0]
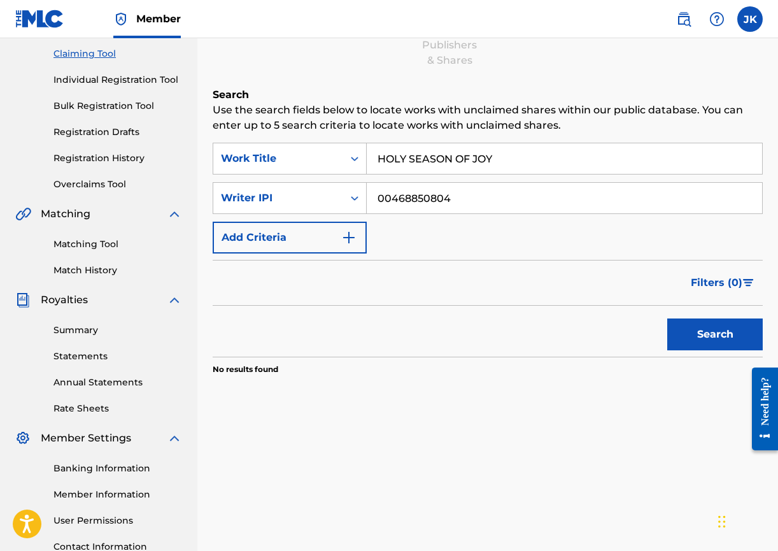
click at [85, 330] on link "Summary" at bounding box center [118, 330] width 129 height 13
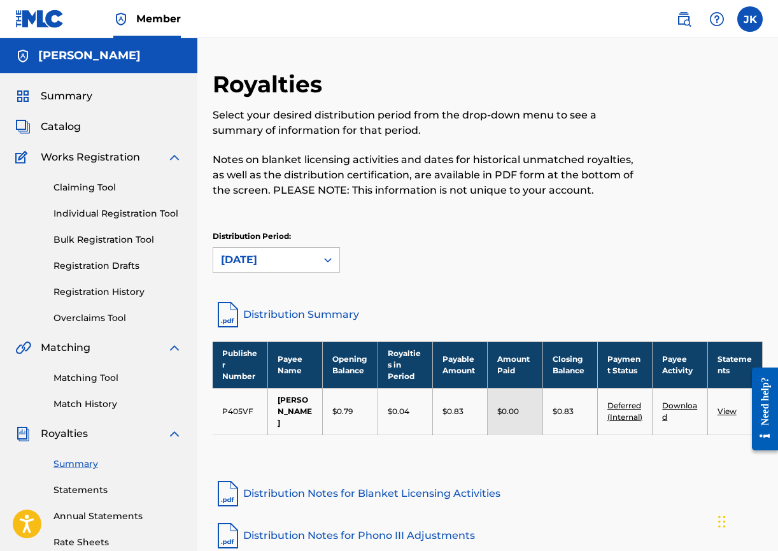
click at [61, 125] on span "Catalog" at bounding box center [61, 126] width 40 height 15
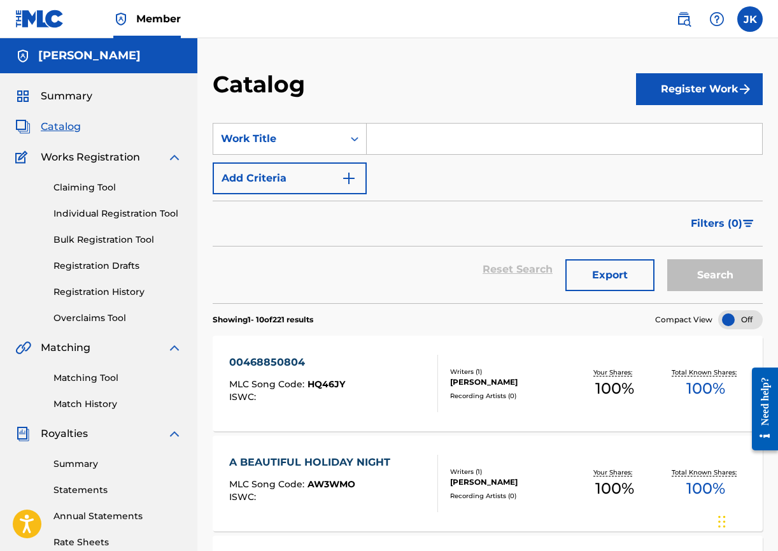
click at [293, 369] on div "00468850804" at bounding box center [287, 362] width 116 height 15
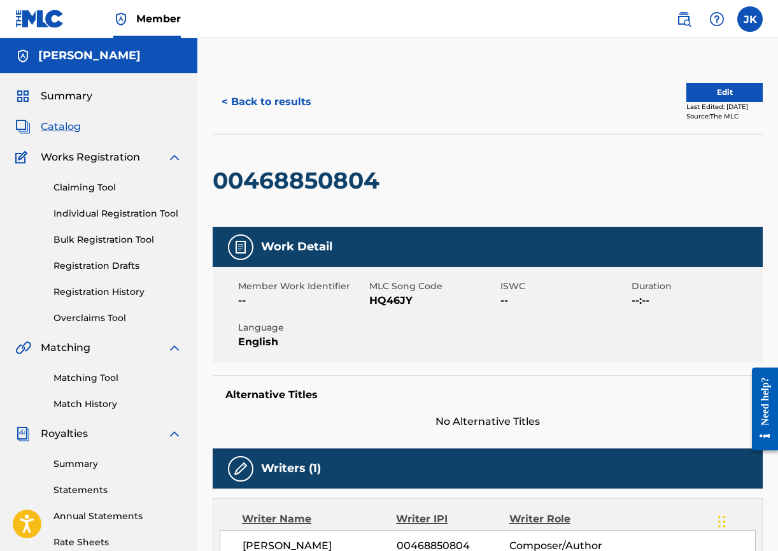
click at [699, 88] on button "Edit" at bounding box center [725, 92] width 76 height 19
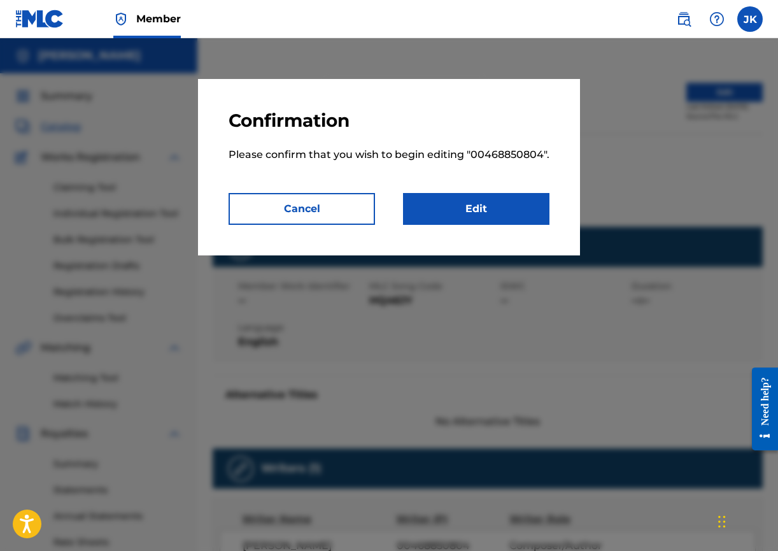
click at [480, 215] on link "Edit" at bounding box center [476, 209] width 147 height 32
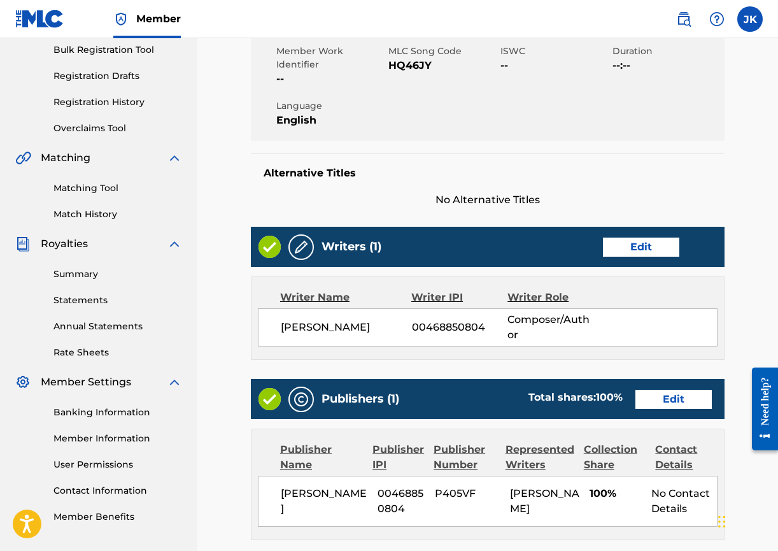
scroll to position [208, 0]
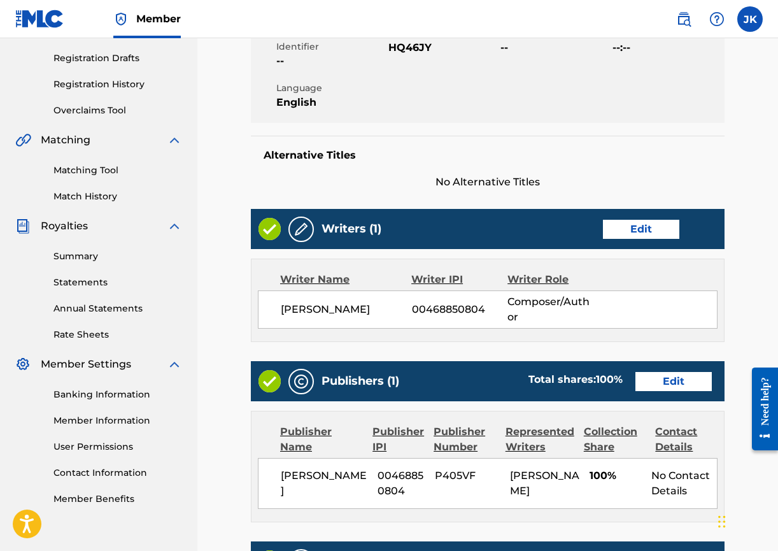
click at [648, 229] on link "Edit" at bounding box center [641, 229] width 76 height 19
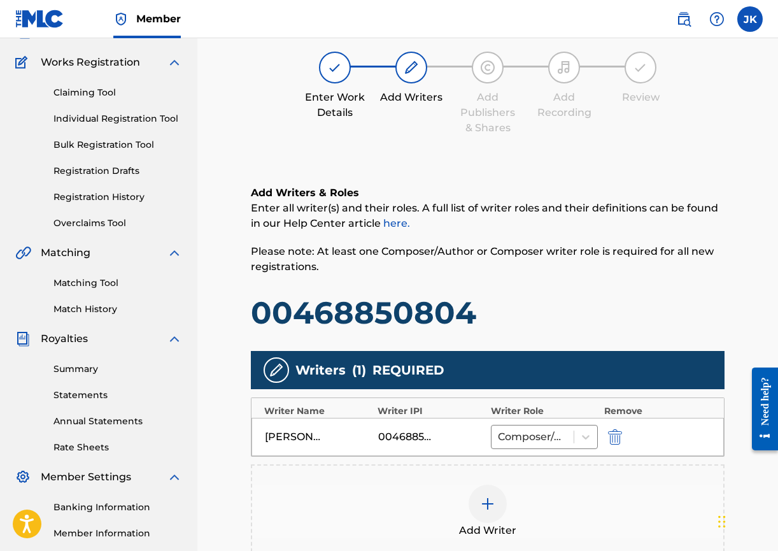
scroll to position [151, 0]
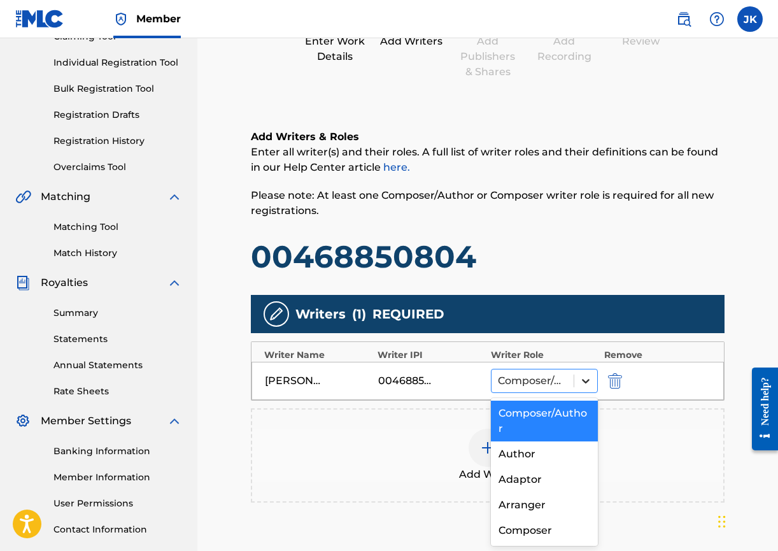
click at [589, 378] on icon at bounding box center [586, 381] width 13 height 13
click at [563, 413] on div "Composer/Author" at bounding box center [544, 421] width 107 height 41
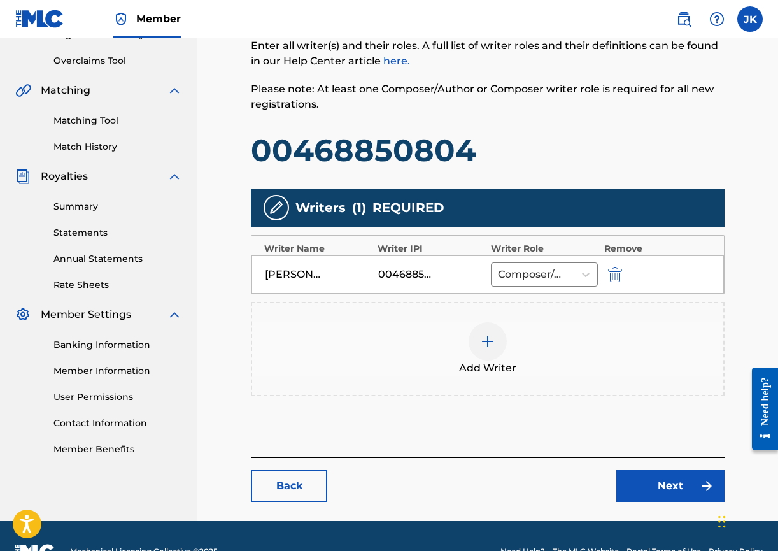
scroll to position [289, 0]
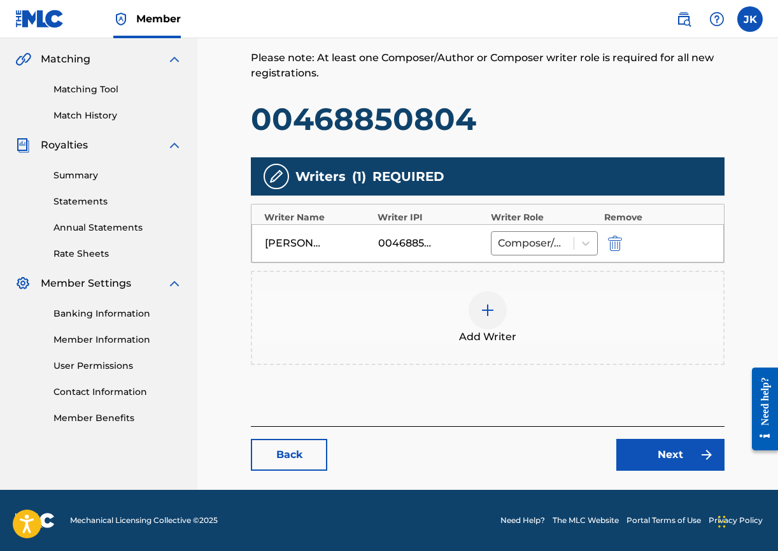
click at [685, 454] on link "Next" at bounding box center [671, 455] width 108 height 32
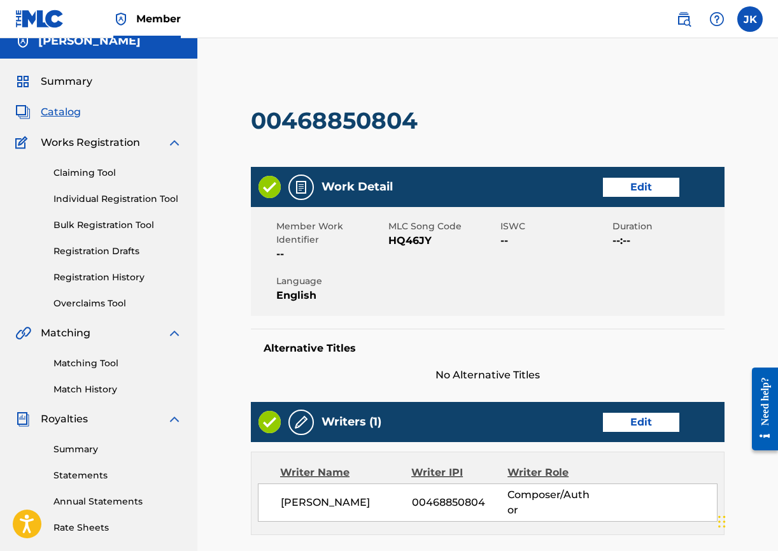
scroll to position [63, 0]
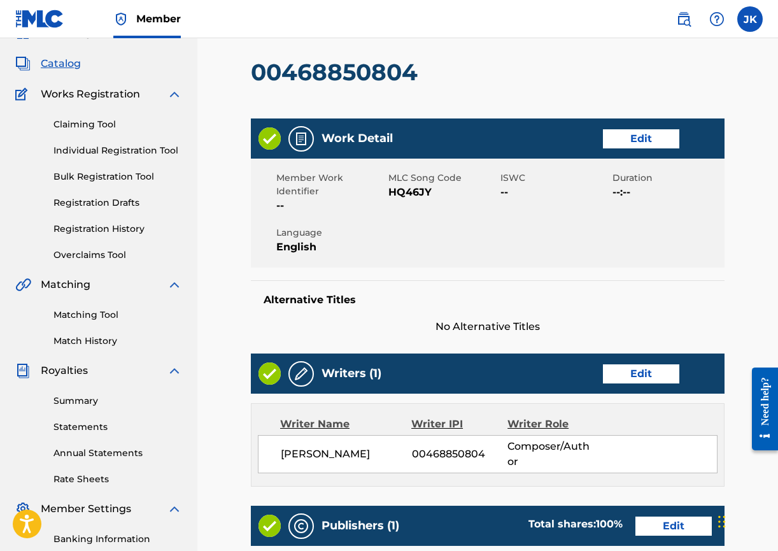
click at [637, 376] on link "Edit" at bounding box center [641, 373] width 76 height 19
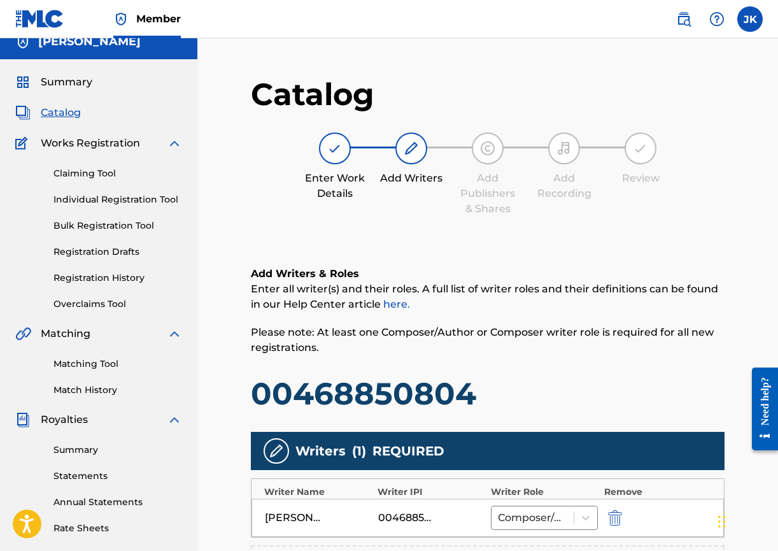
scroll to position [97, 0]
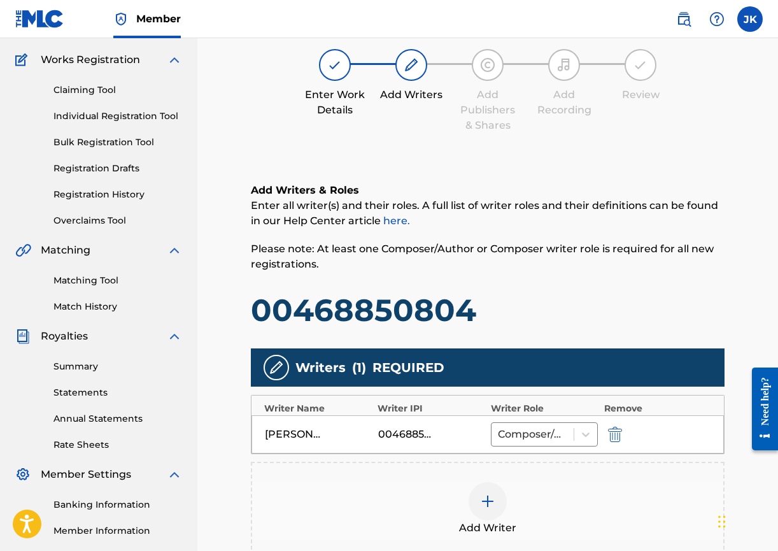
click at [416, 313] on h1 "00468850804" at bounding box center [488, 310] width 474 height 38
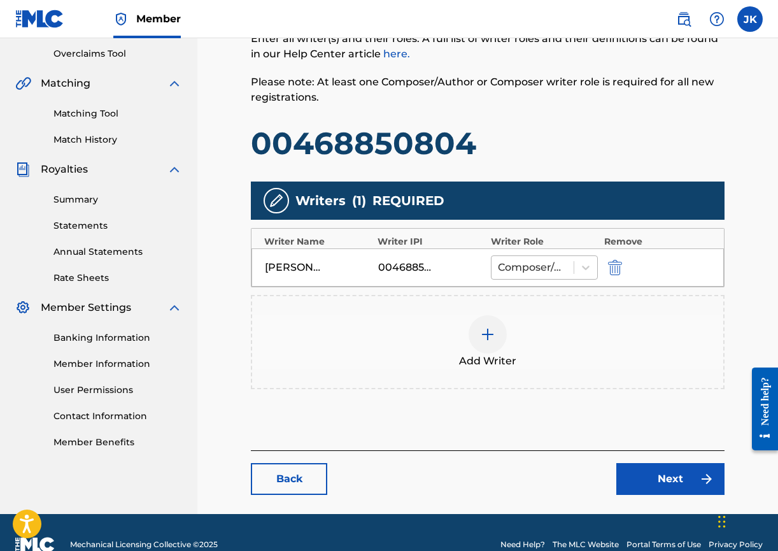
scroll to position [289, 0]
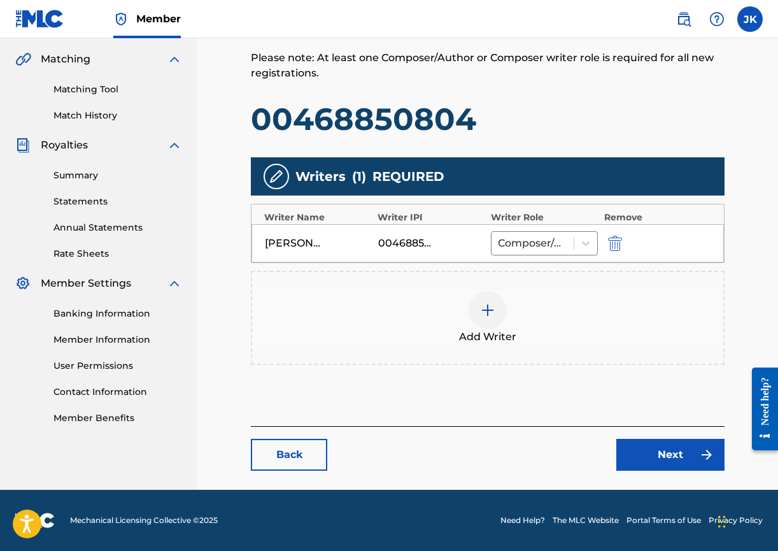
click at [673, 460] on link "Next" at bounding box center [671, 455] width 108 height 32
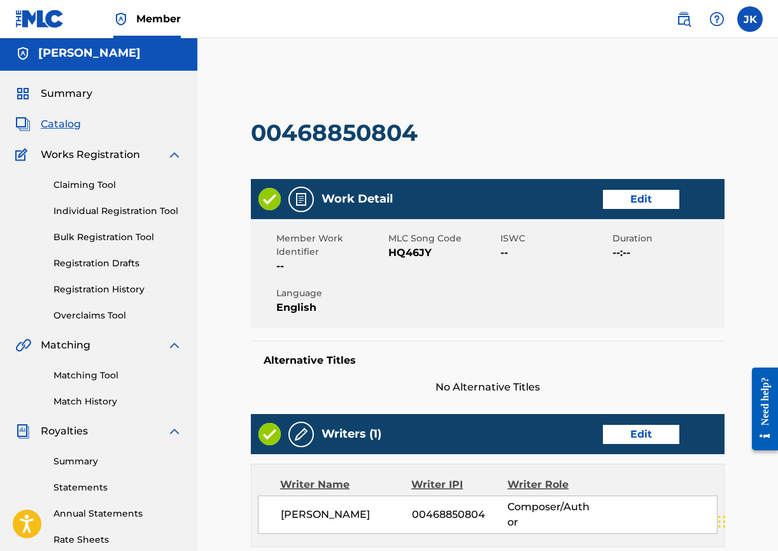
scroll to position [5, 0]
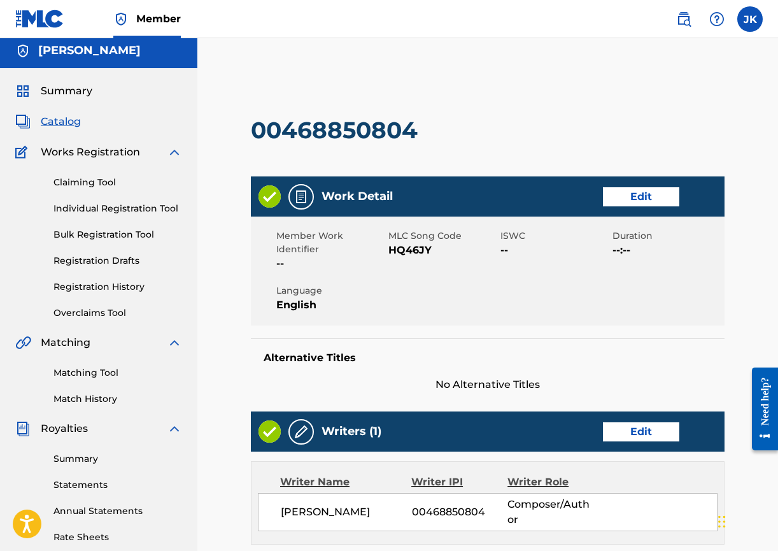
click at [646, 190] on link "Edit" at bounding box center [641, 196] width 76 height 19
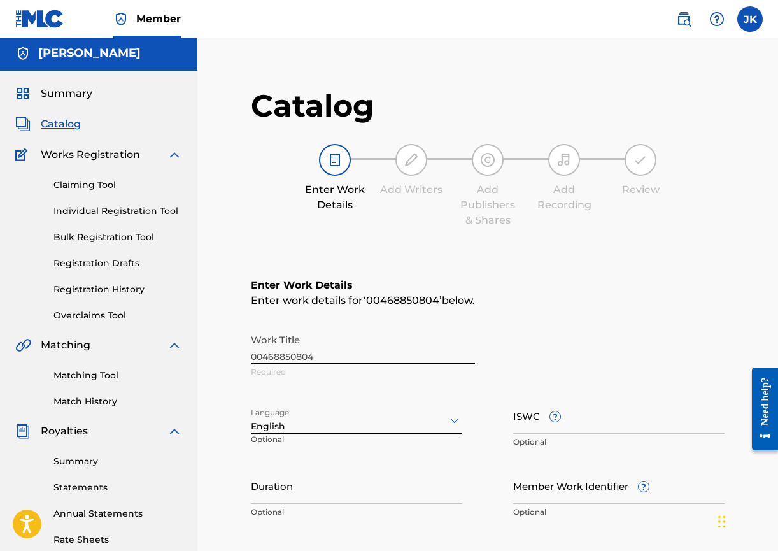
scroll to position [5, 0]
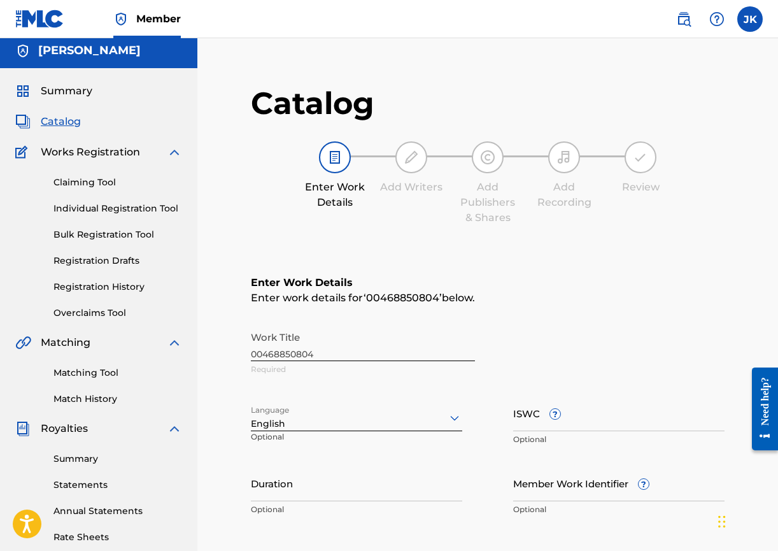
click at [344, 350] on div "Work Title 00468850804 Required" at bounding box center [488, 353] width 474 height 57
click at [313, 350] on div "Work Title 00468850804 Required" at bounding box center [488, 353] width 474 height 57
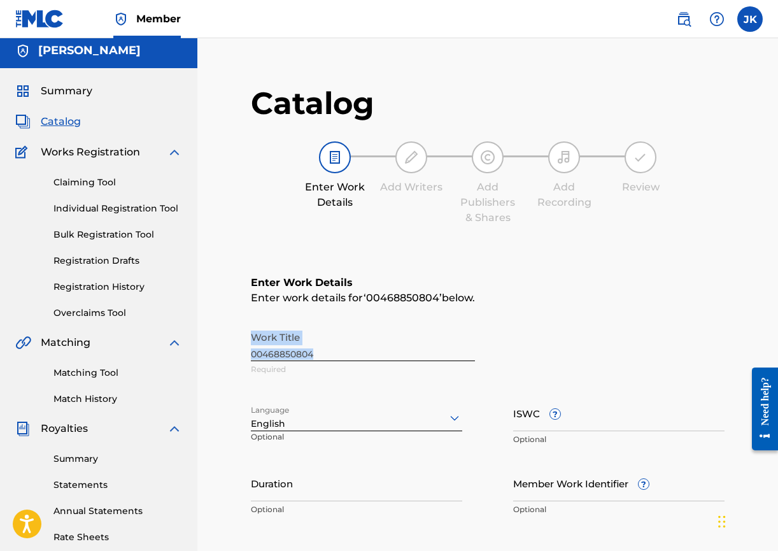
click at [315, 350] on div "Work Title 00468850804 Required" at bounding box center [488, 353] width 474 height 57
click at [576, 333] on div "Work Title 00468850804 Required" at bounding box center [488, 353] width 474 height 57
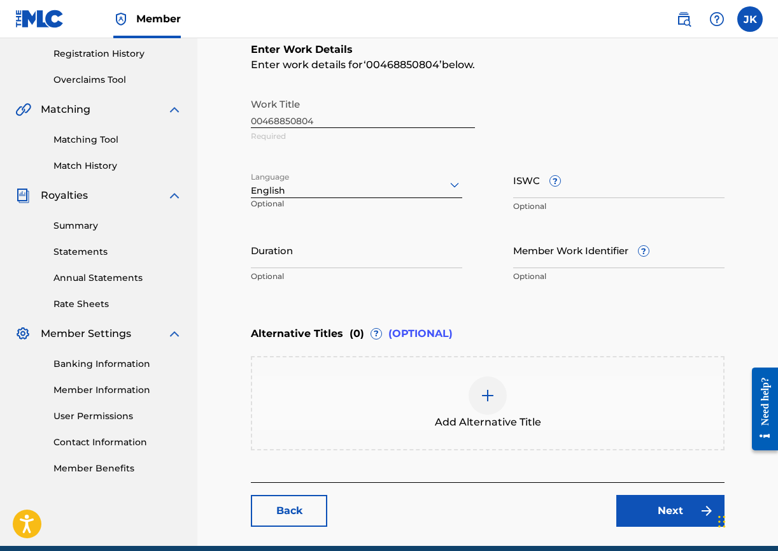
scroll to position [294, 0]
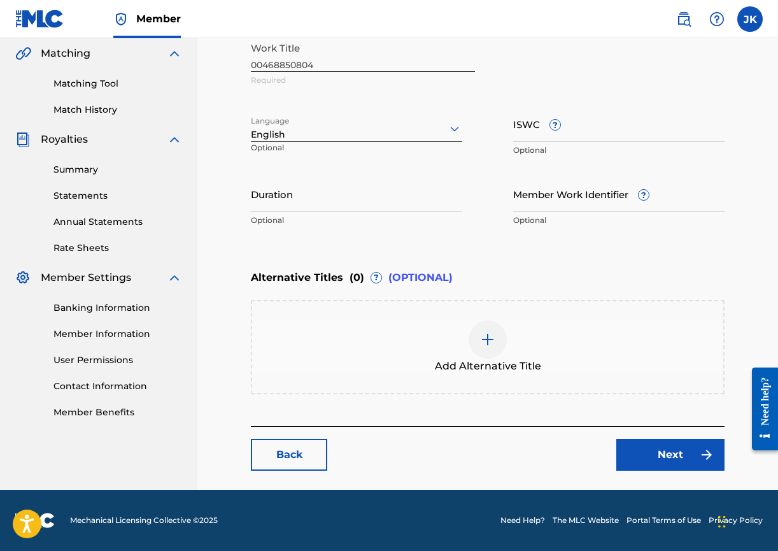
click at [274, 446] on link "Back" at bounding box center [289, 455] width 76 height 32
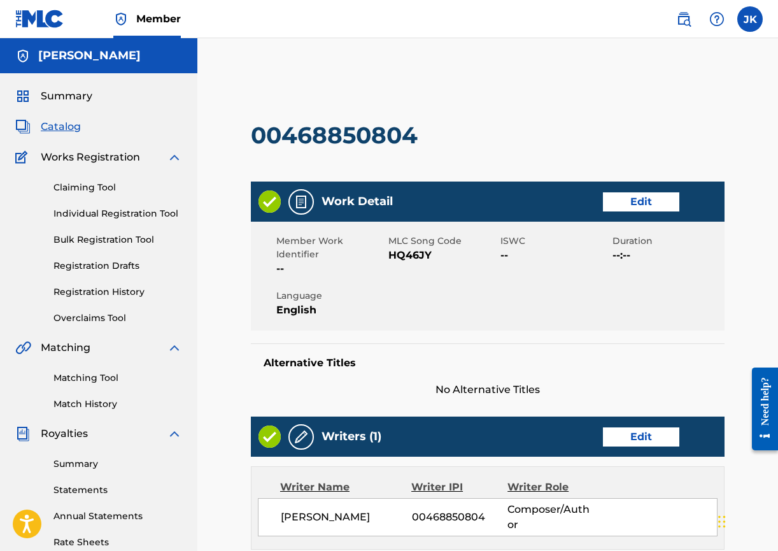
click at [742, 21] on label at bounding box center [750, 18] width 25 height 25
click at [750, 19] on input "JK [PERSON_NAME] [EMAIL_ADDRESS][DOMAIN_NAME] Notification Preferences Profile …" at bounding box center [750, 19] width 0 height 0
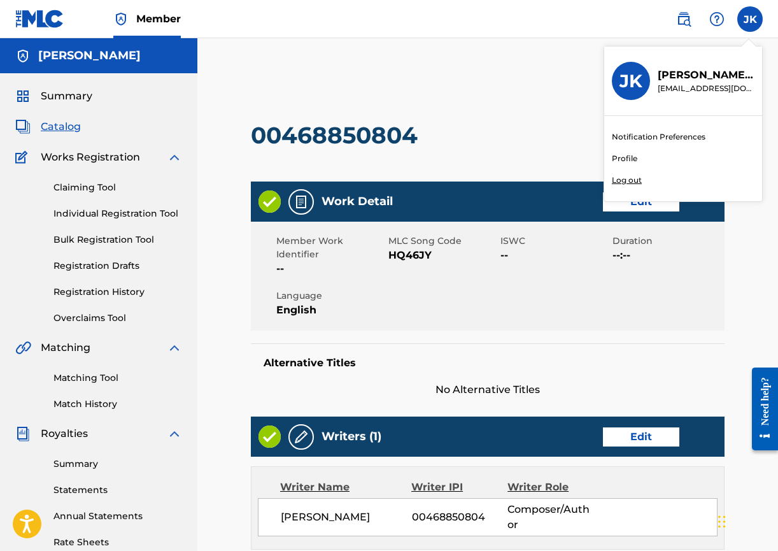
click at [638, 182] on p "Log out" at bounding box center [627, 180] width 30 height 11
click at [750, 19] on input "JK [PERSON_NAME] [EMAIL_ADDRESS][DOMAIN_NAME] Notification Preferences Profile …" at bounding box center [750, 19] width 0 height 0
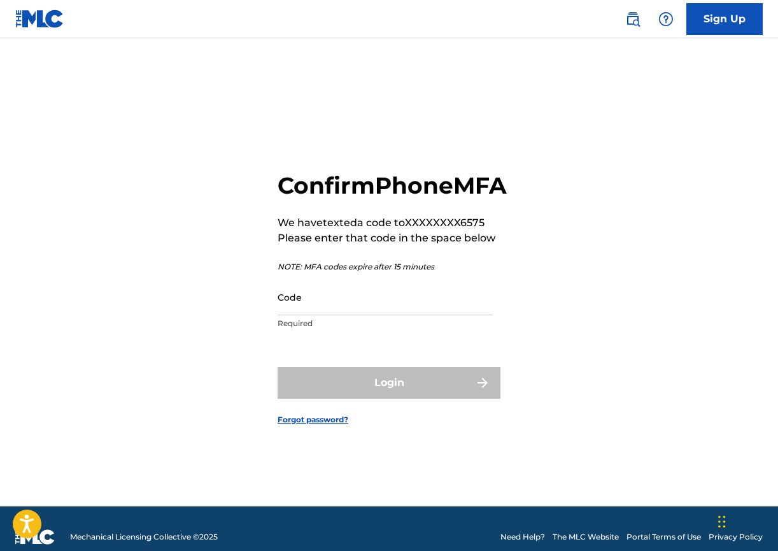
drag, startPoint x: 338, startPoint y: 317, endPoint x: 344, endPoint y: 322, distance: 8.6
click at [343, 315] on input "Code" at bounding box center [385, 297] width 215 height 36
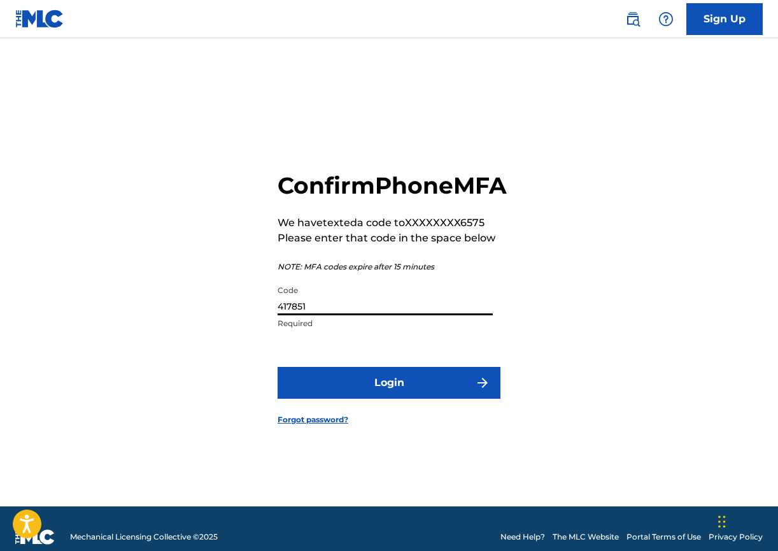
type input "417851"
click at [390, 396] on button "Login" at bounding box center [389, 383] width 223 height 32
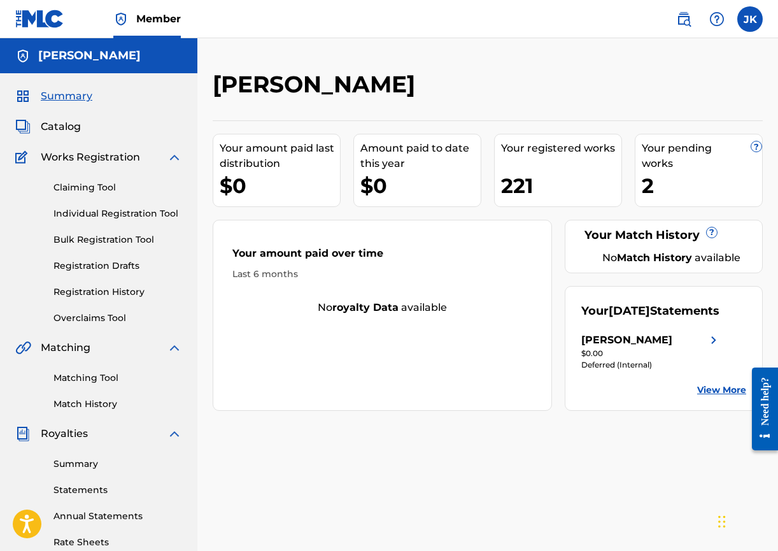
click at [70, 129] on span "Catalog" at bounding box center [61, 126] width 40 height 15
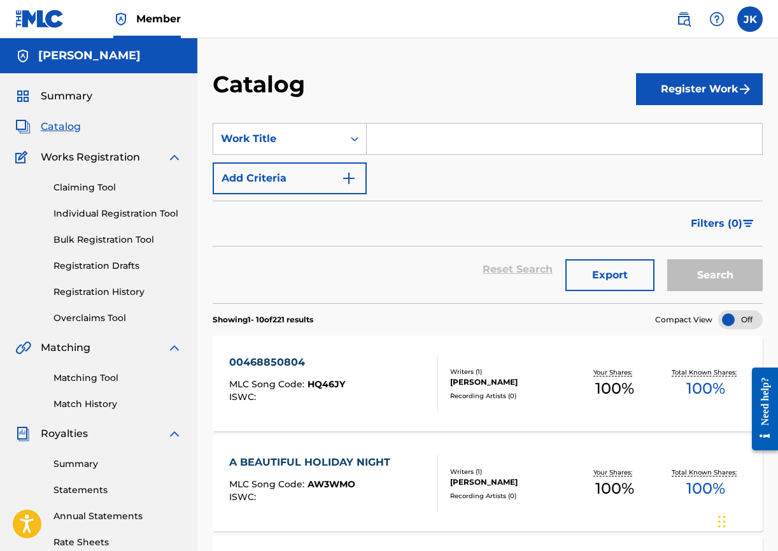
click at [752, 220] on img "Search Form" at bounding box center [748, 224] width 11 height 8
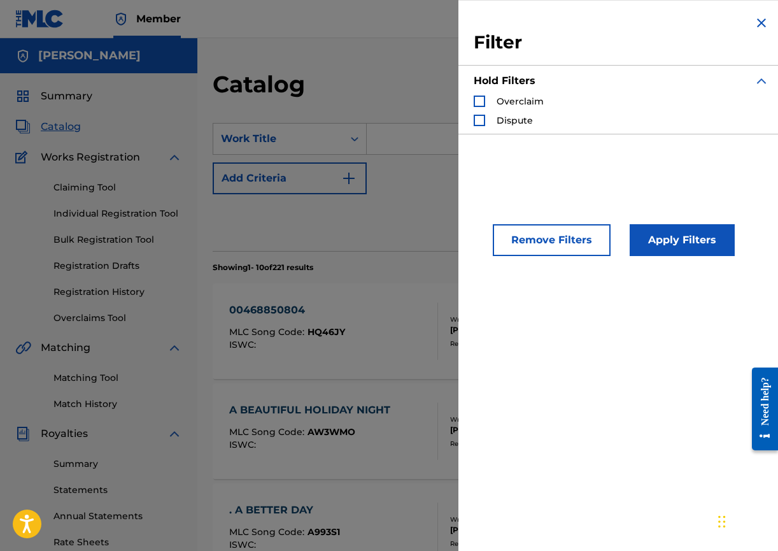
click at [479, 122] on div "Search Form" at bounding box center [479, 120] width 11 height 11
click at [479, 122] on img "Search Form" at bounding box center [479, 120] width 9 height 9
click at [757, 22] on img "Search Form" at bounding box center [761, 22] width 15 height 15
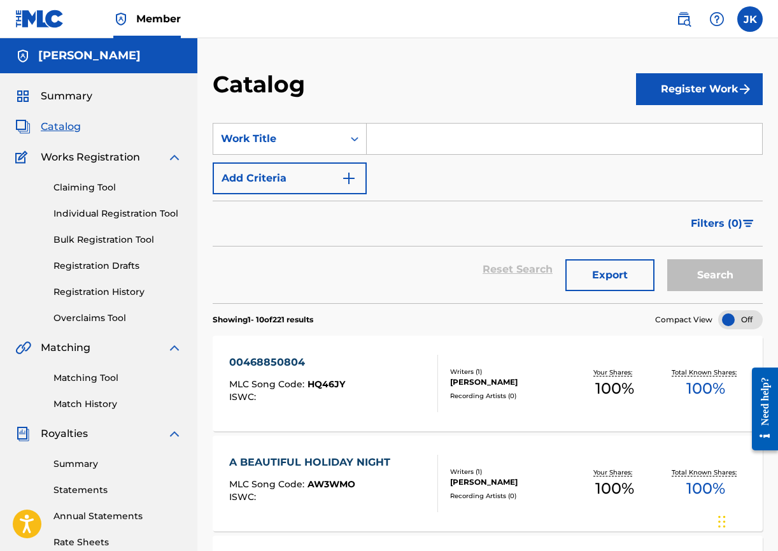
click at [601, 272] on button "Export" at bounding box center [610, 275] width 89 height 32
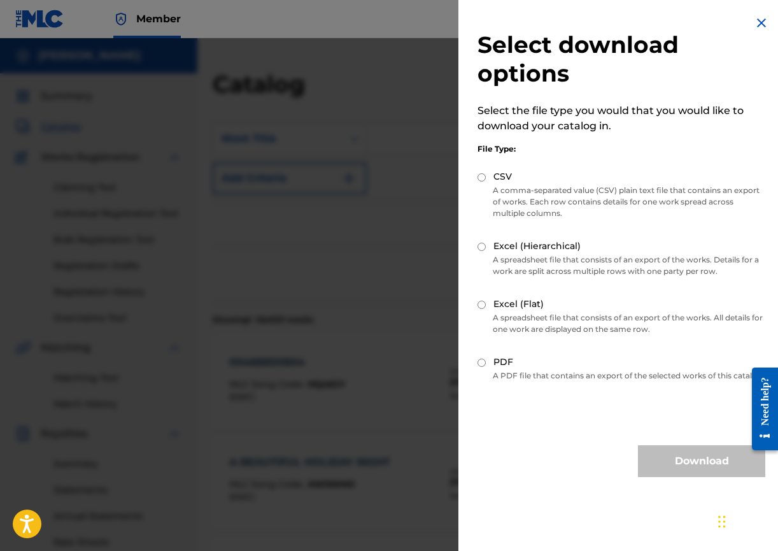
click at [481, 179] on input "CSV" at bounding box center [482, 177] width 8 height 8
radio input "true"
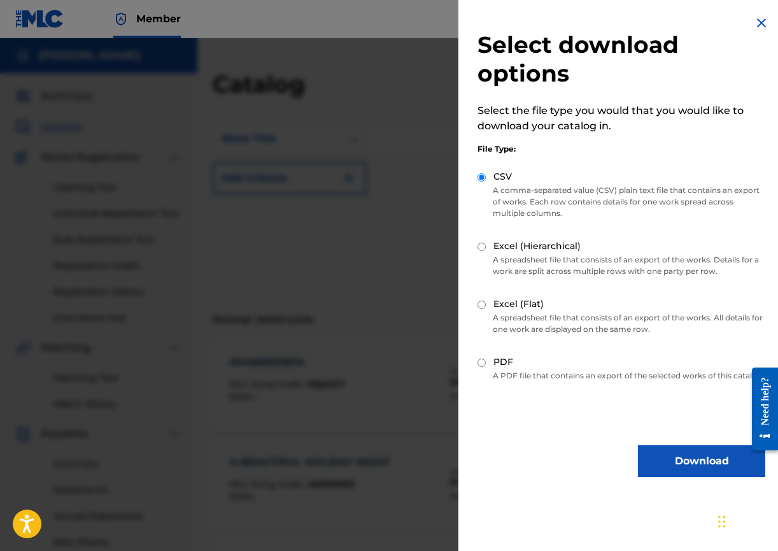
click at [483, 248] on input "Excel (Hierarchical)" at bounding box center [482, 247] width 8 height 8
radio input "true"
click at [682, 474] on button "Download" at bounding box center [701, 461] width 127 height 32
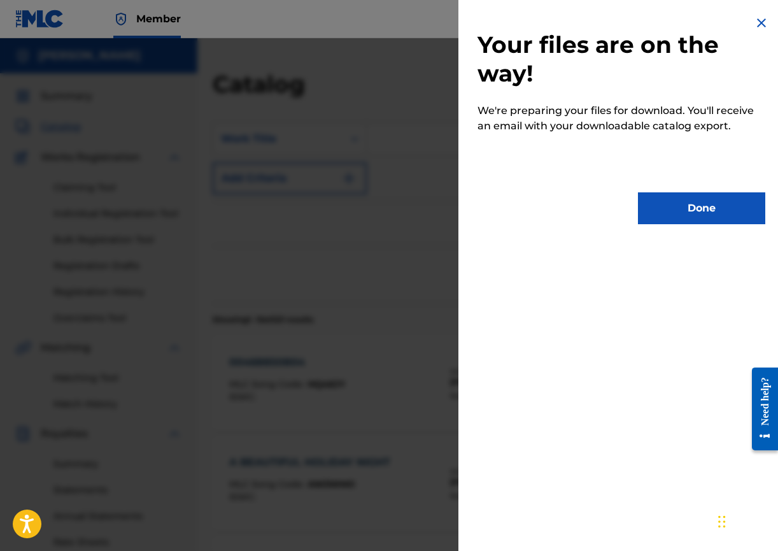
click at [687, 202] on button "Done" at bounding box center [701, 208] width 127 height 32
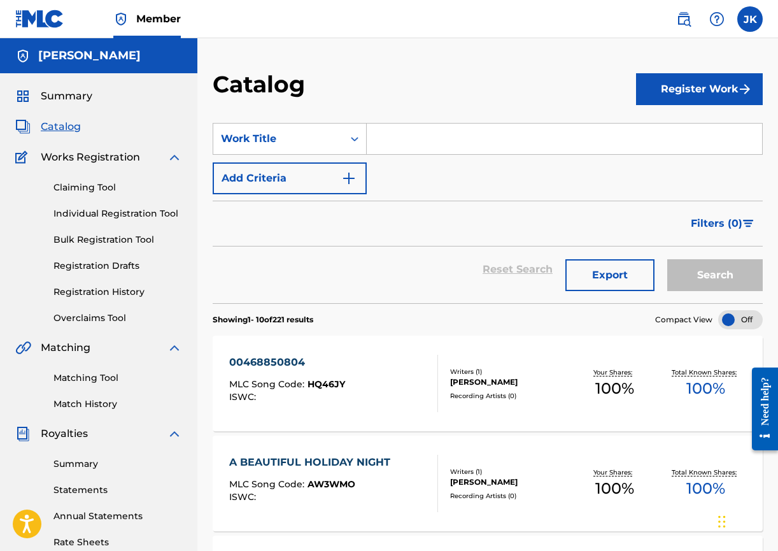
click at [611, 273] on button "Export" at bounding box center [610, 275] width 89 height 32
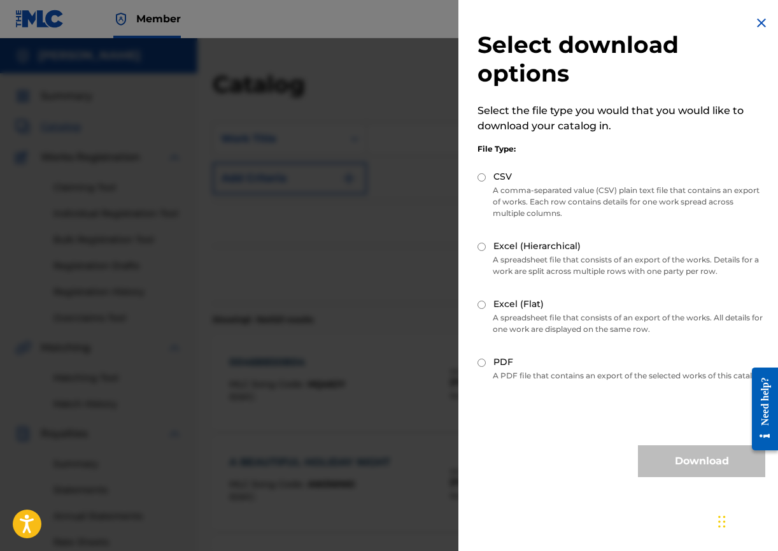
click at [483, 176] on input "CSV" at bounding box center [482, 177] width 8 height 8
radio input "true"
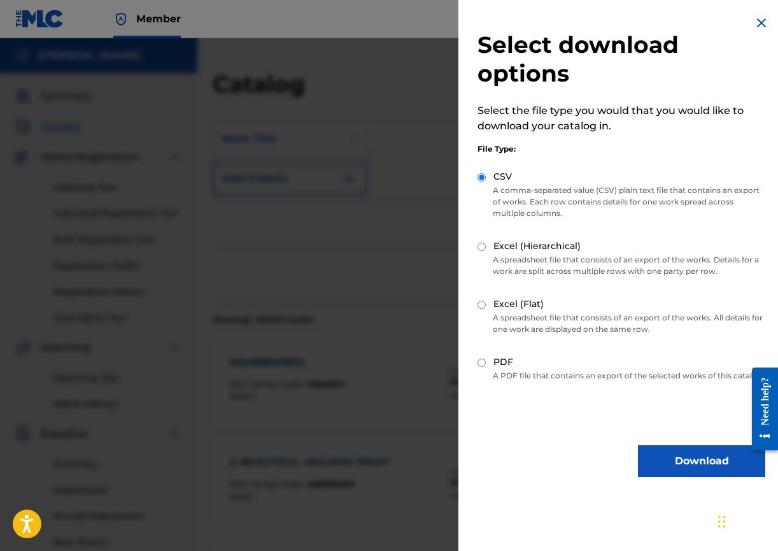
click at [689, 472] on button "Download" at bounding box center [701, 461] width 127 height 32
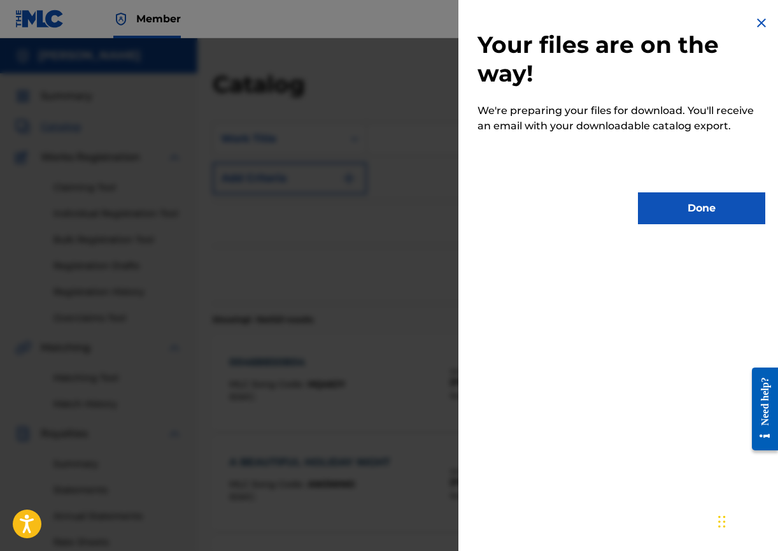
click at [685, 202] on button "Done" at bounding box center [701, 208] width 127 height 32
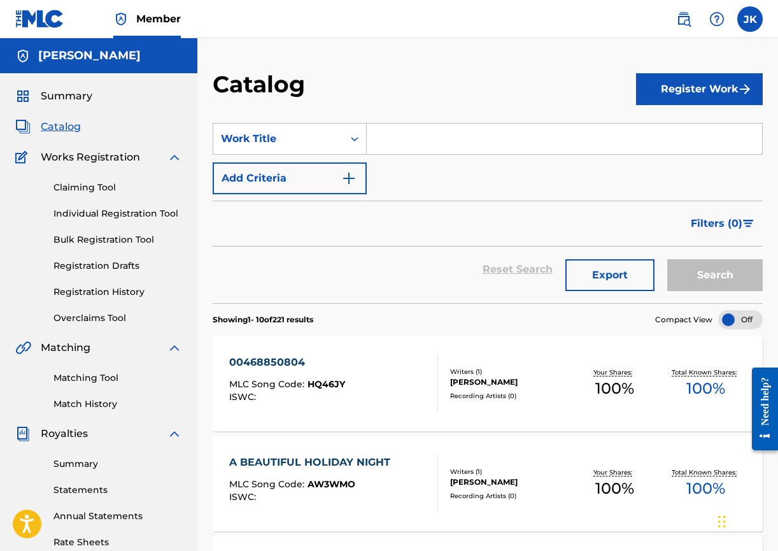
click at [616, 279] on button "Export" at bounding box center [610, 275] width 89 height 32
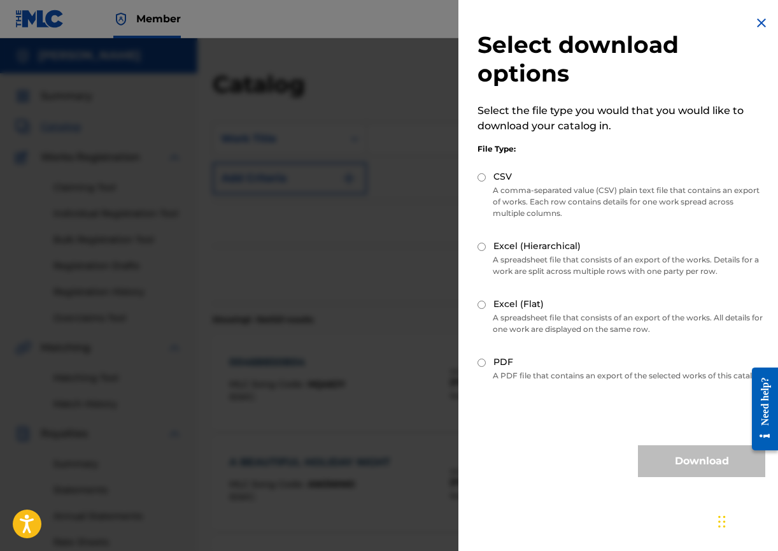
click at [483, 306] on input "Excel (Flat)" at bounding box center [482, 305] width 8 height 8
radio input "true"
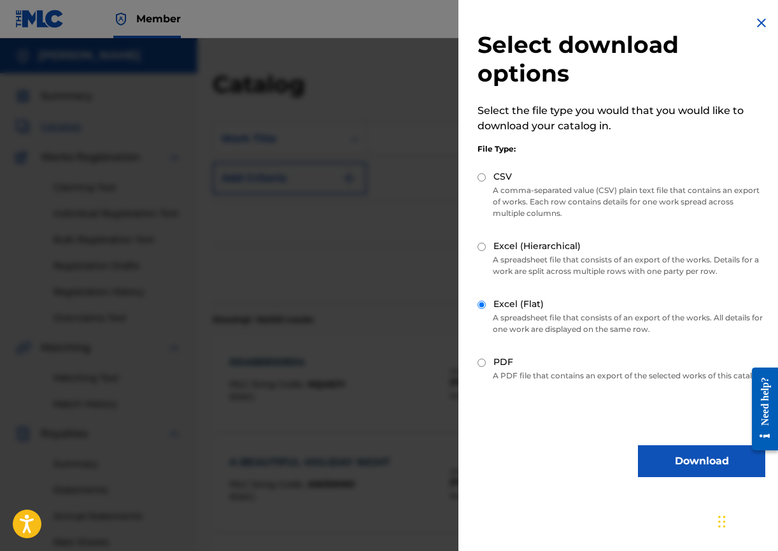
click at [701, 472] on button "Download" at bounding box center [701, 461] width 127 height 32
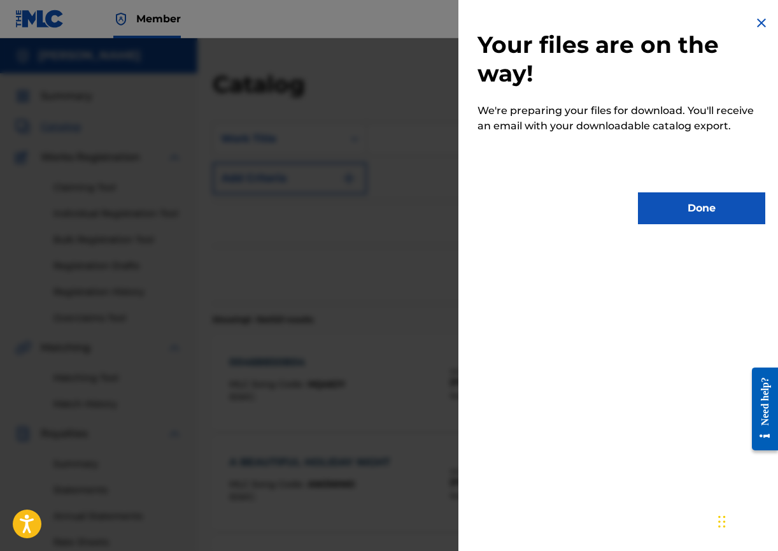
click at [680, 200] on button "Done" at bounding box center [701, 208] width 127 height 32
